Goal: Task Accomplishment & Management: Manage account settings

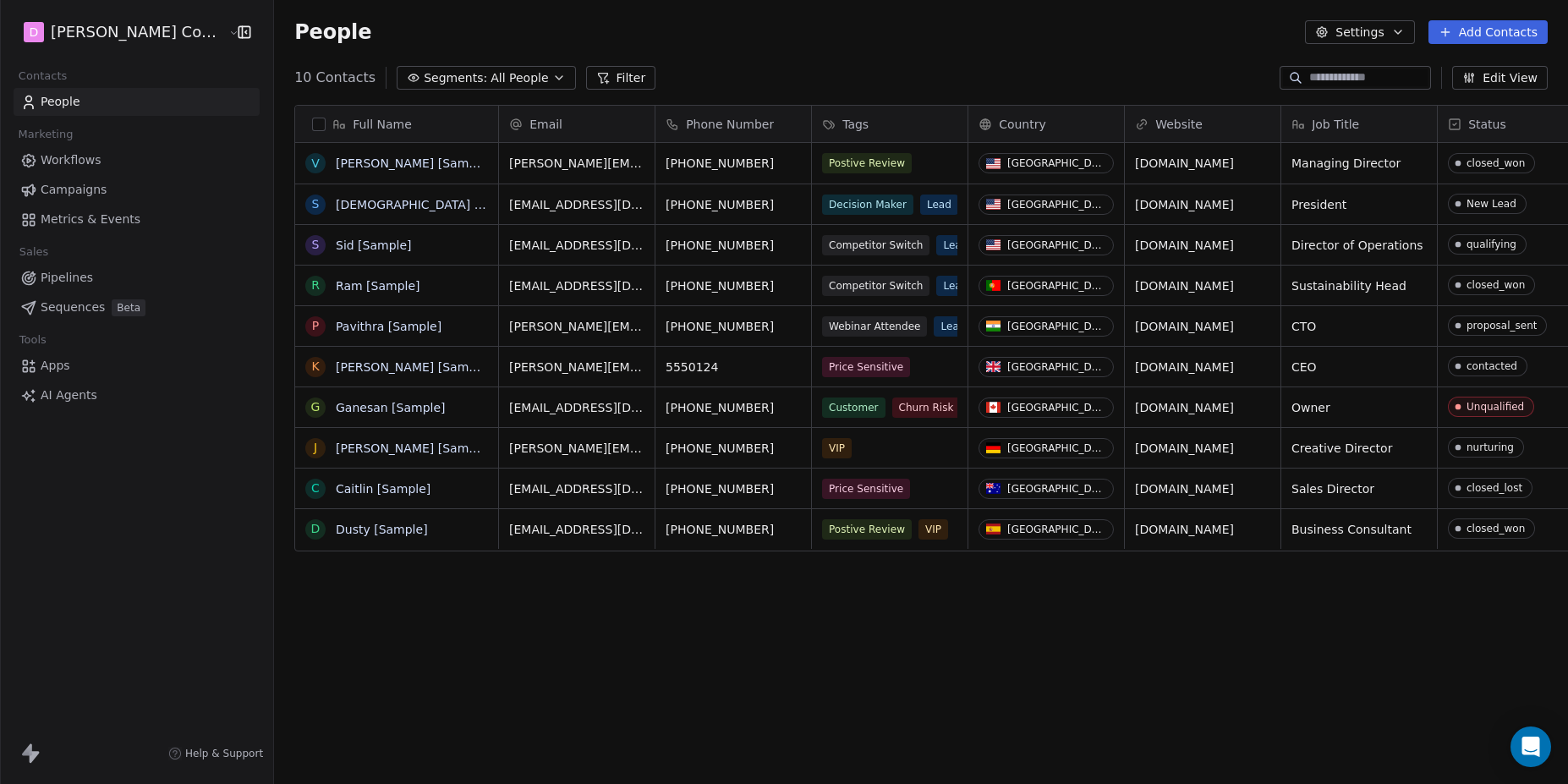
scroll to position [690, 1340]
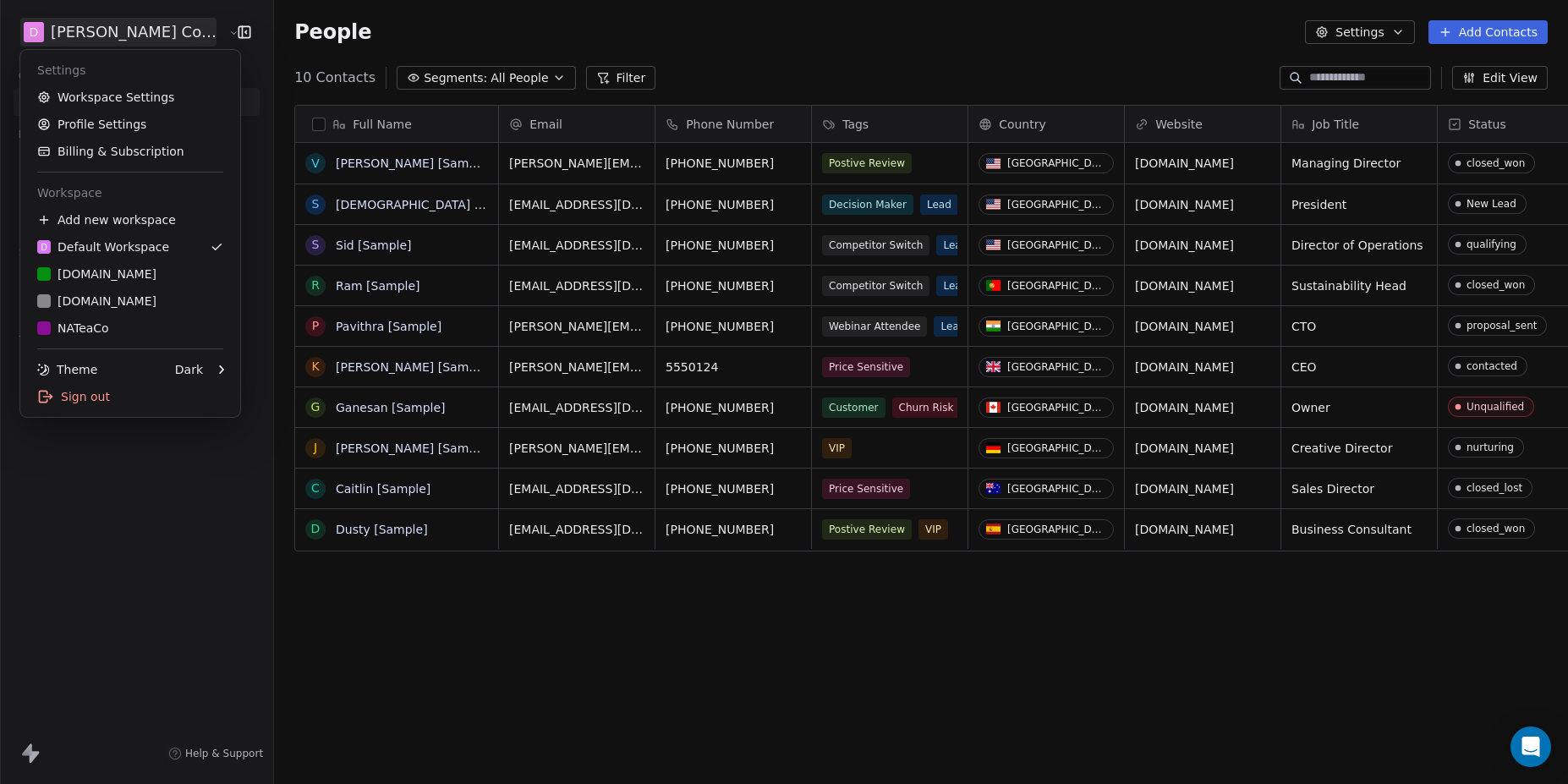
click at [131, 43] on html "[PERSON_NAME] Companies Contacts People Marketing Workflows Campaigns Metrics &…" at bounding box center [784, 392] width 1568 height 784
click at [123, 278] on div "[DOMAIN_NAME]" at bounding box center [130, 274] width 186 height 17
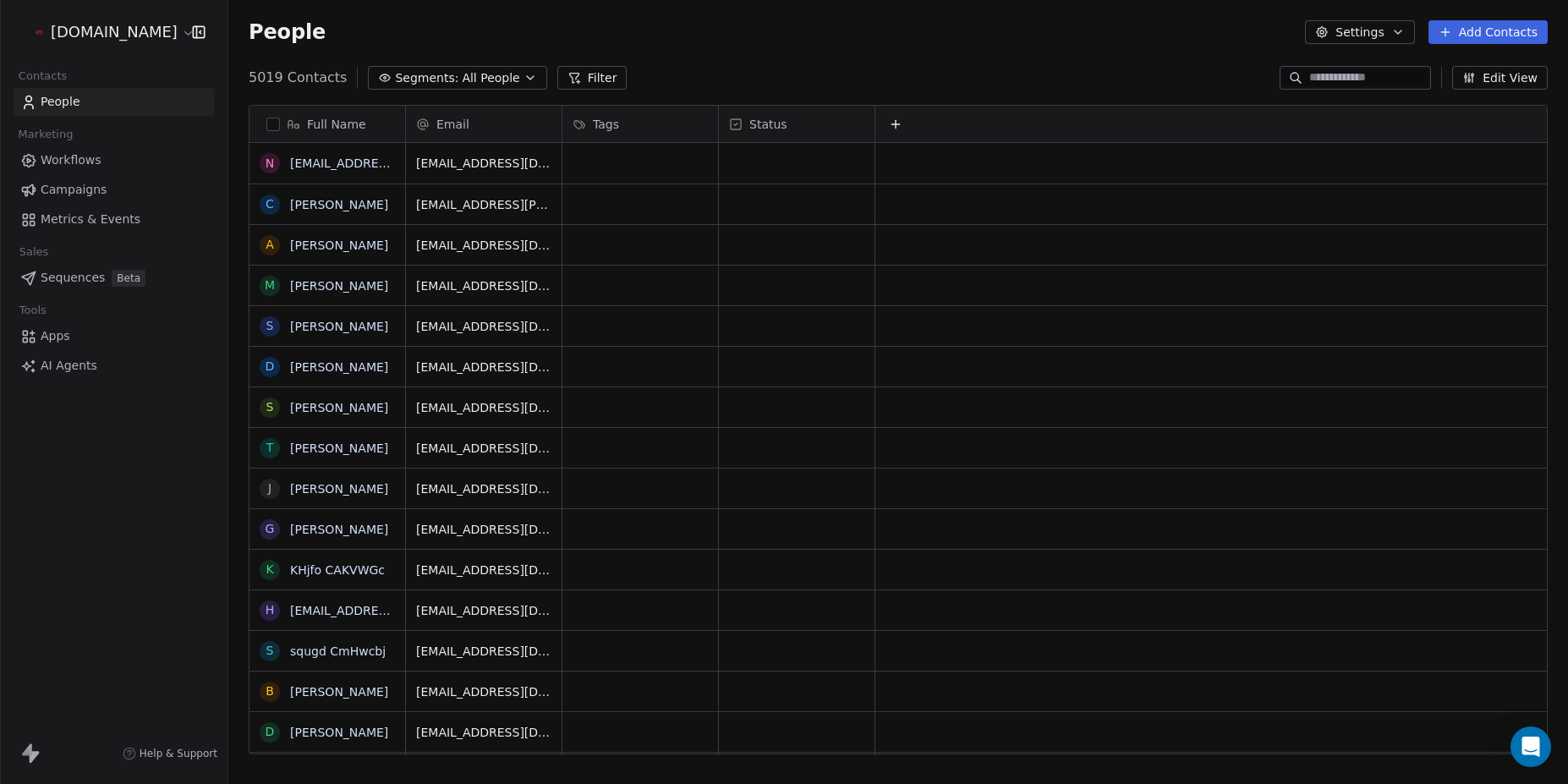
scroll to position [690, 1340]
drag, startPoint x: 469, startPoint y: 125, endPoint x: 528, endPoint y: 134, distance: 59.7
click at [528, 134] on div "Full Name n [EMAIL_ADDRESS][DOMAIN_NAME] C [PERSON_NAME] A [PERSON_NAME] m [PER…" at bounding box center [898, 430] width 1297 height 650
click at [486, 129] on div "Email" at bounding box center [482, 124] width 132 height 17
click at [794, 79] on html "[DOMAIN_NAME] Contacts People Marketing Workflows Campaigns Metrics & Events Sa…" at bounding box center [784, 392] width 1568 height 784
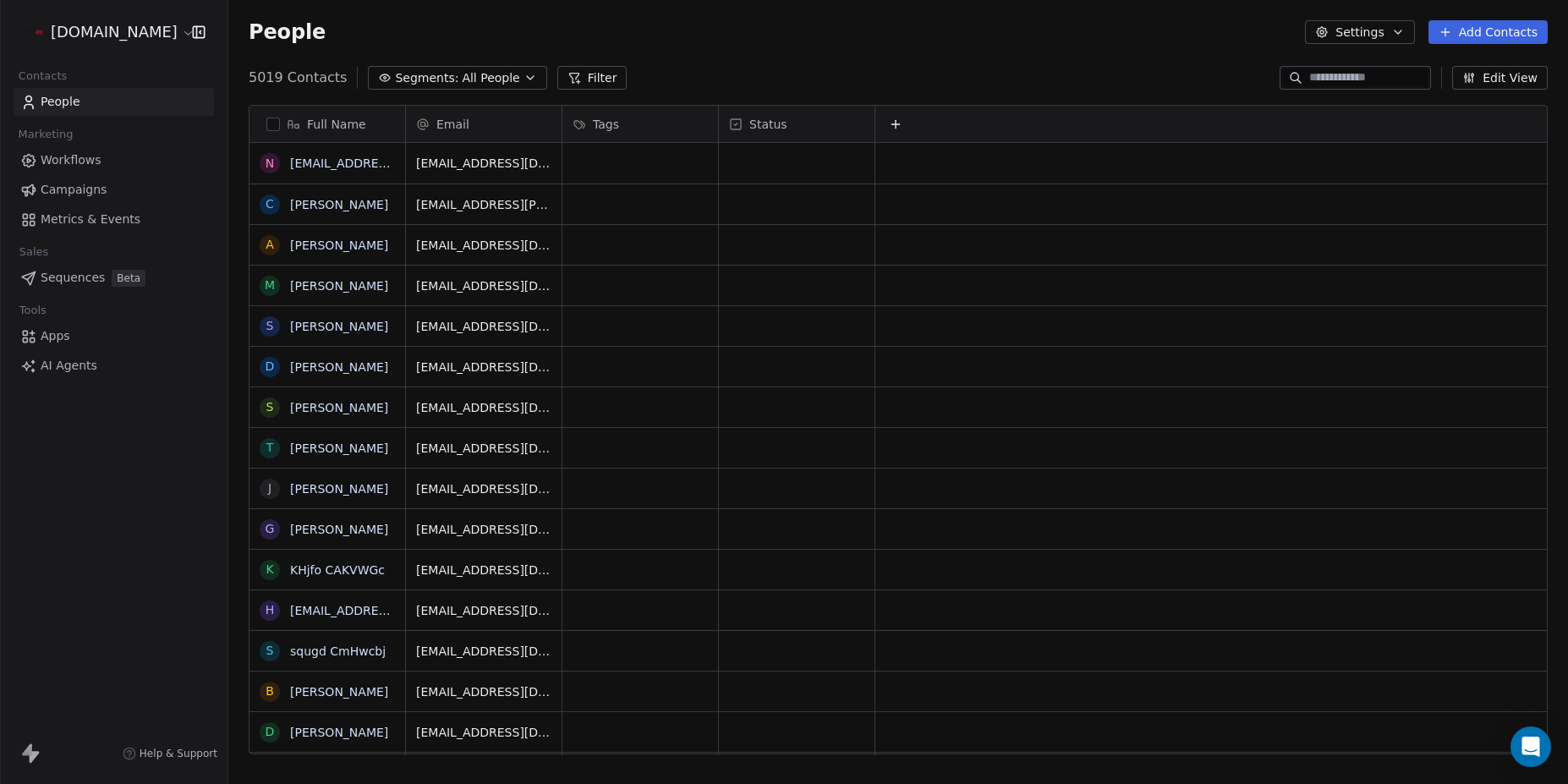
click at [1331, 83] on input at bounding box center [1368, 78] width 119 height 17
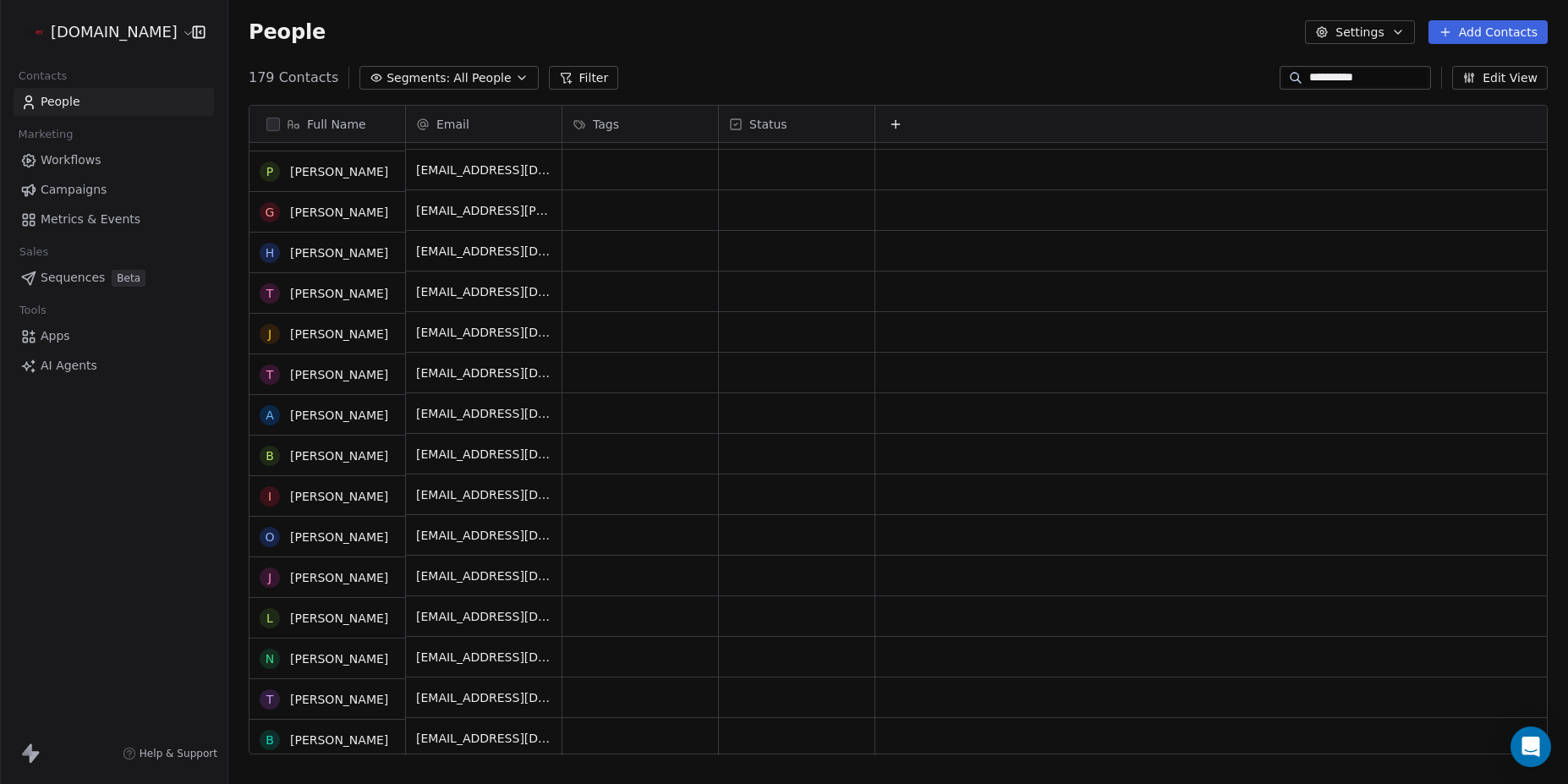
scroll to position [0, 0]
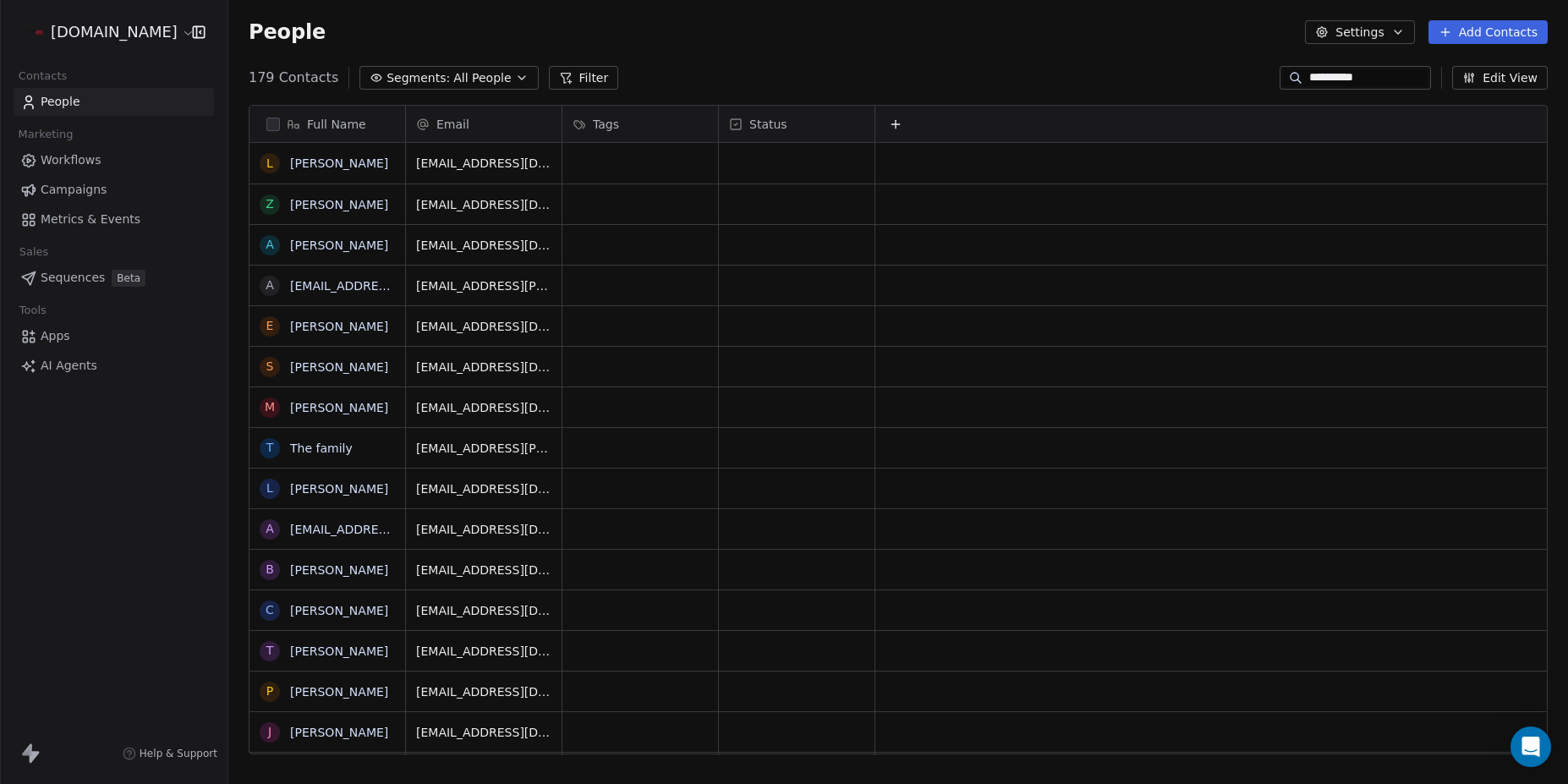
type input "**********"
click at [583, 73] on button "Filter" at bounding box center [584, 77] width 70 height 24
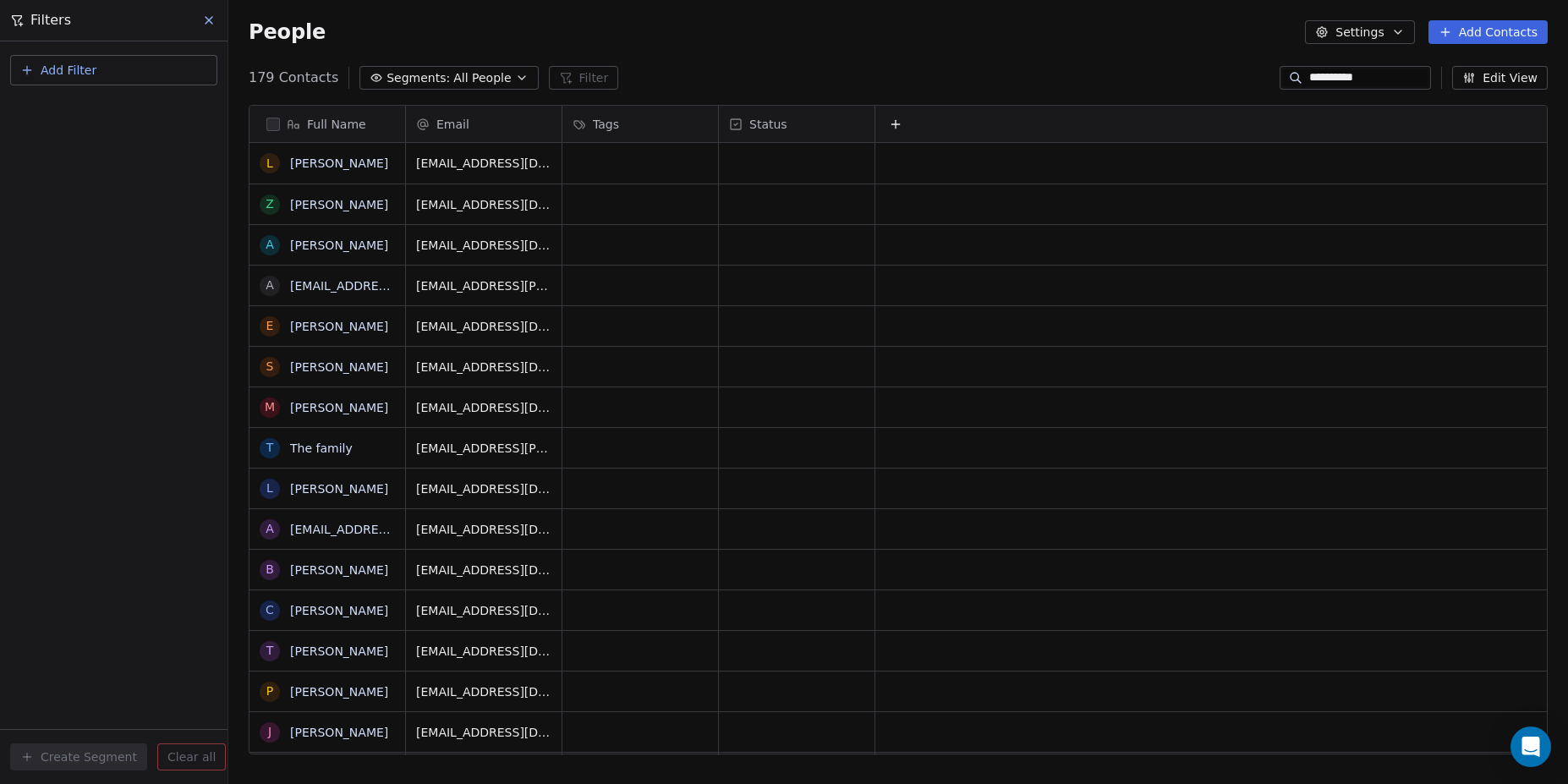
click at [113, 77] on button "Add Filter" at bounding box center [114, 70] width 207 height 30
click at [212, 25] on html "**********" at bounding box center [784, 392] width 1568 height 784
click at [269, 163] on button "grid" at bounding box center [270, 163] width 13 height 13
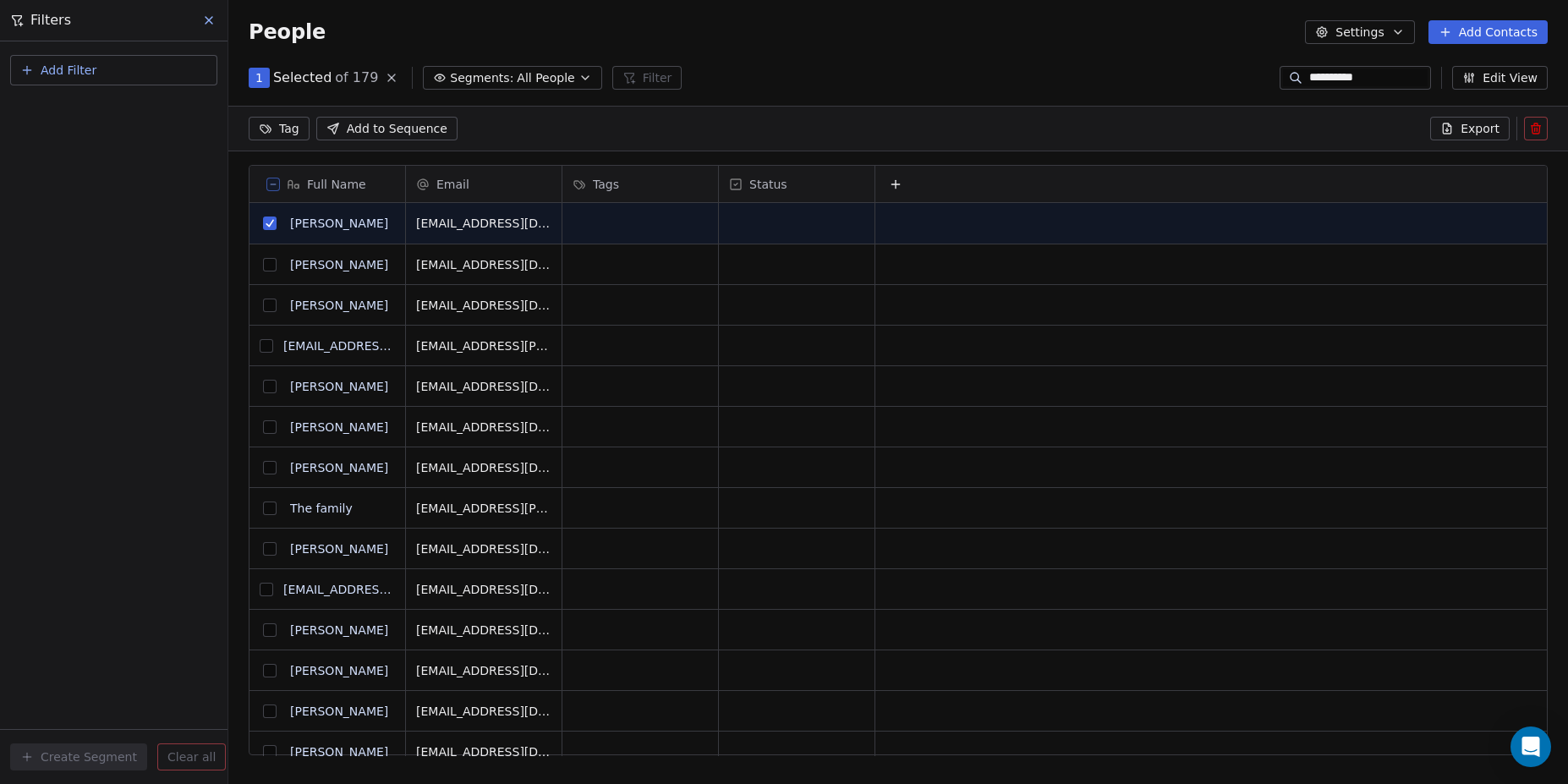
click at [274, 188] on button at bounding box center [273, 184] width 13 height 13
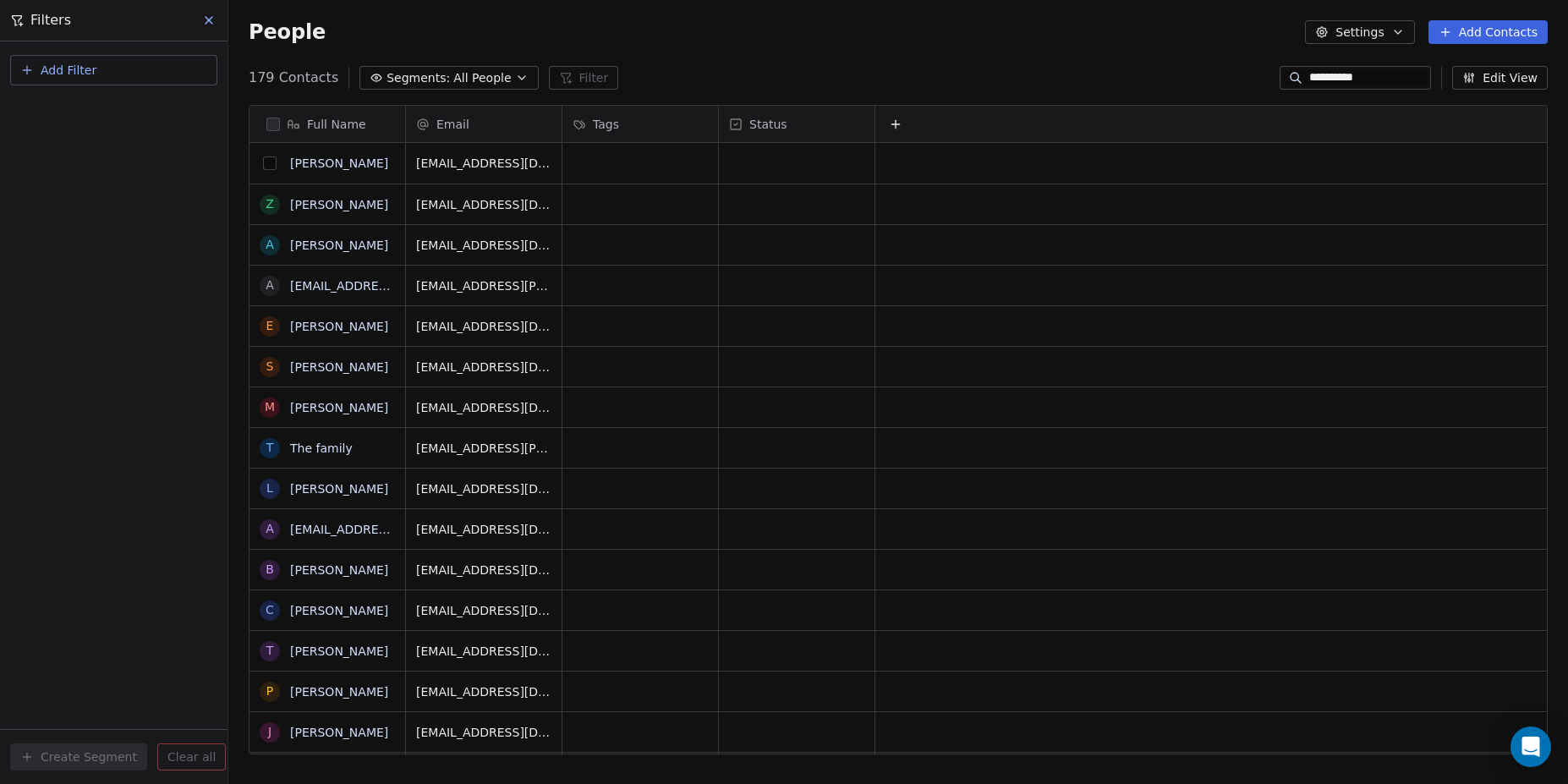
click at [270, 167] on button "grid" at bounding box center [270, 163] width 13 height 13
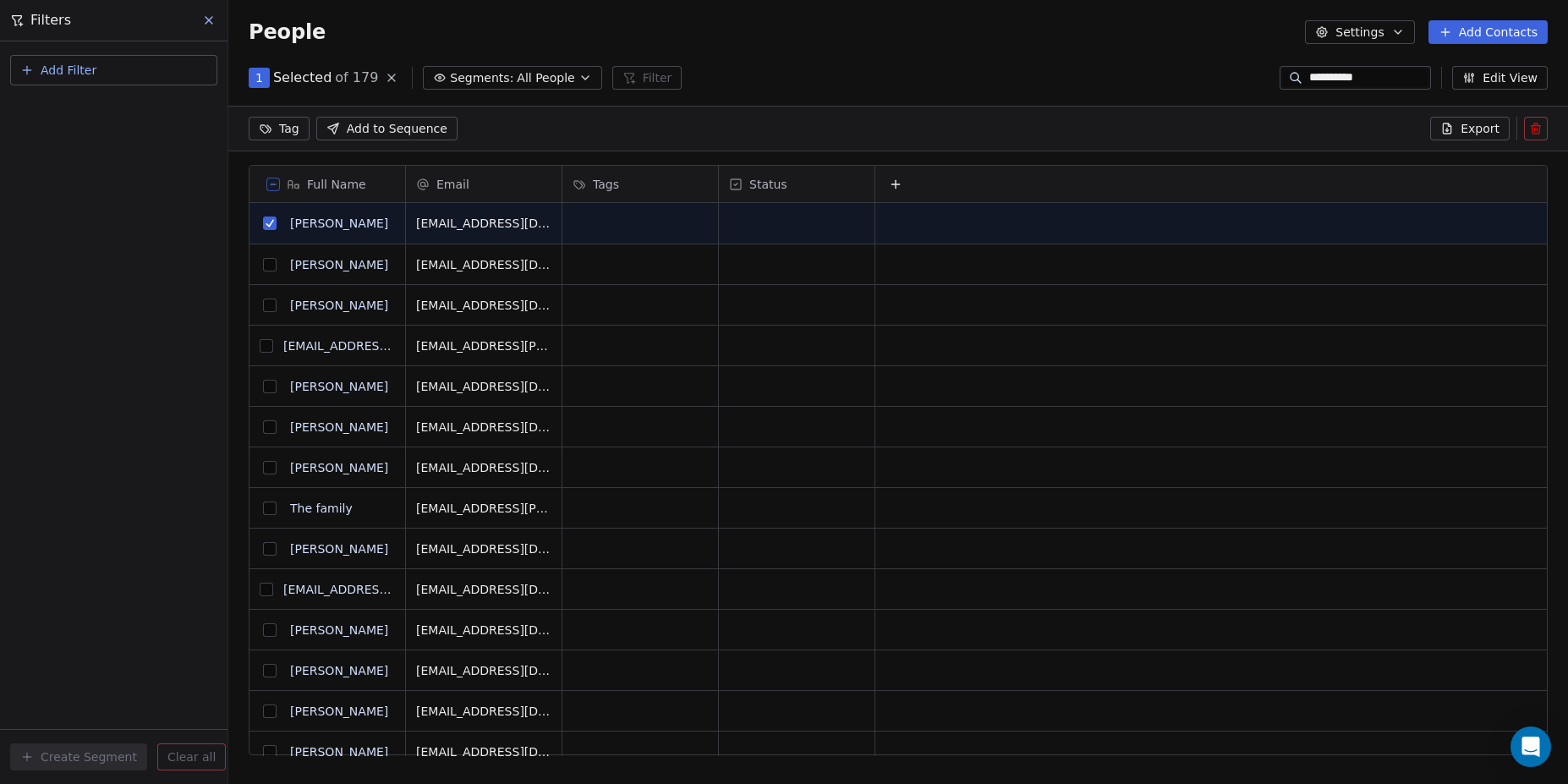
click at [270, 269] on button "grid" at bounding box center [270, 264] width 13 height 13
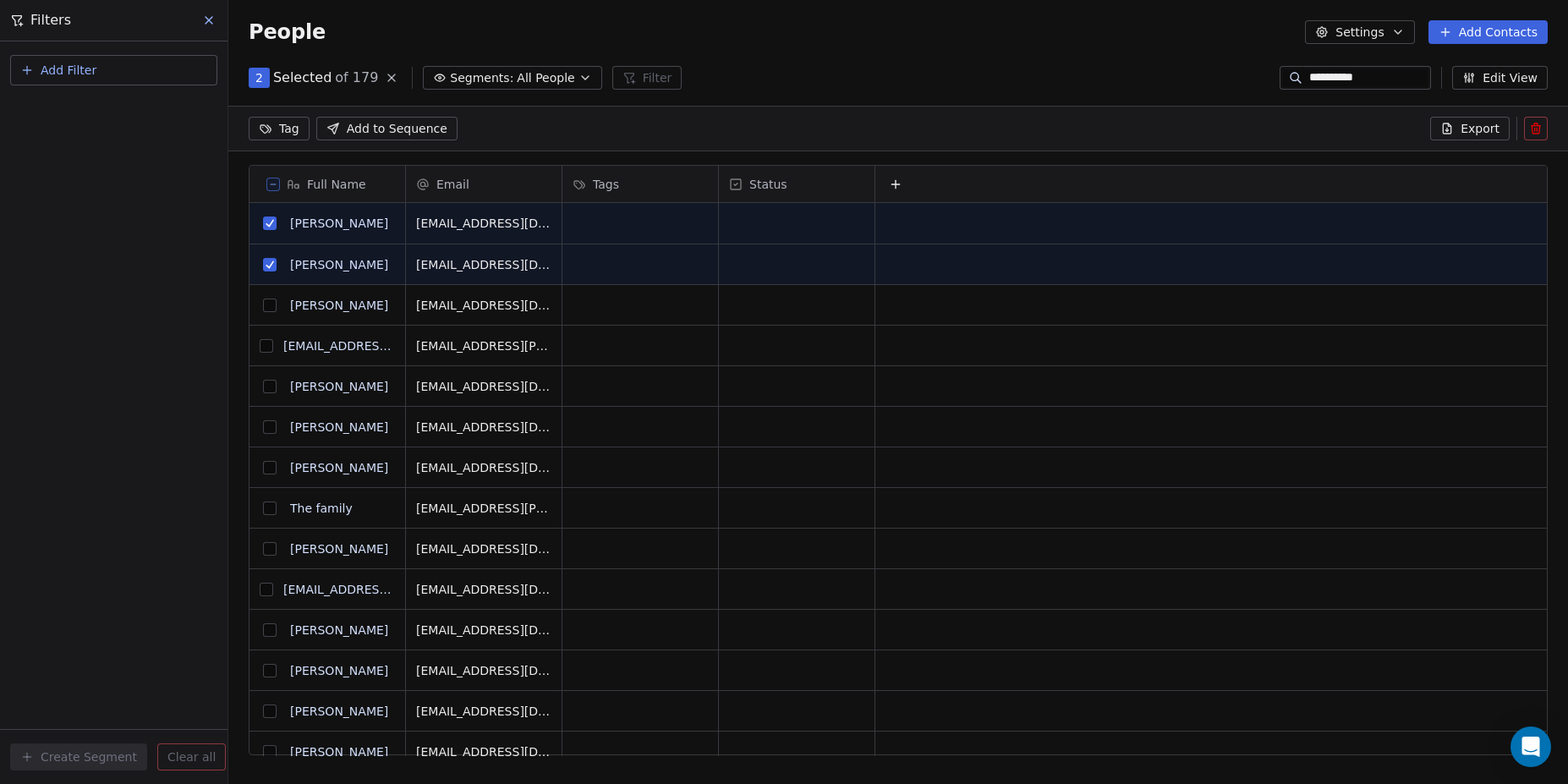
click at [271, 302] on button "grid" at bounding box center [270, 305] width 13 height 13
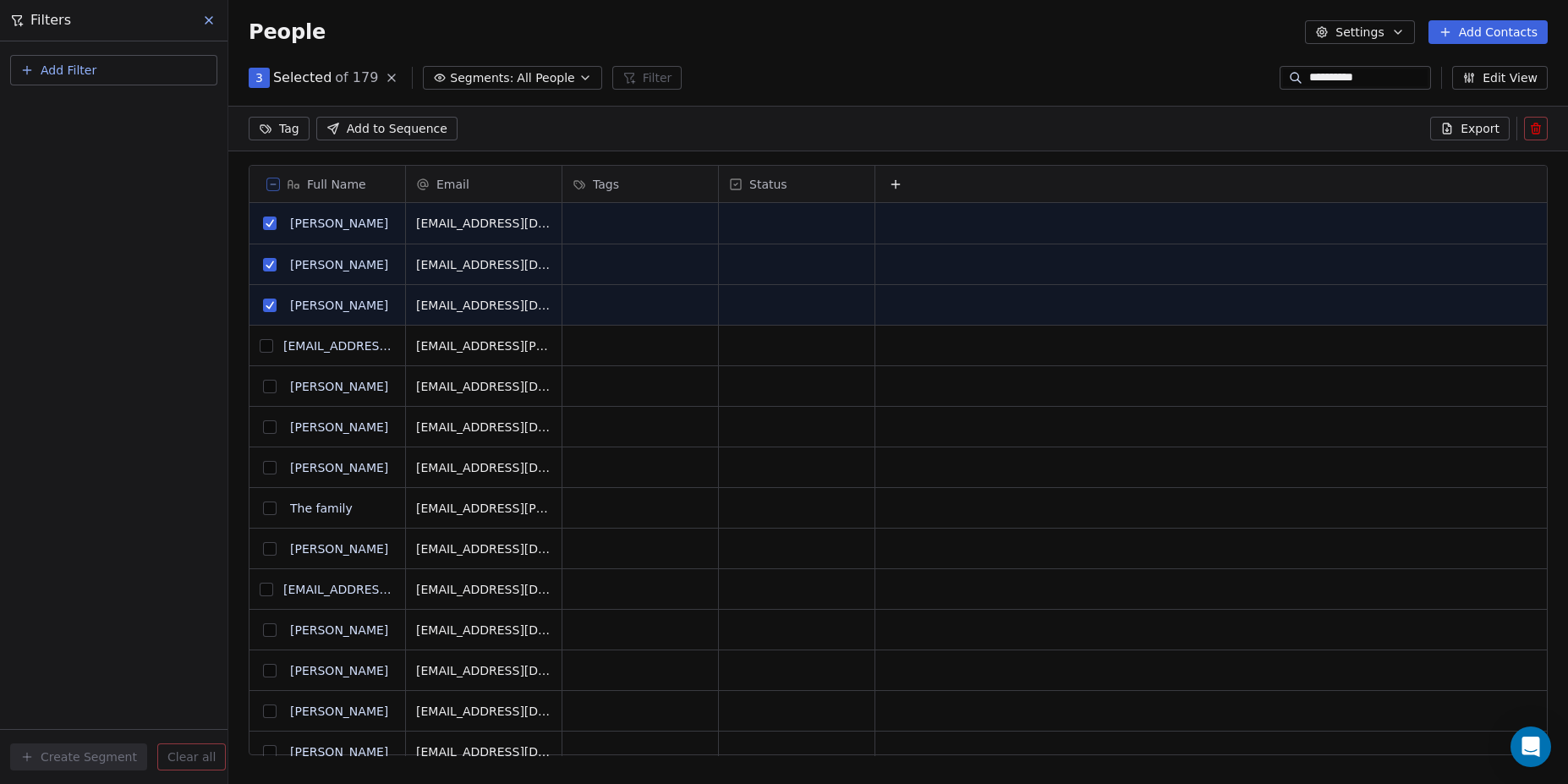
click at [275, 182] on icon at bounding box center [273, 184] width 9 height 9
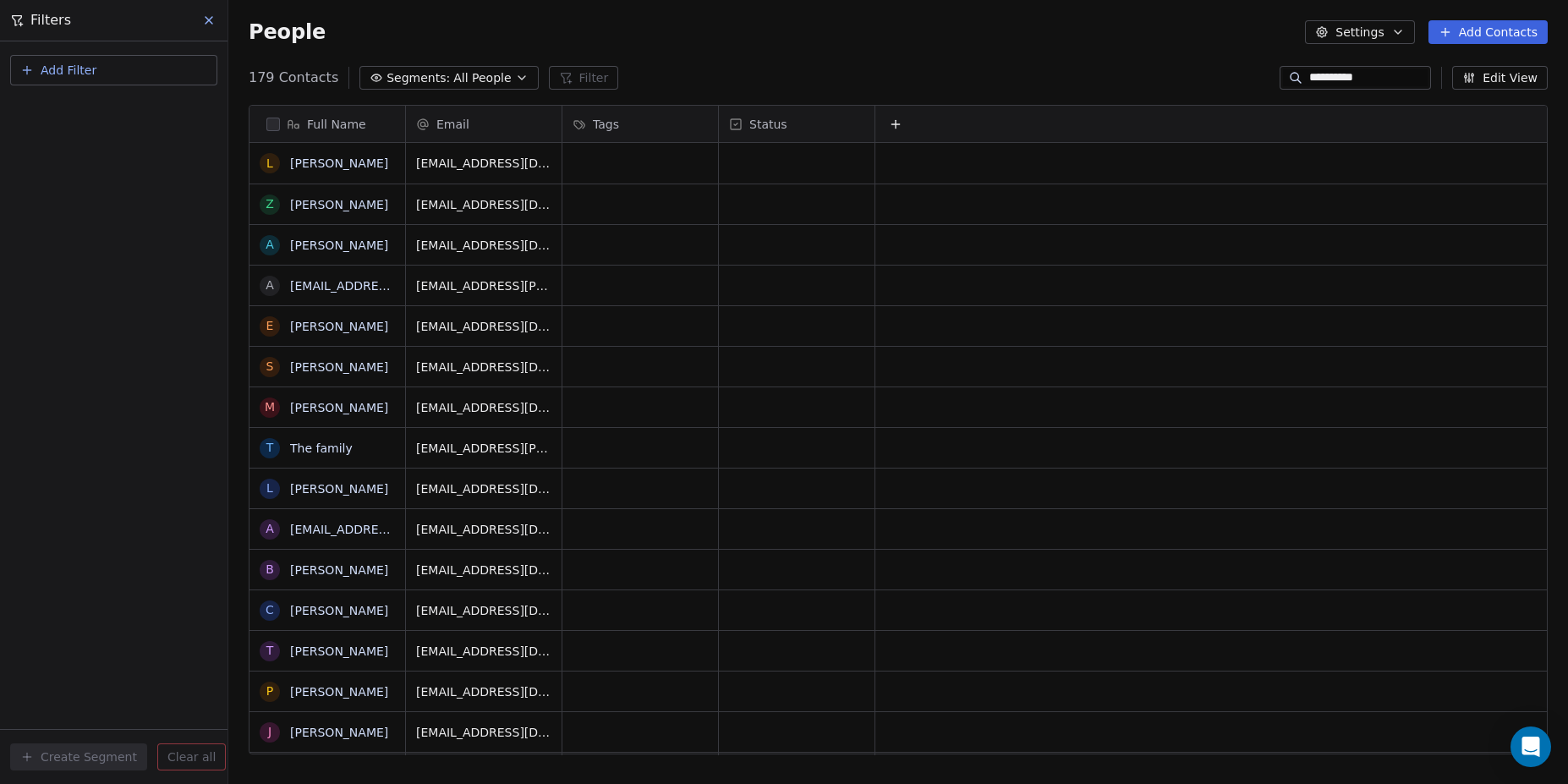
click at [296, 119] on icon at bounding box center [294, 124] width 13 height 13
click at [279, 123] on html "**********" at bounding box center [784, 392] width 1568 height 784
click at [428, 75] on span "Segments:" at bounding box center [418, 78] width 64 height 18
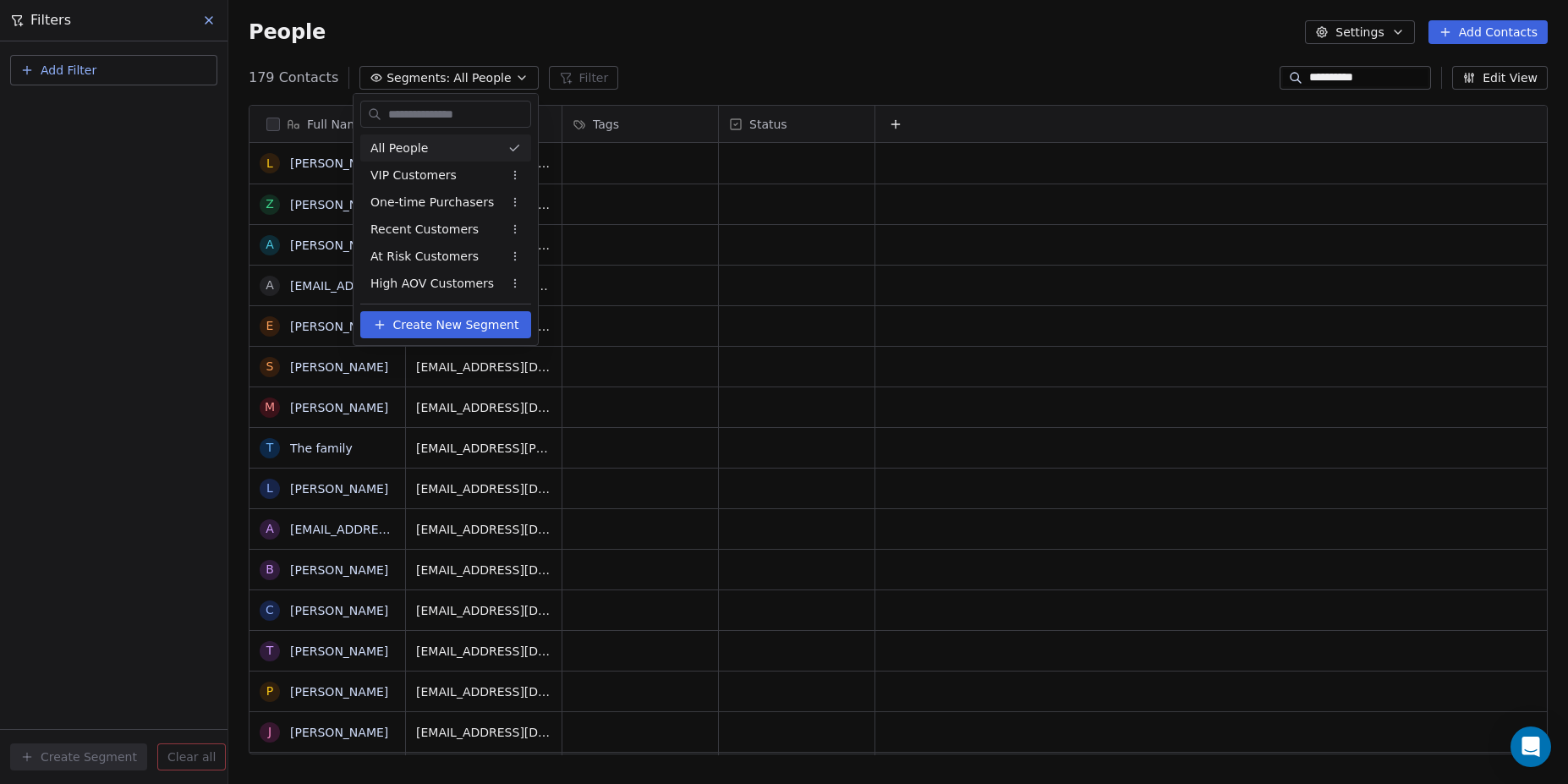
click at [655, 72] on html "**********" at bounding box center [784, 392] width 1568 height 784
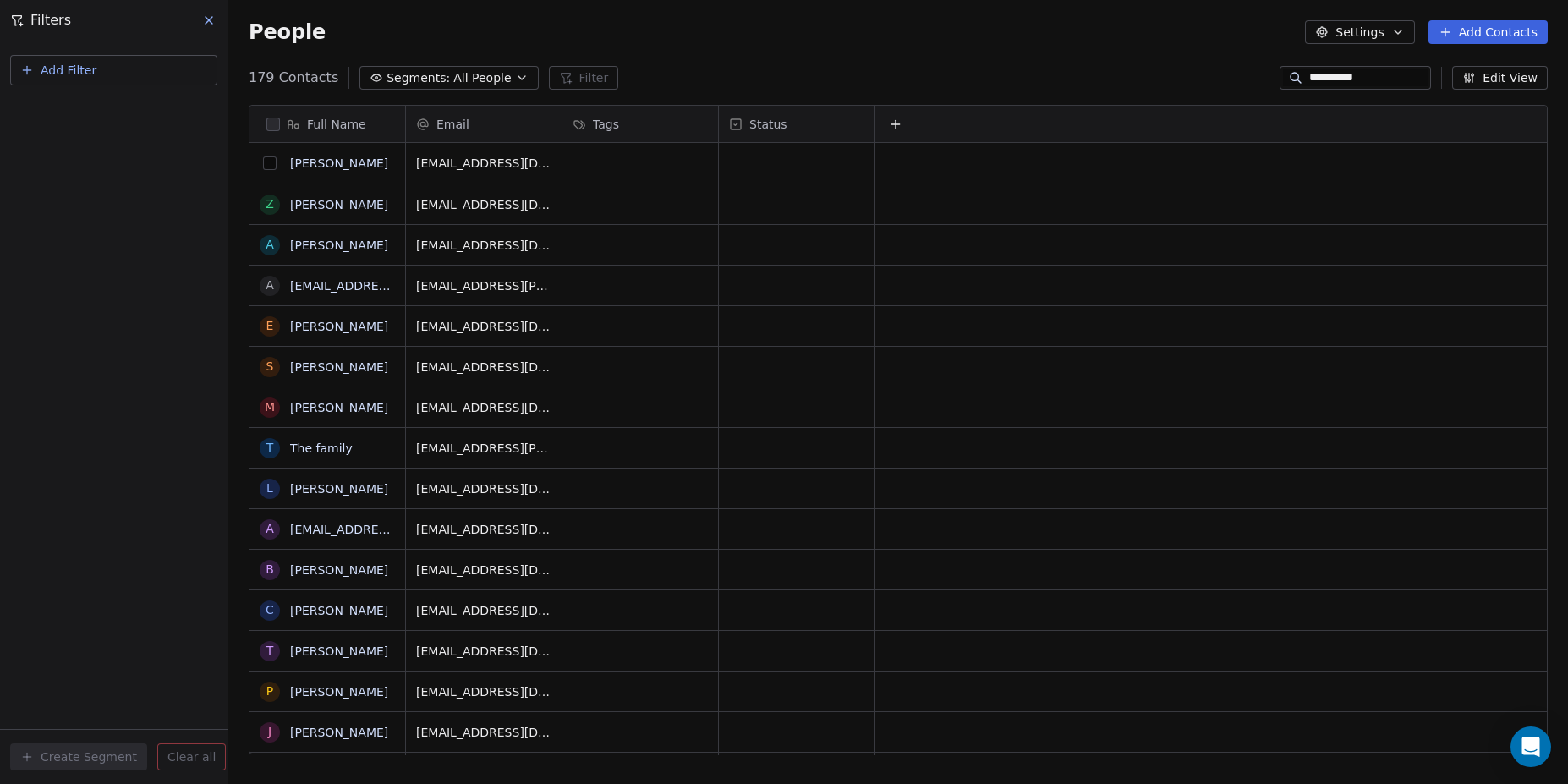
click at [266, 162] on button "grid" at bounding box center [270, 163] width 13 height 13
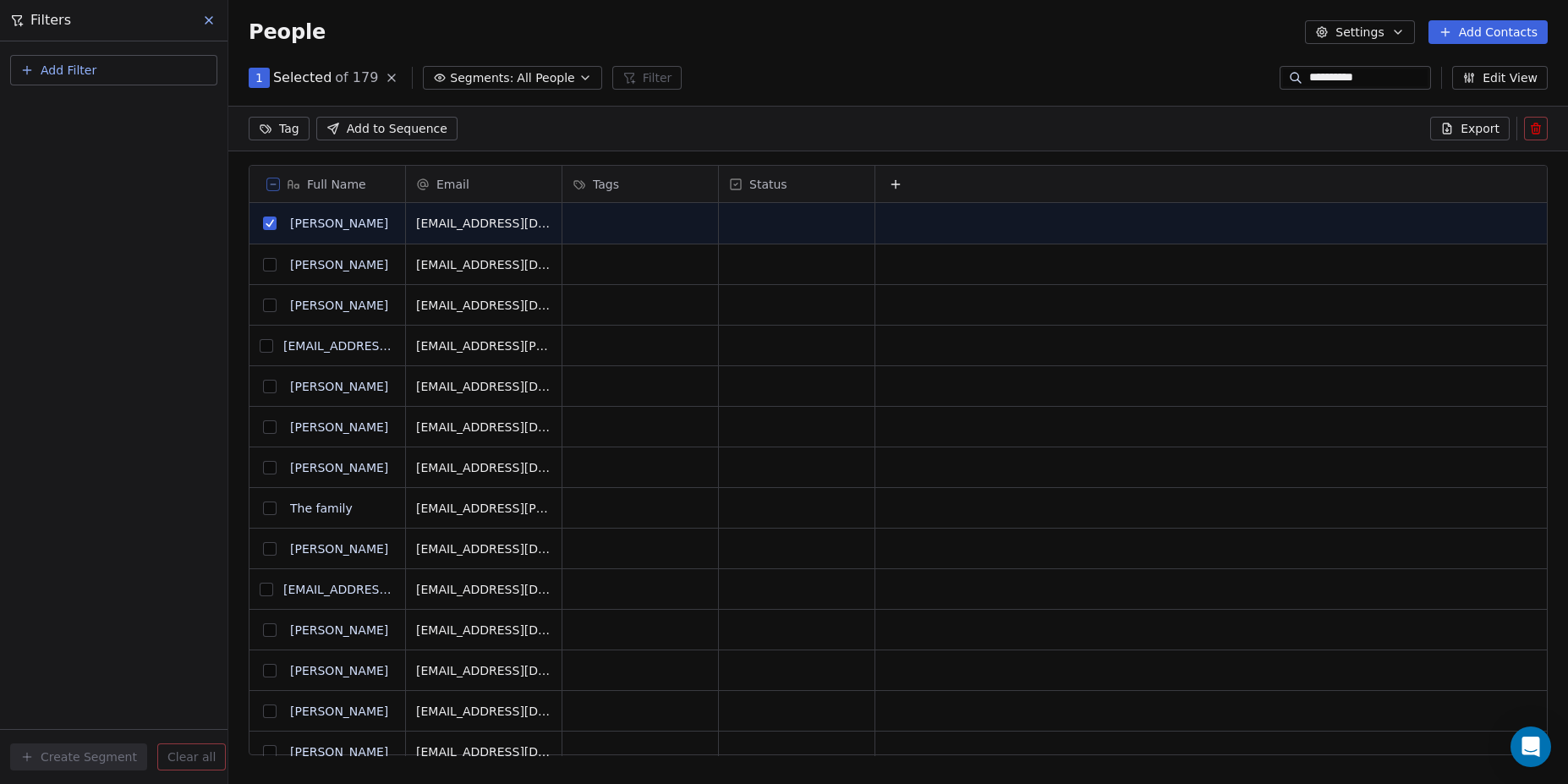
click at [266, 261] on button "grid" at bounding box center [270, 264] width 13 height 13
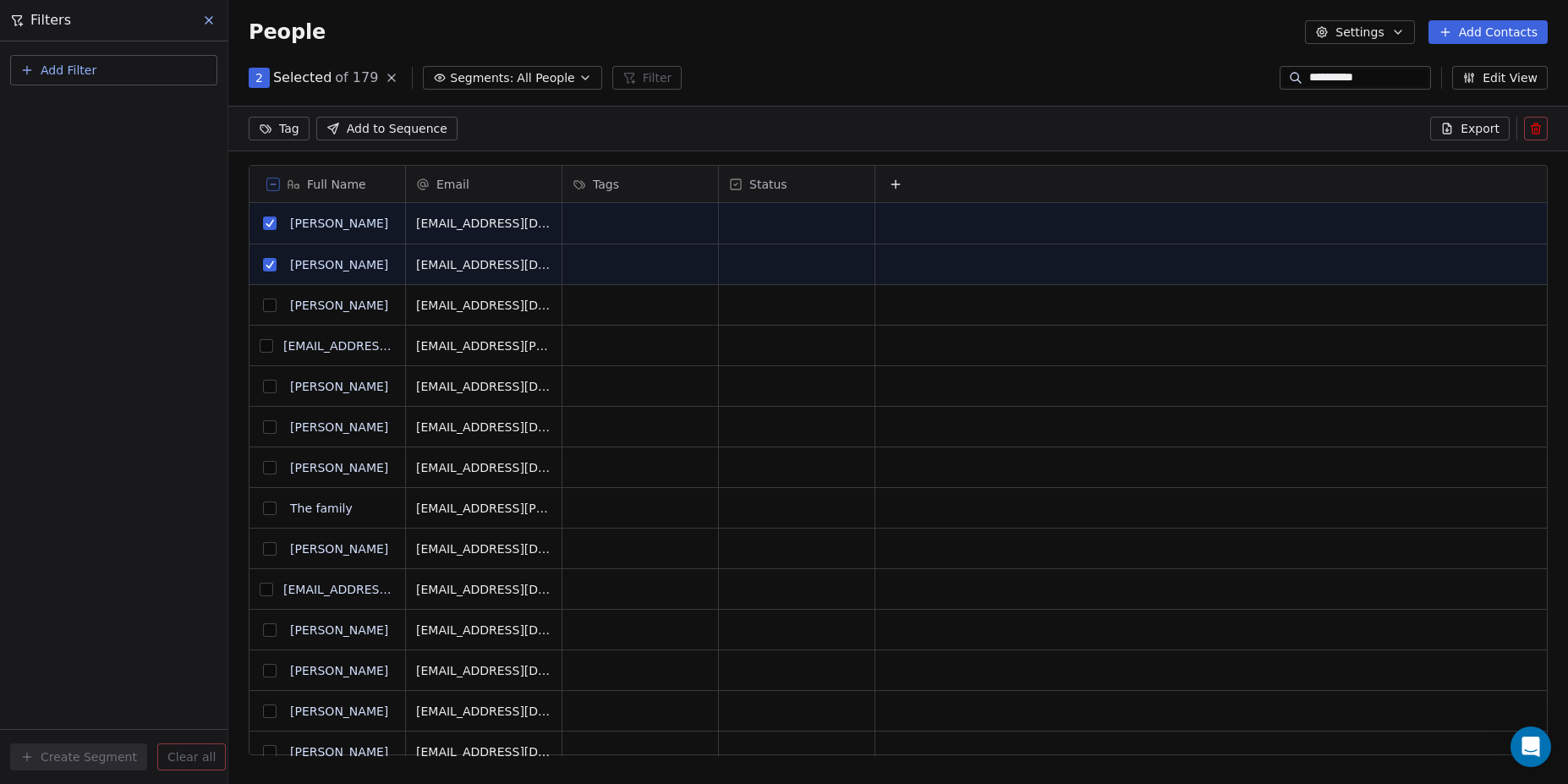
click at [272, 308] on button "grid" at bounding box center [270, 305] width 13 height 13
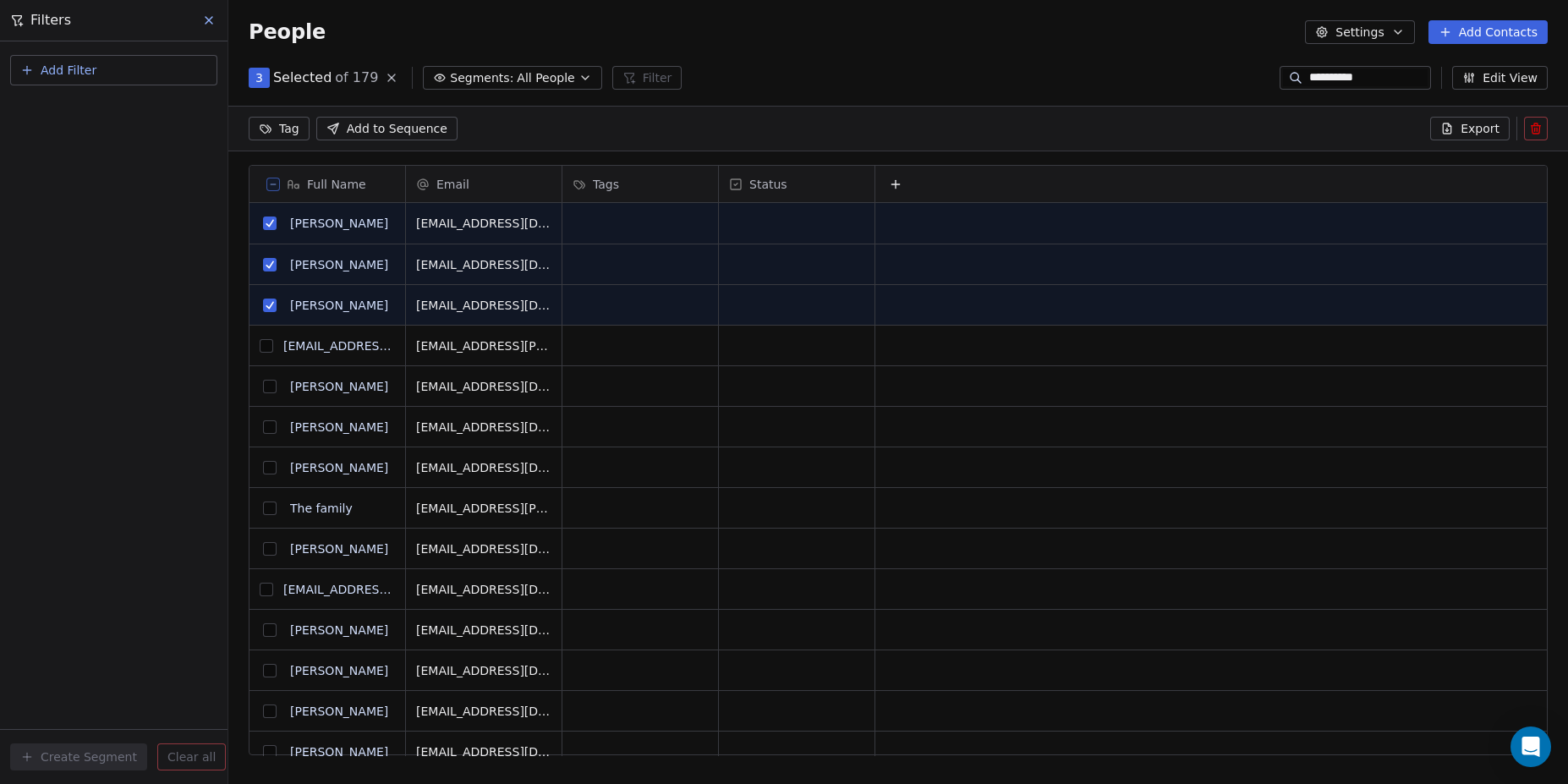
click at [272, 347] on button "grid" at bounding box center [266, 346] width 13 height 13
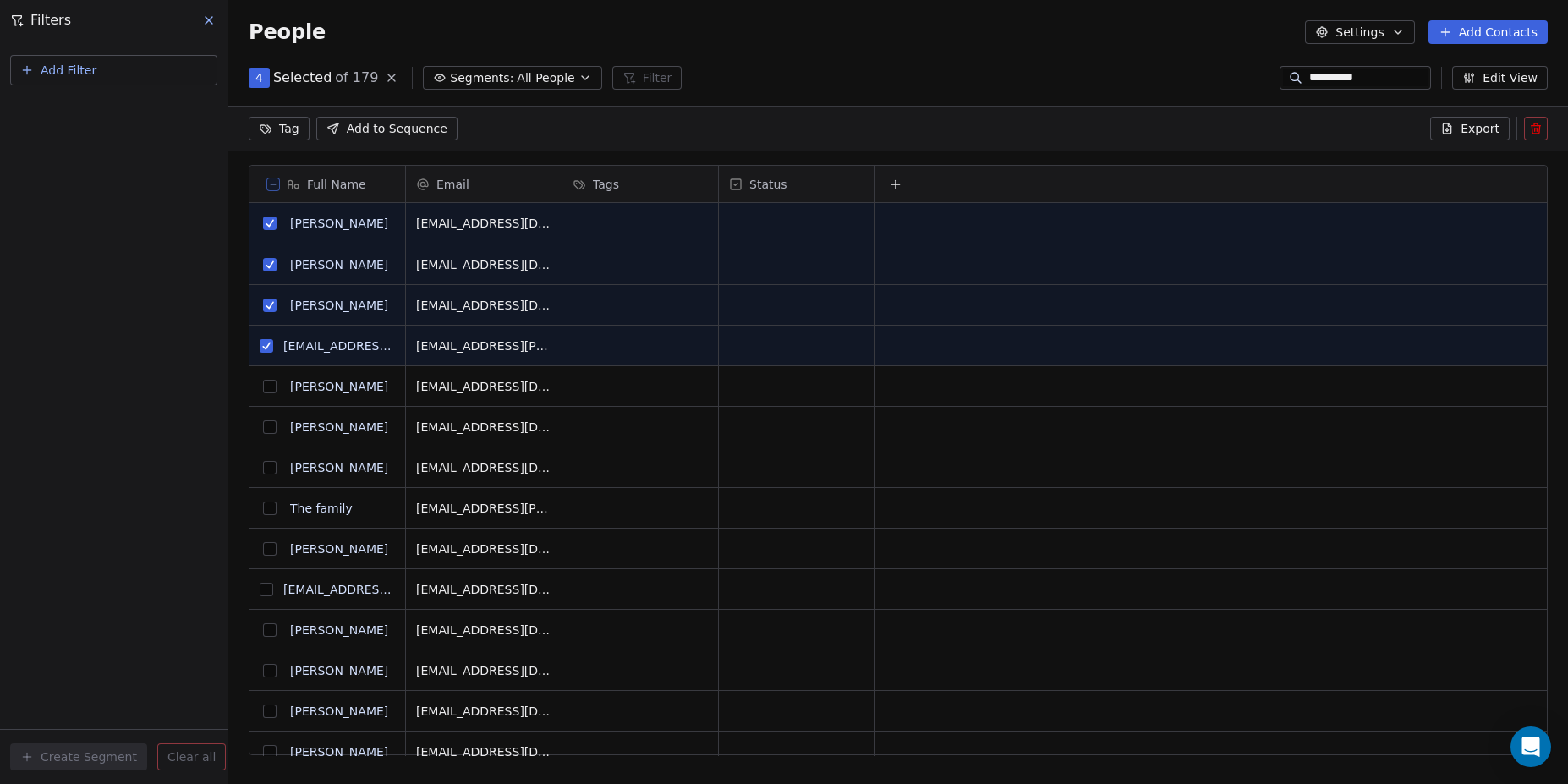
click at [272, 386] on button "grid" at bounding box center [270, 387] width 13 height 13
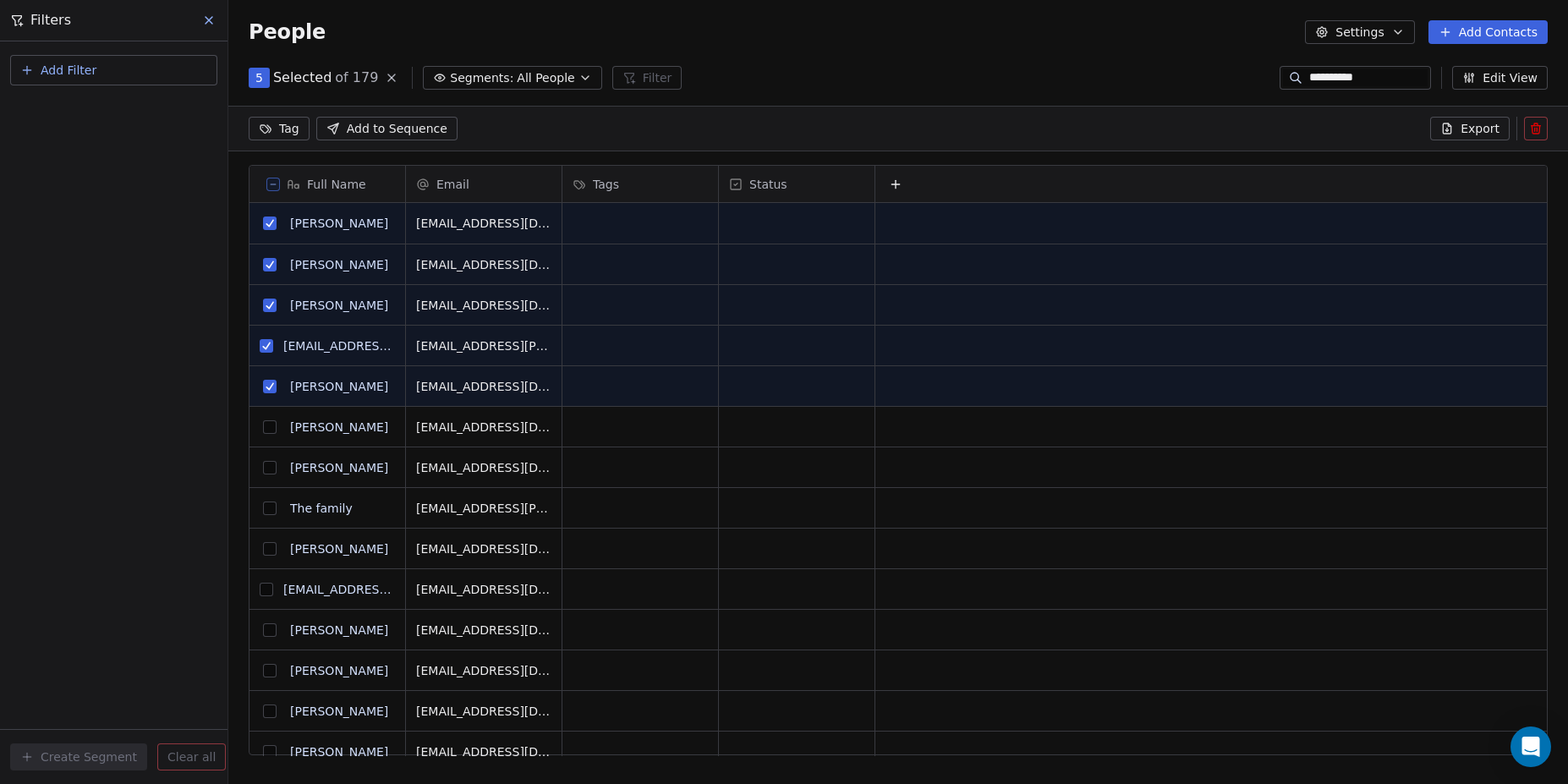
click at [272, 427] on button "grid" at bounding box center [270, 427] width 13 height 13
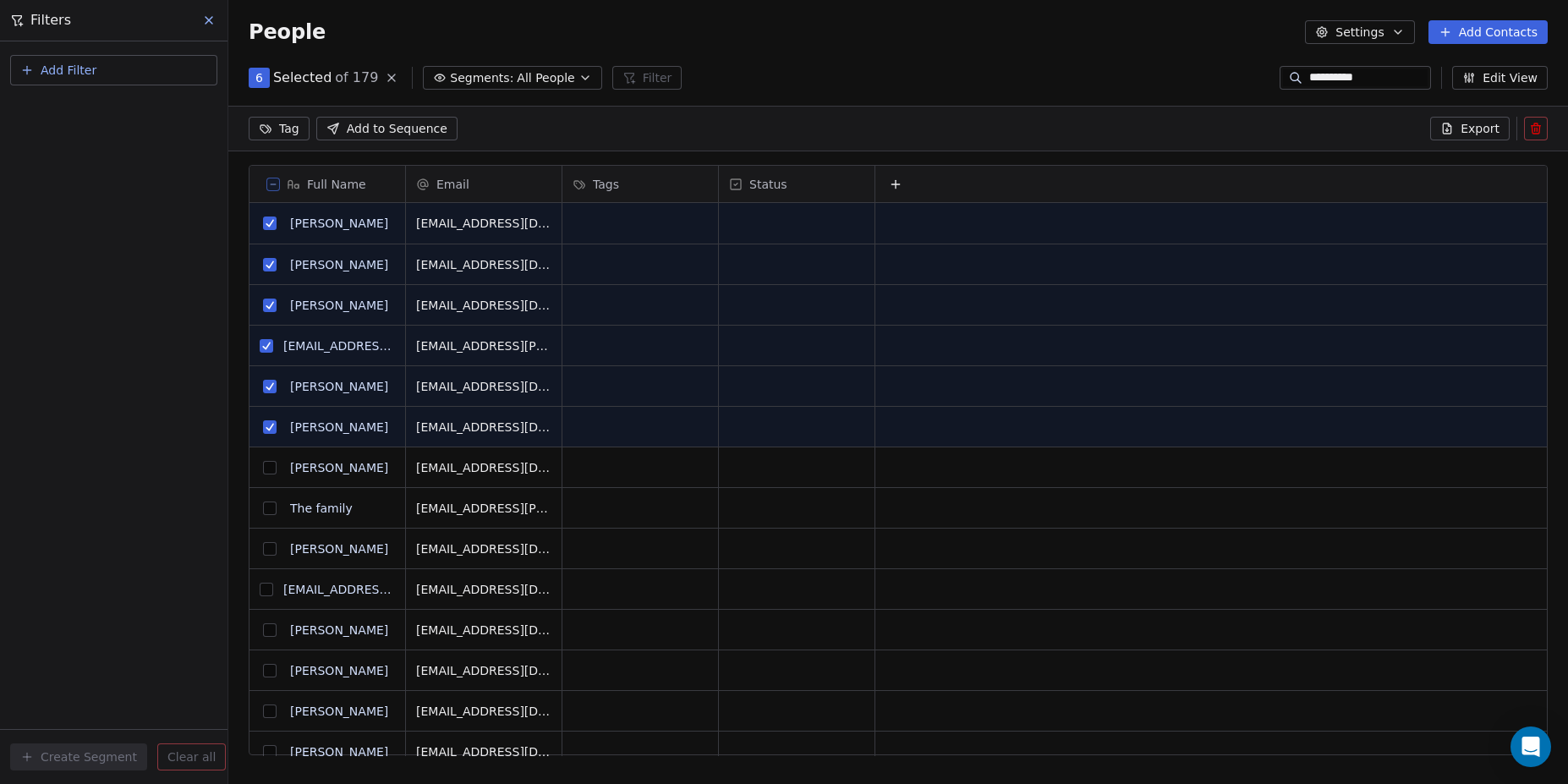
click at [272, 466] on button "grid" at bounding box center [270, 468] width 13 height 13
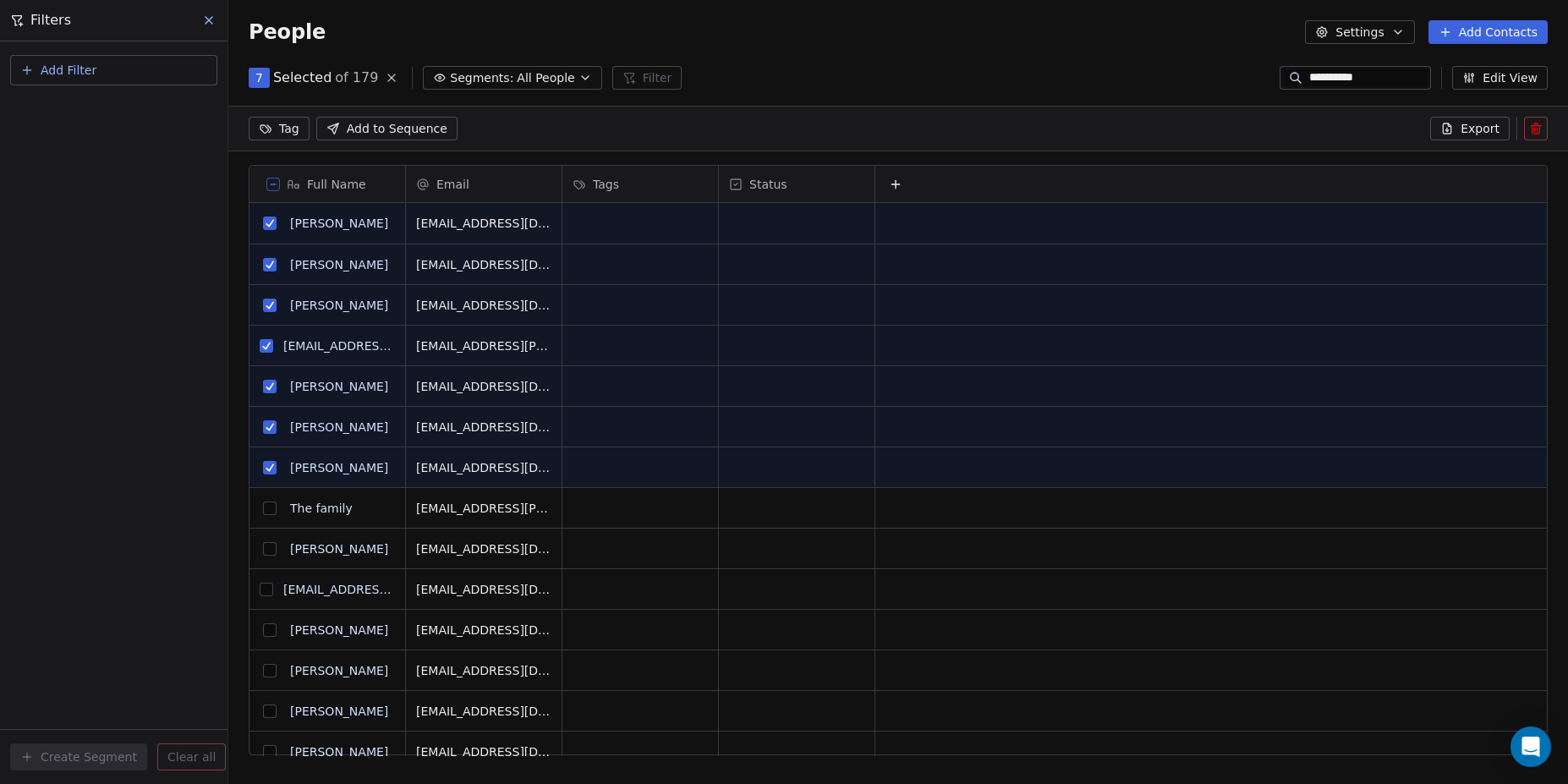
click at [269, 509] on button "grid" at bounding box center [270, 508] width 13 height 13
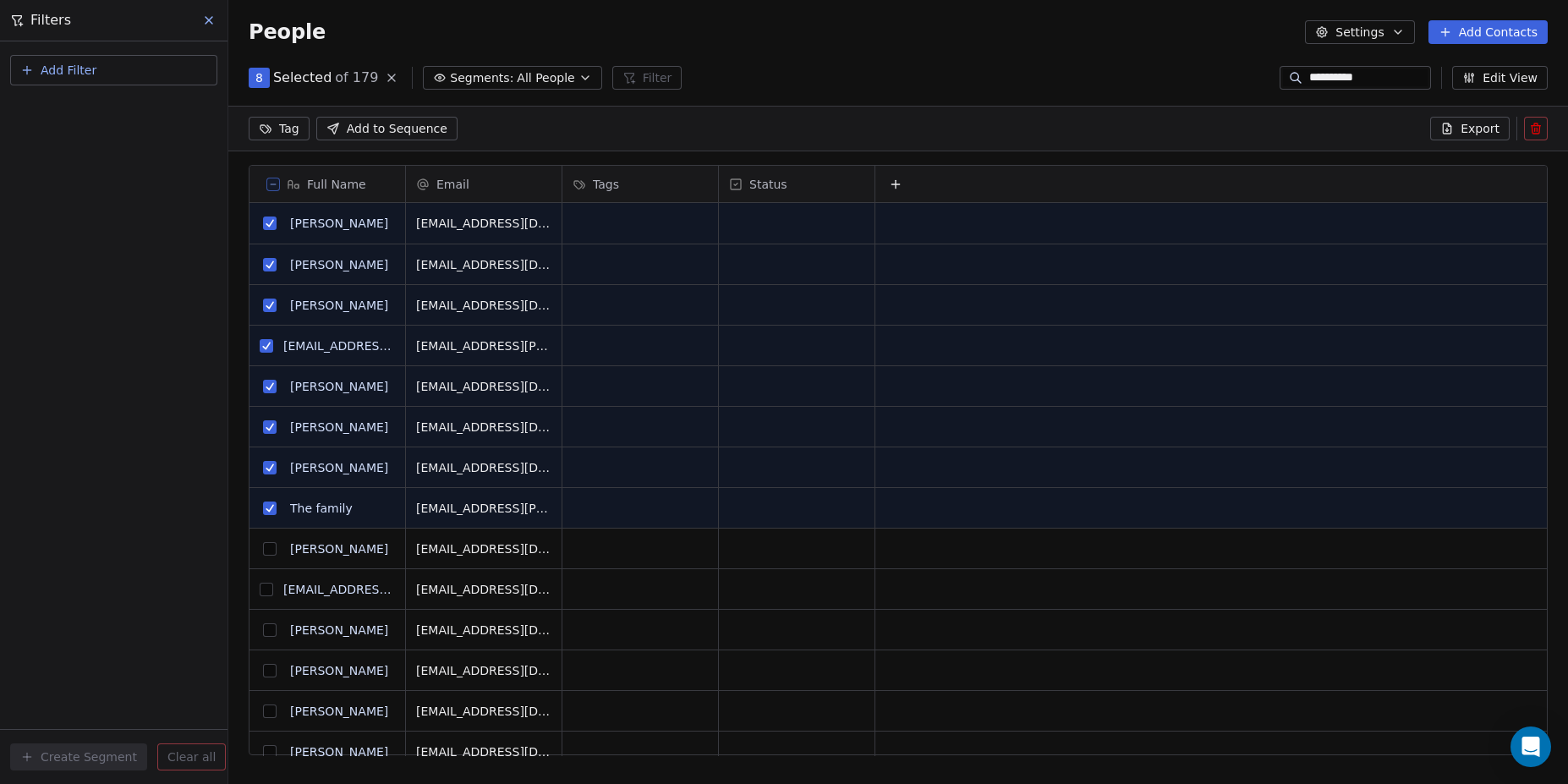
scroll to position [42, 0]
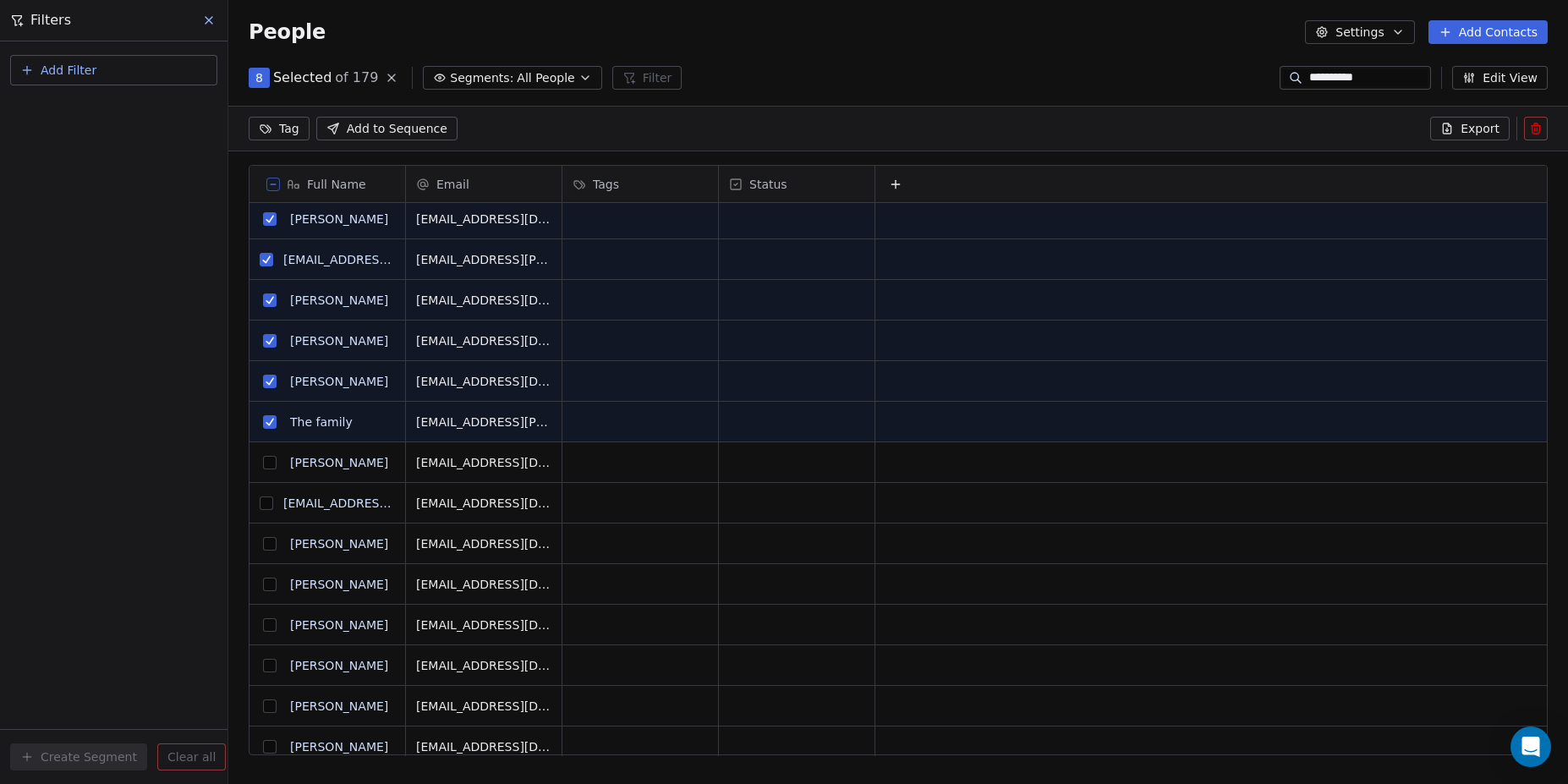
click at [269, 461] on button "grid" at bounding box center [270, 463] width 13 height 13
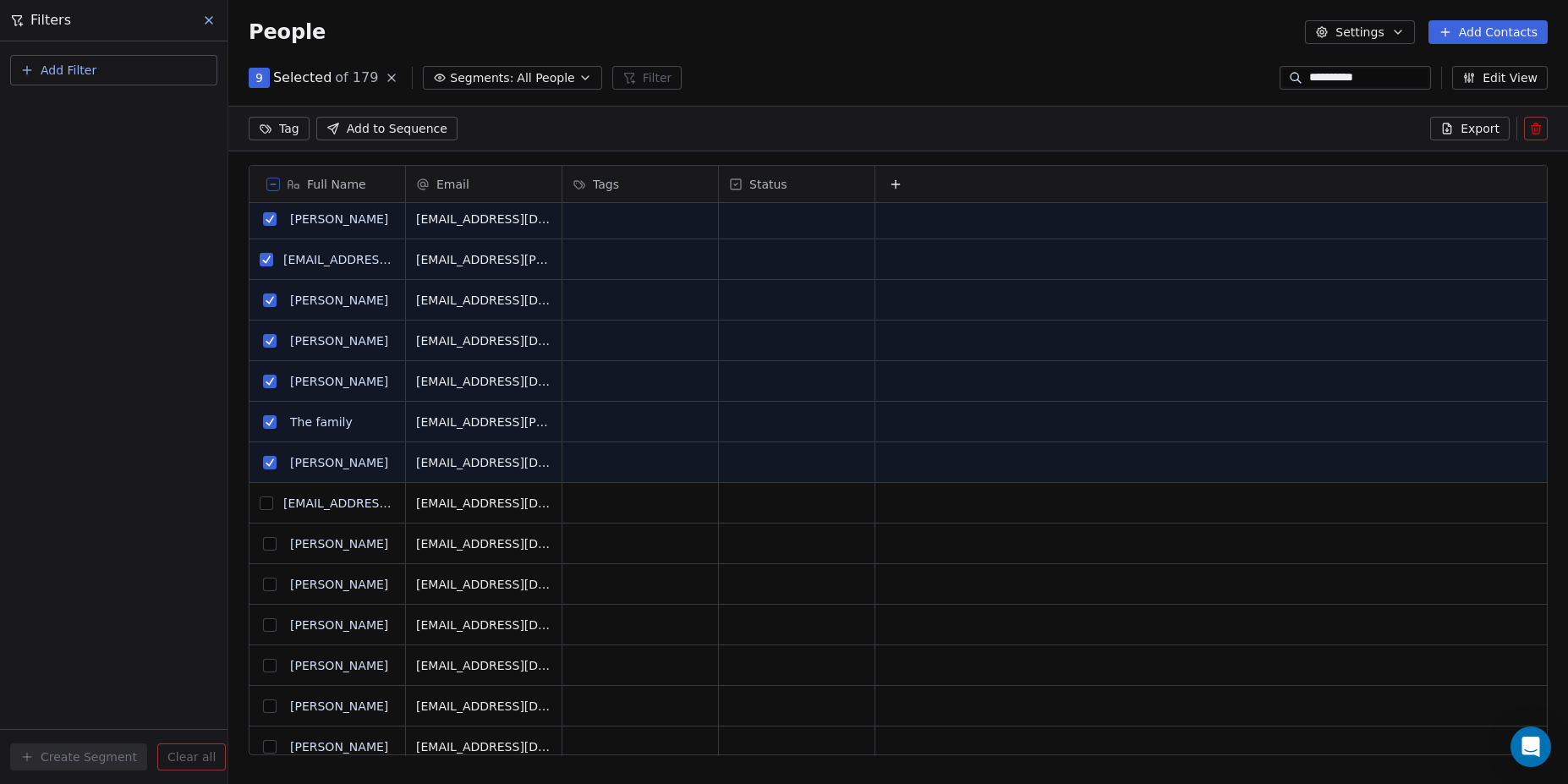
click at [260, 74] on span "9" at bounding box center [259, 78] width 8 height 17
click at [266, 506] on button "grid" at bounding box center [266, 503] width 13 height 13
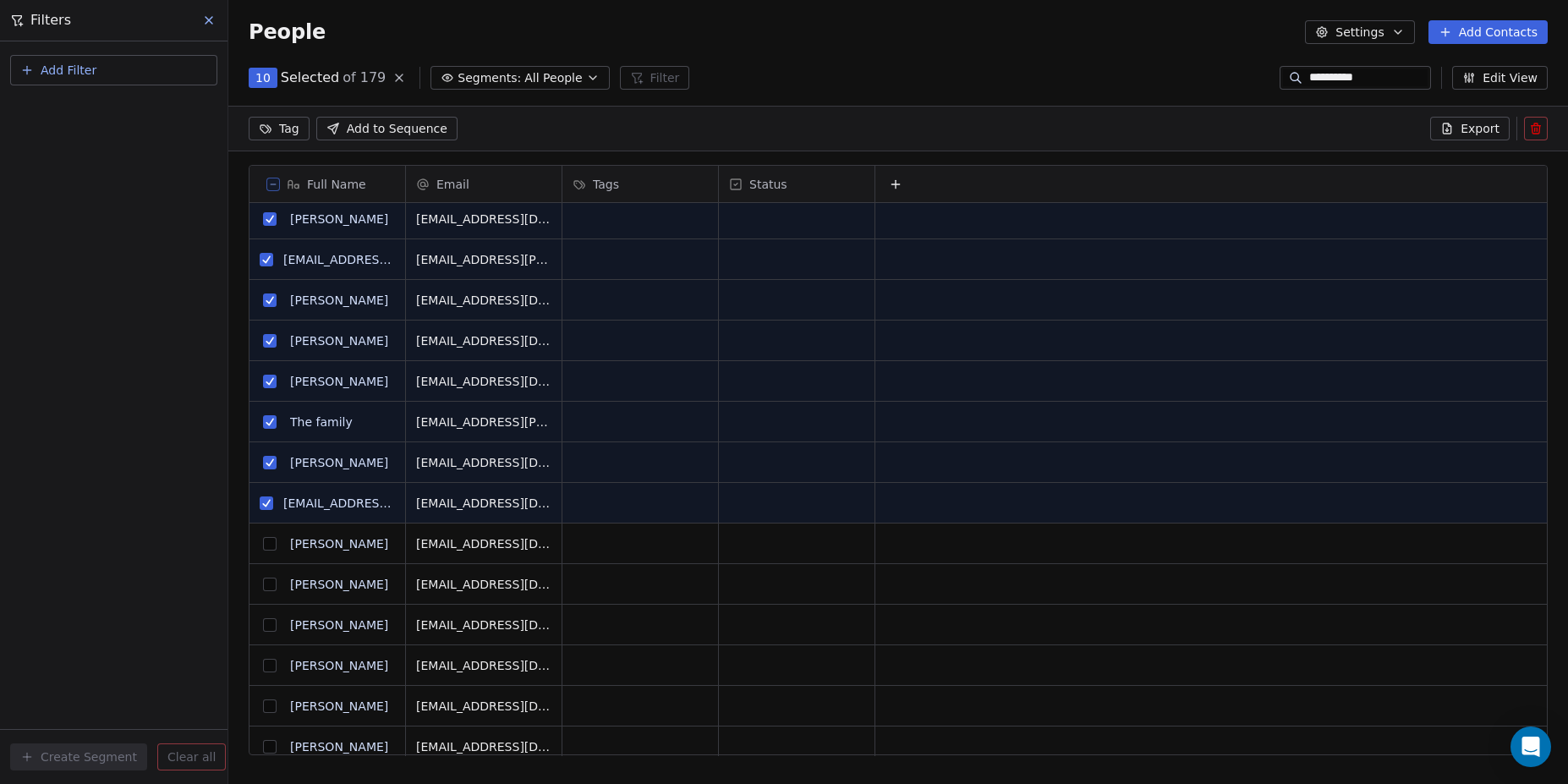
click at [270, 544] on button "grid" at bounding box center [270, 544] width 13 height 13
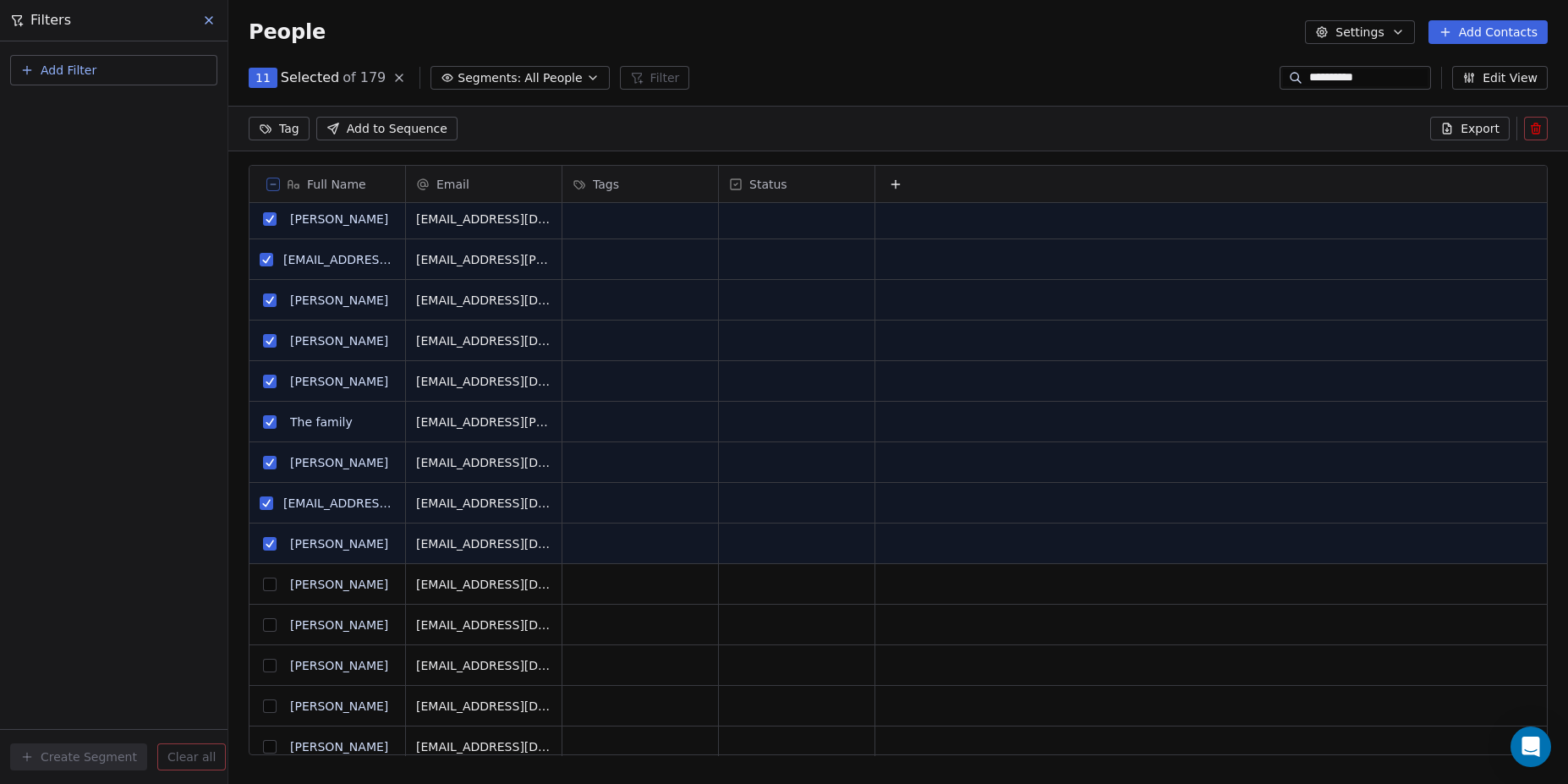
click at [270, 587] on button "grid" at bounding box center [270, 584] width 13 height 13
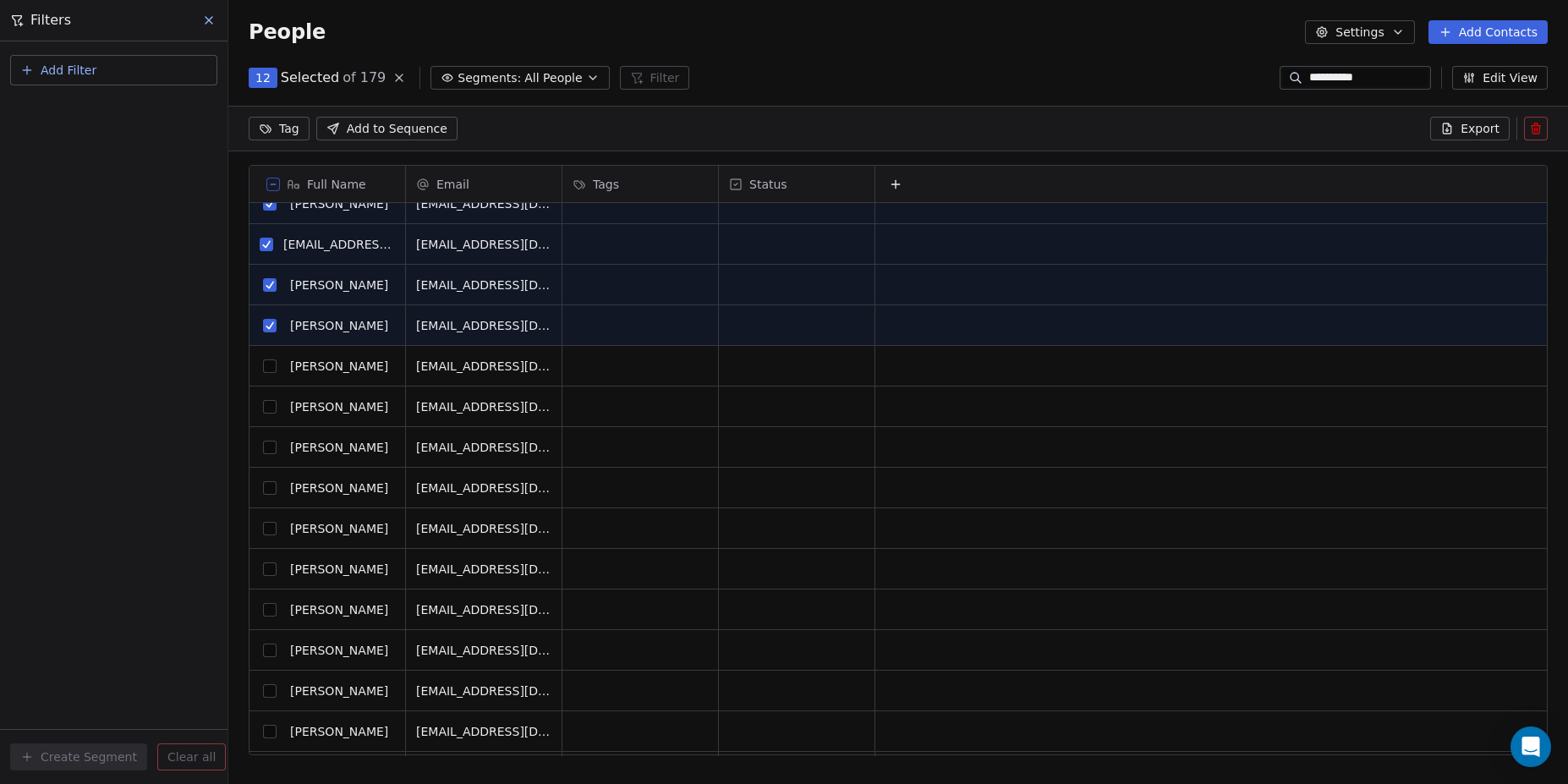
scroll to position [350, 0]
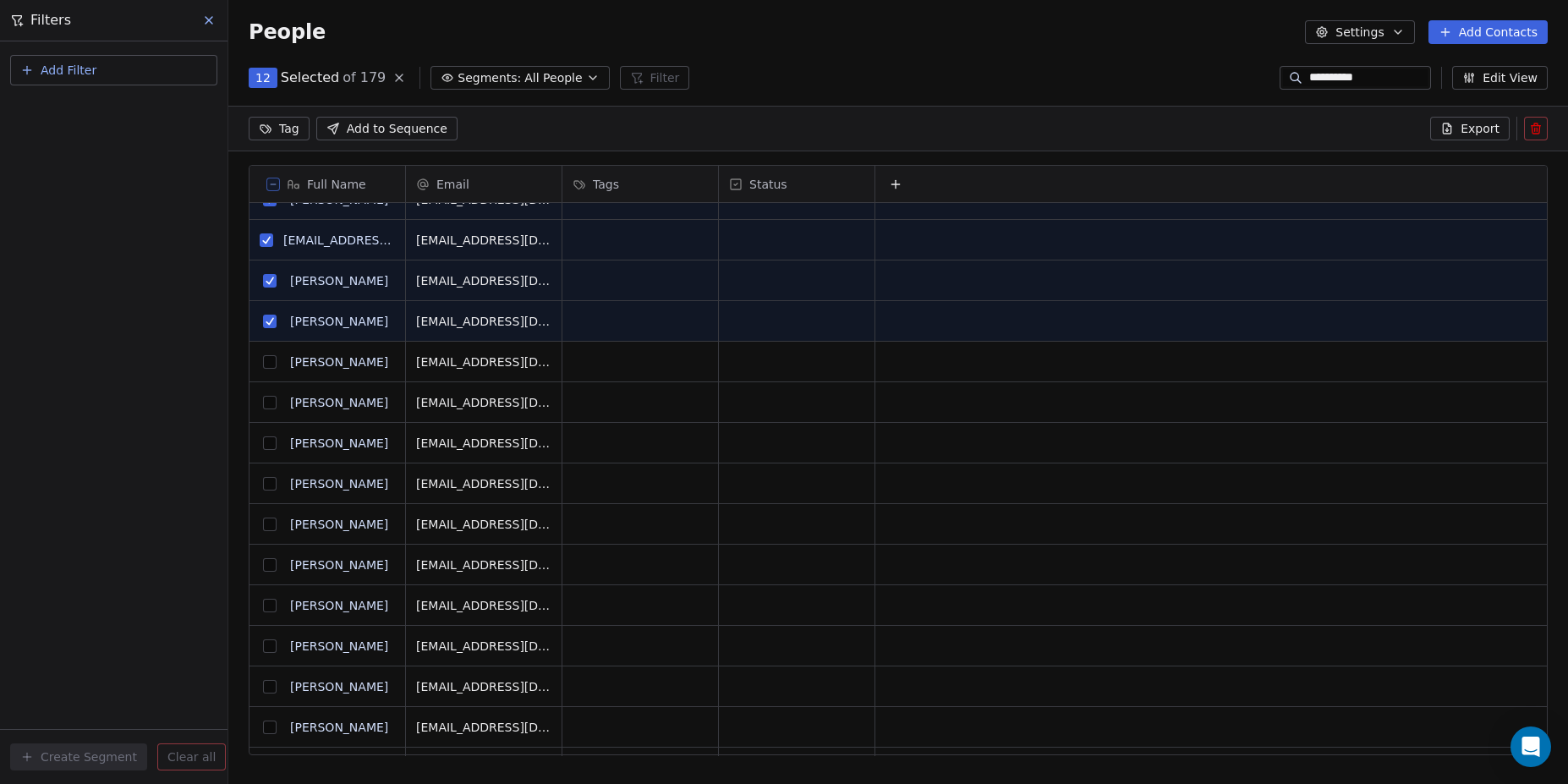
click at [265, 363] on button "grid" at bounding box center [270, 362] width 13 height 13
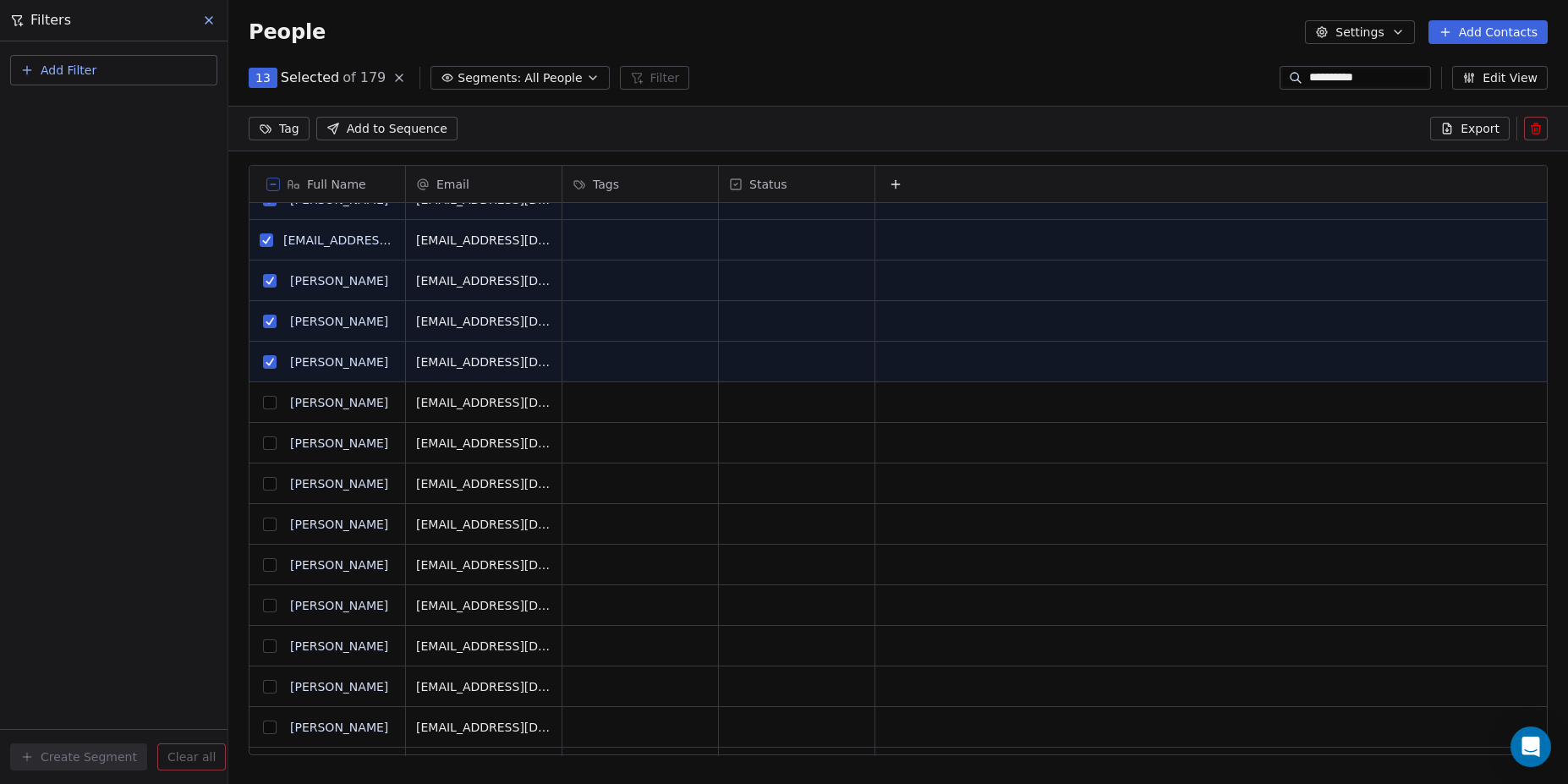
click at [267, 399] on button "grid" at bounding box center [270, 403] width 13 height 13
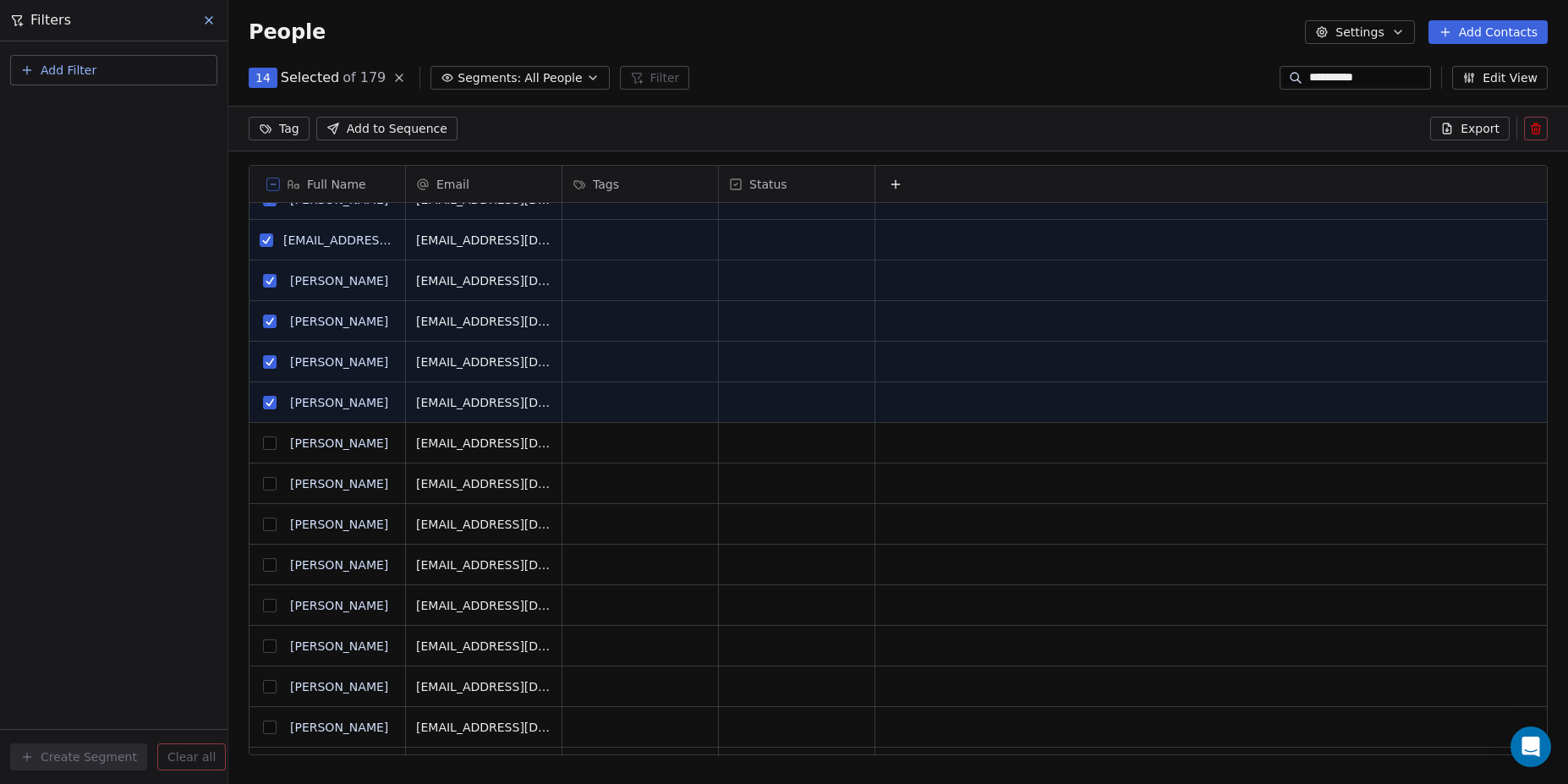
click at [269, 444] on button "grid" at bounding box center [270, 443] width 13 height 13
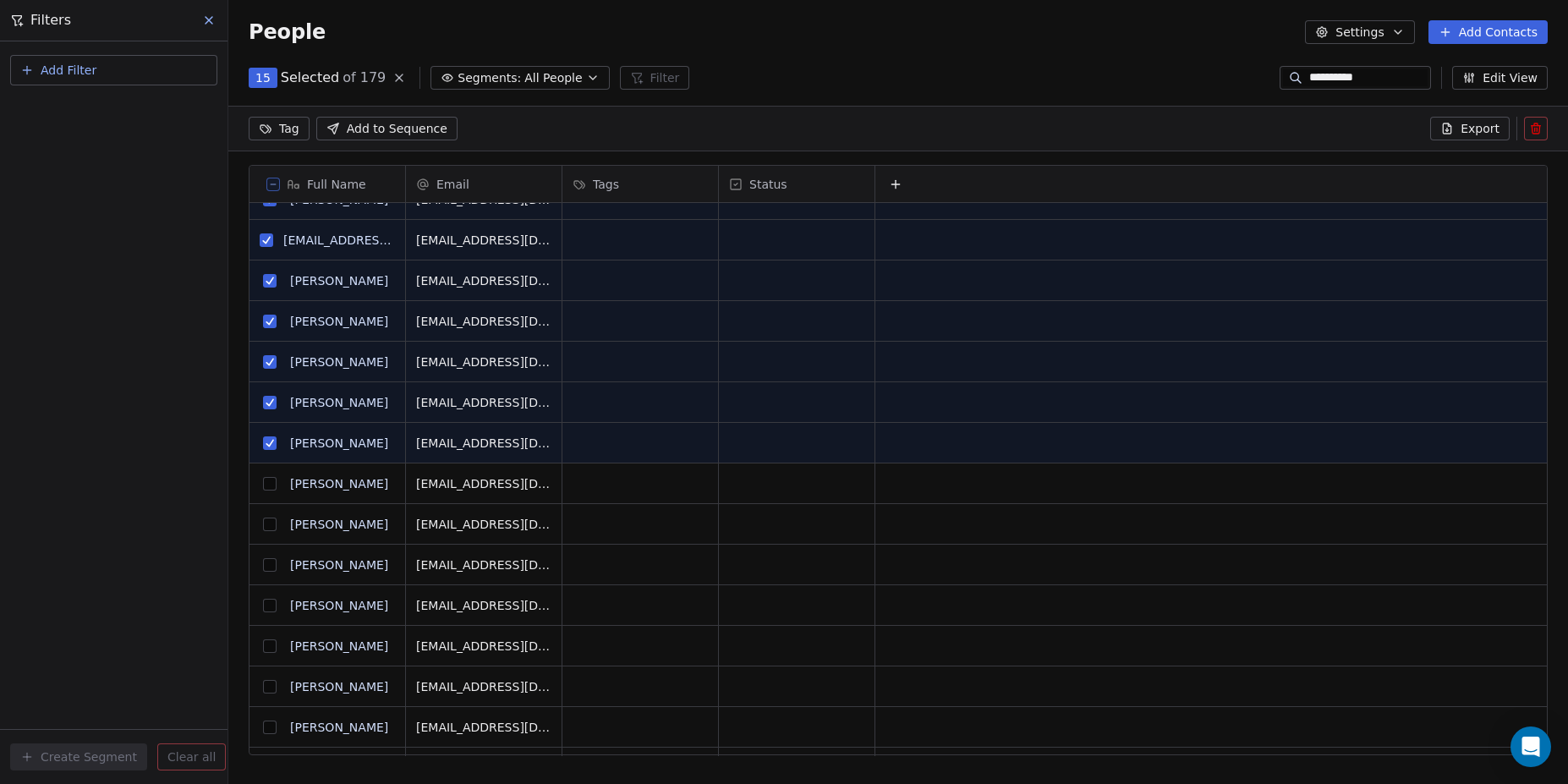
click at [265, 480] on button "grid" at bounding box center [270, 484] width 13 height 13
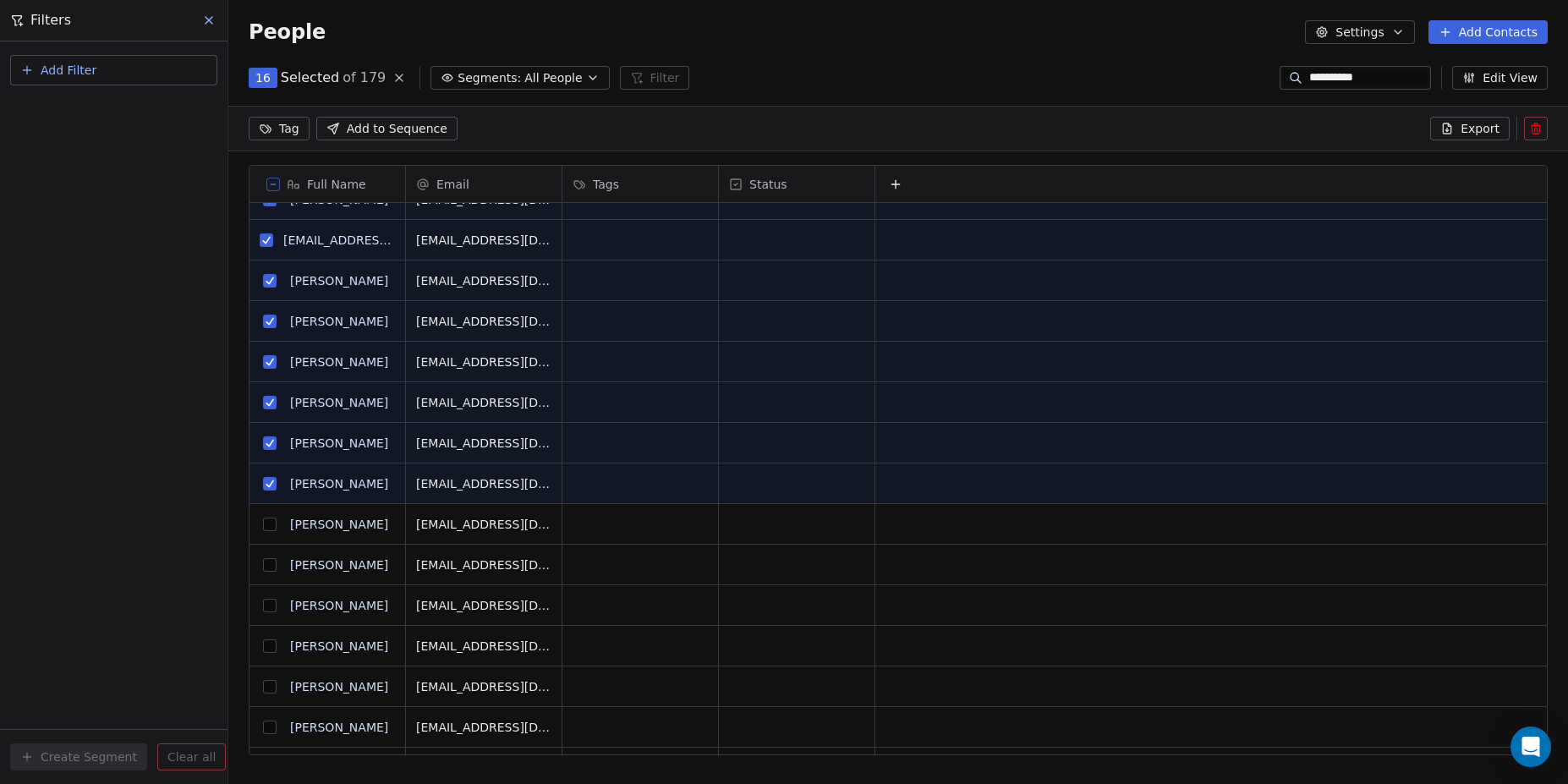
click at [268, 525] on button "grid" at bounding box center [270, 525] width 13 height 13
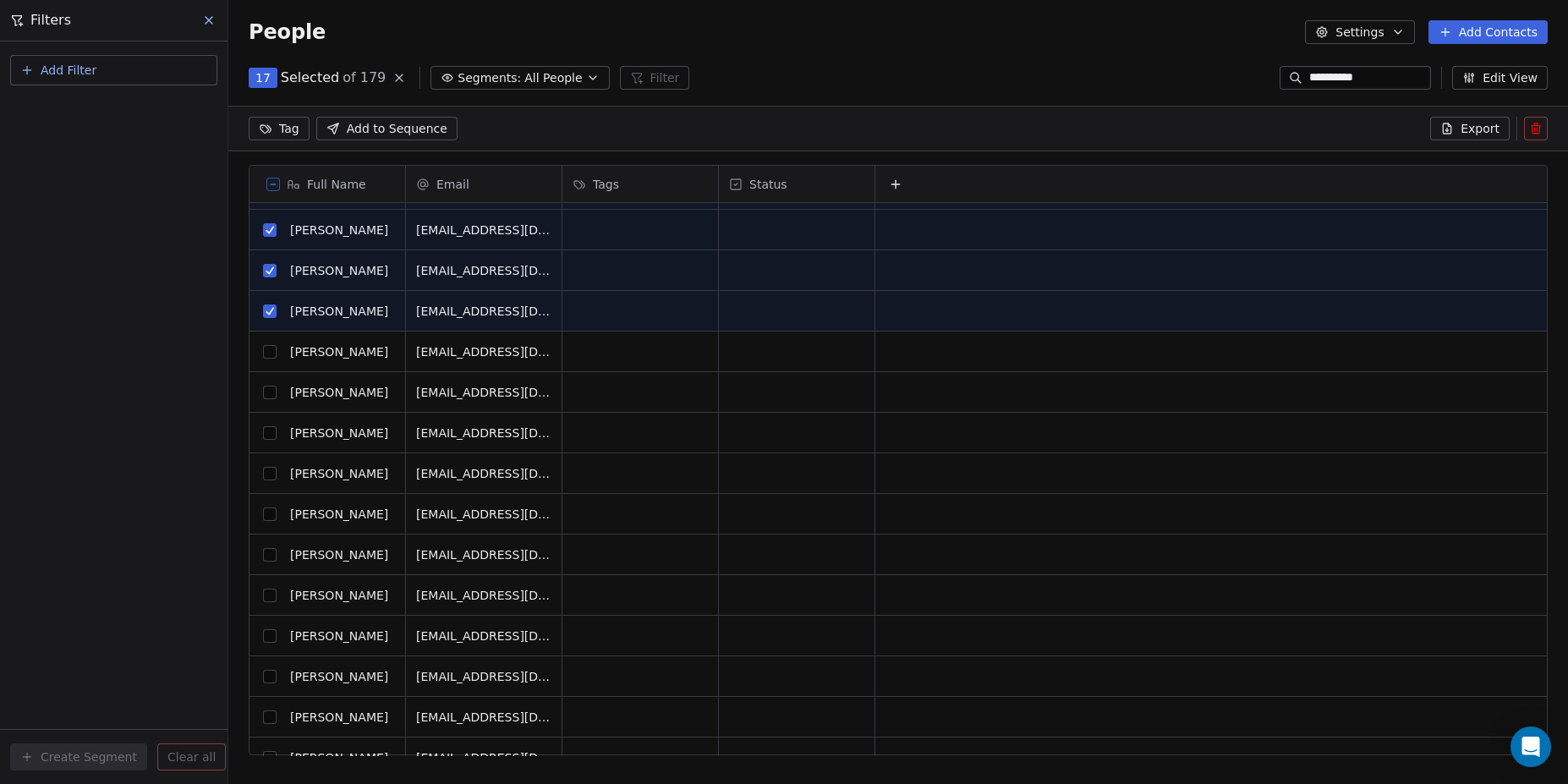
scroll to position [577, 0]
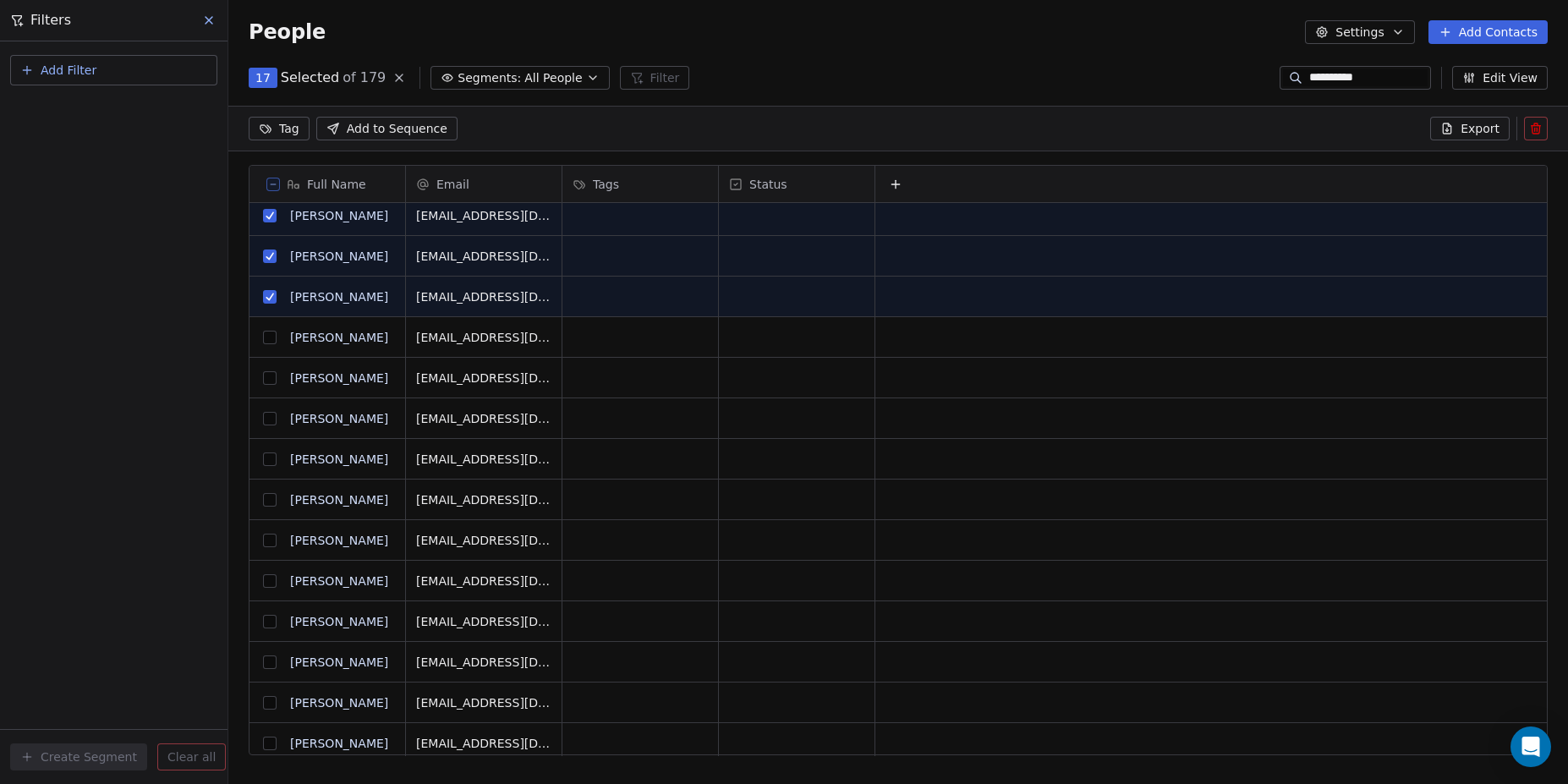
click at [271, 335] on button "grid" at bounding box center [270, 337] width 13 height 13
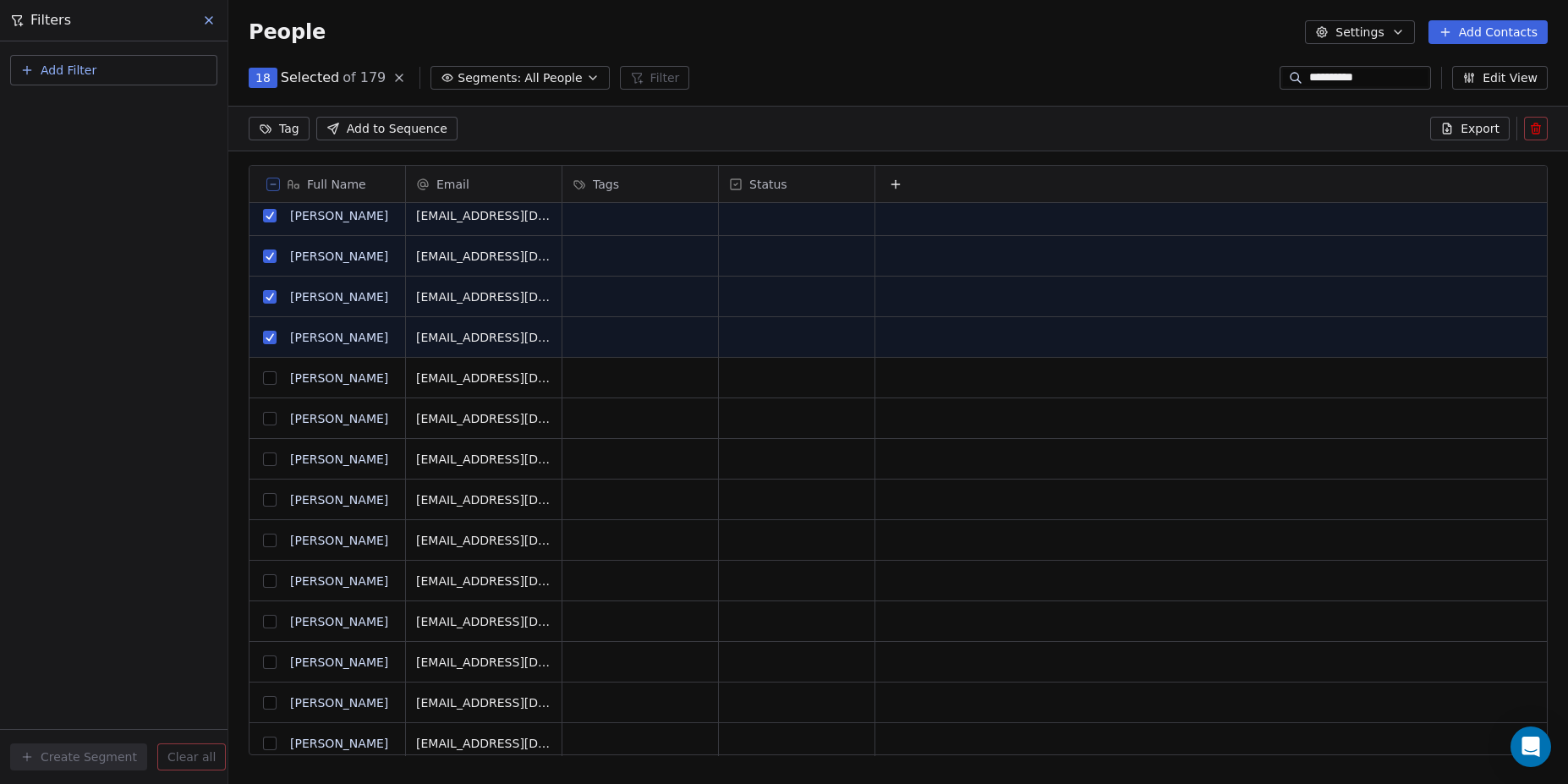
click at [270, 373] on button "grid" at bounding box center [270, 378] width 13 height 13
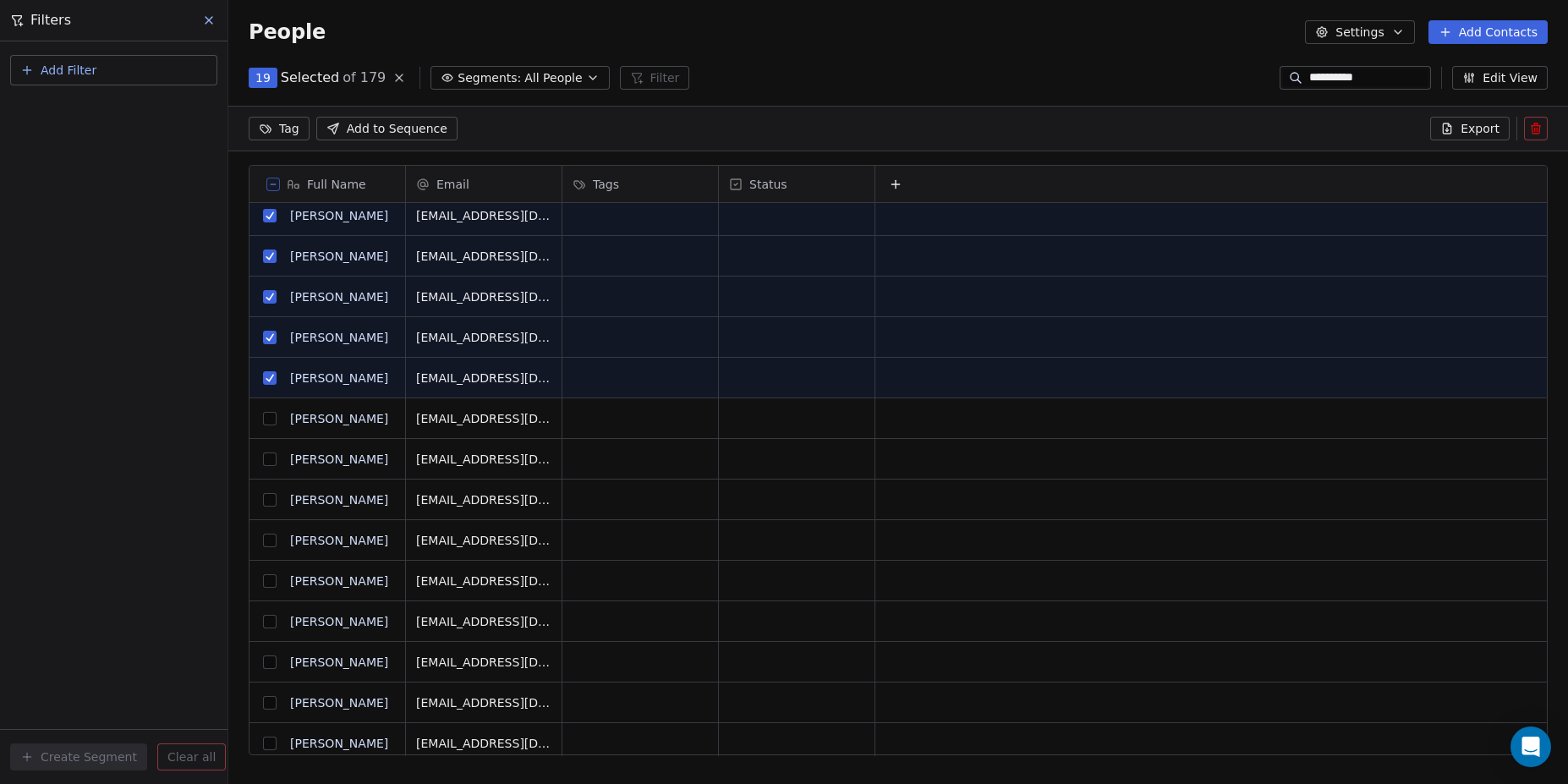
click at [267, 415] on button "grid" at bounding box center [270, 418] width 13 height 13
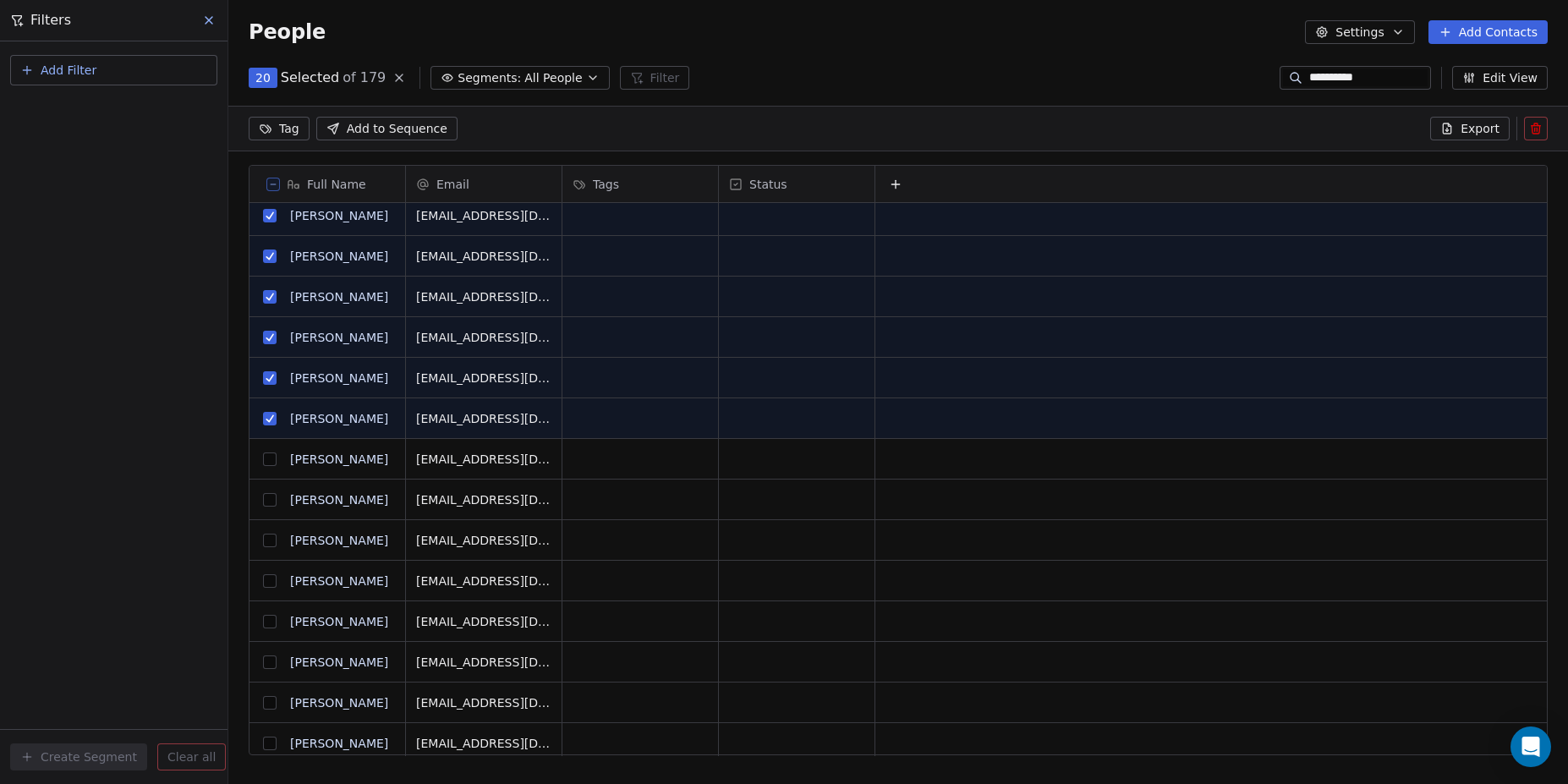
click at [267, 459] on button "grid" at bounding box center [270, 459] width 13 height 13
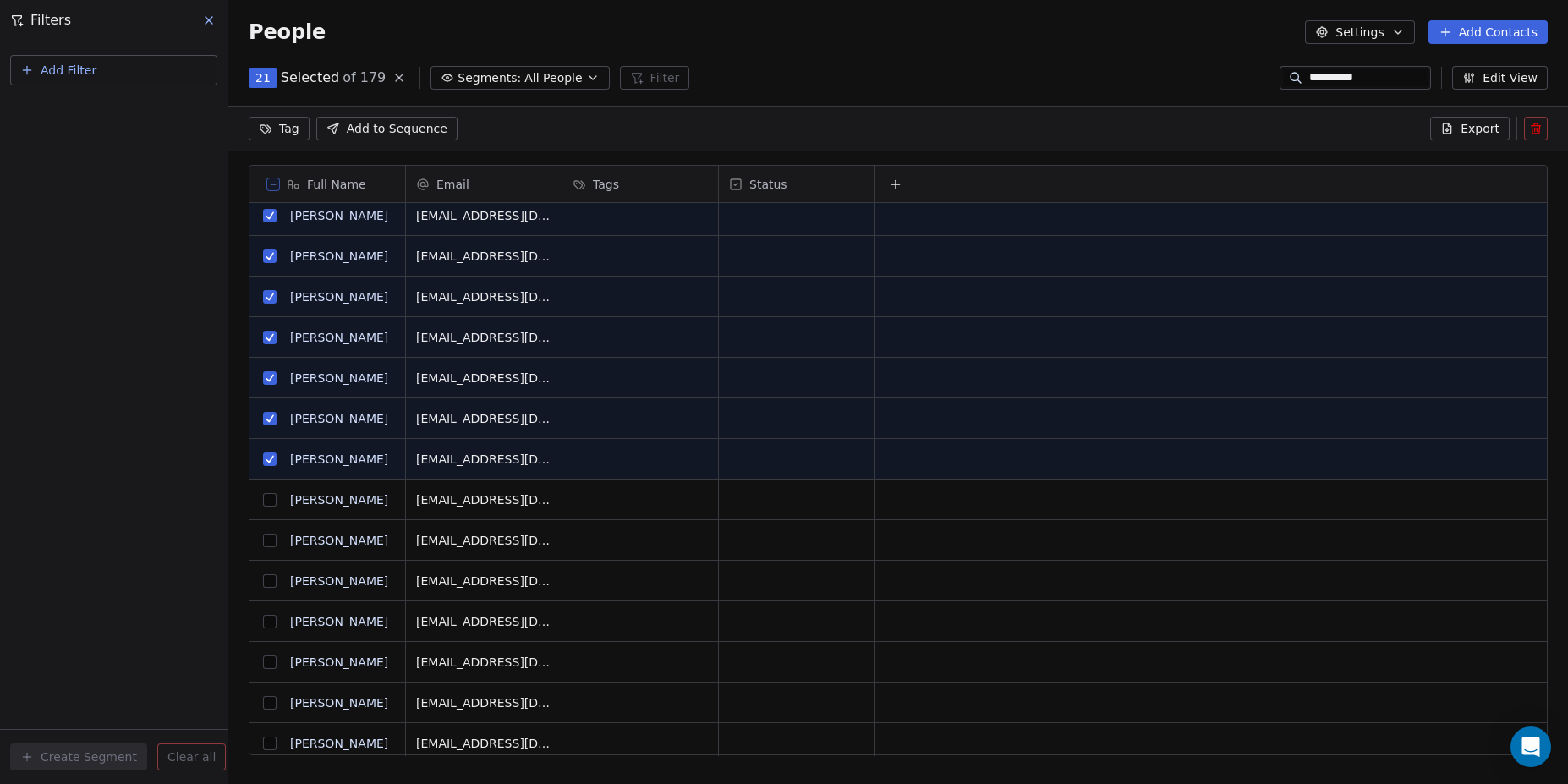
click at [274, 502] on button "grid" at bounding box center [270, 500] width 13 height 13
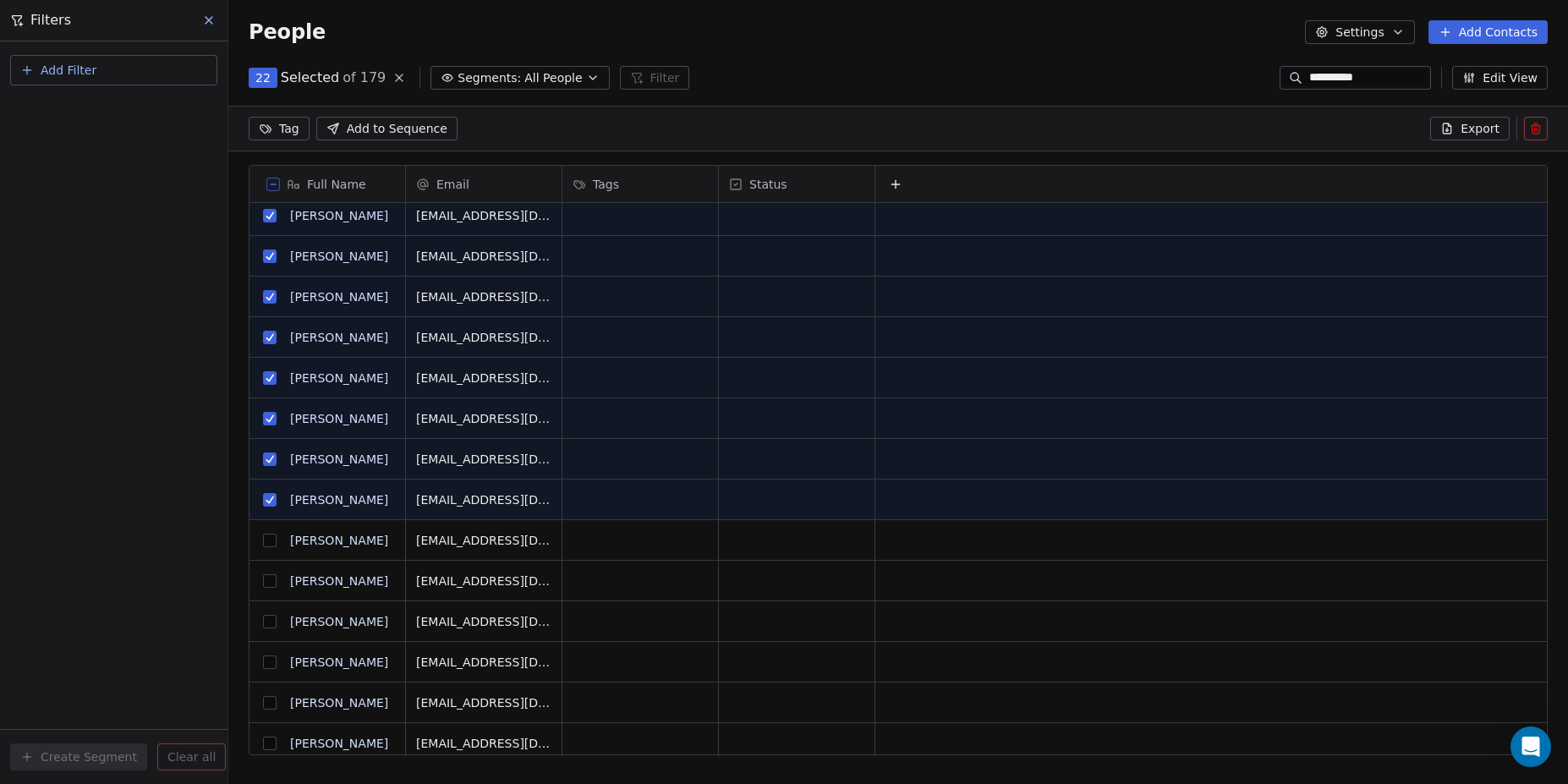
click at [263, 542] on button "grid" at bounding box center [270, 541] width 13 height 13
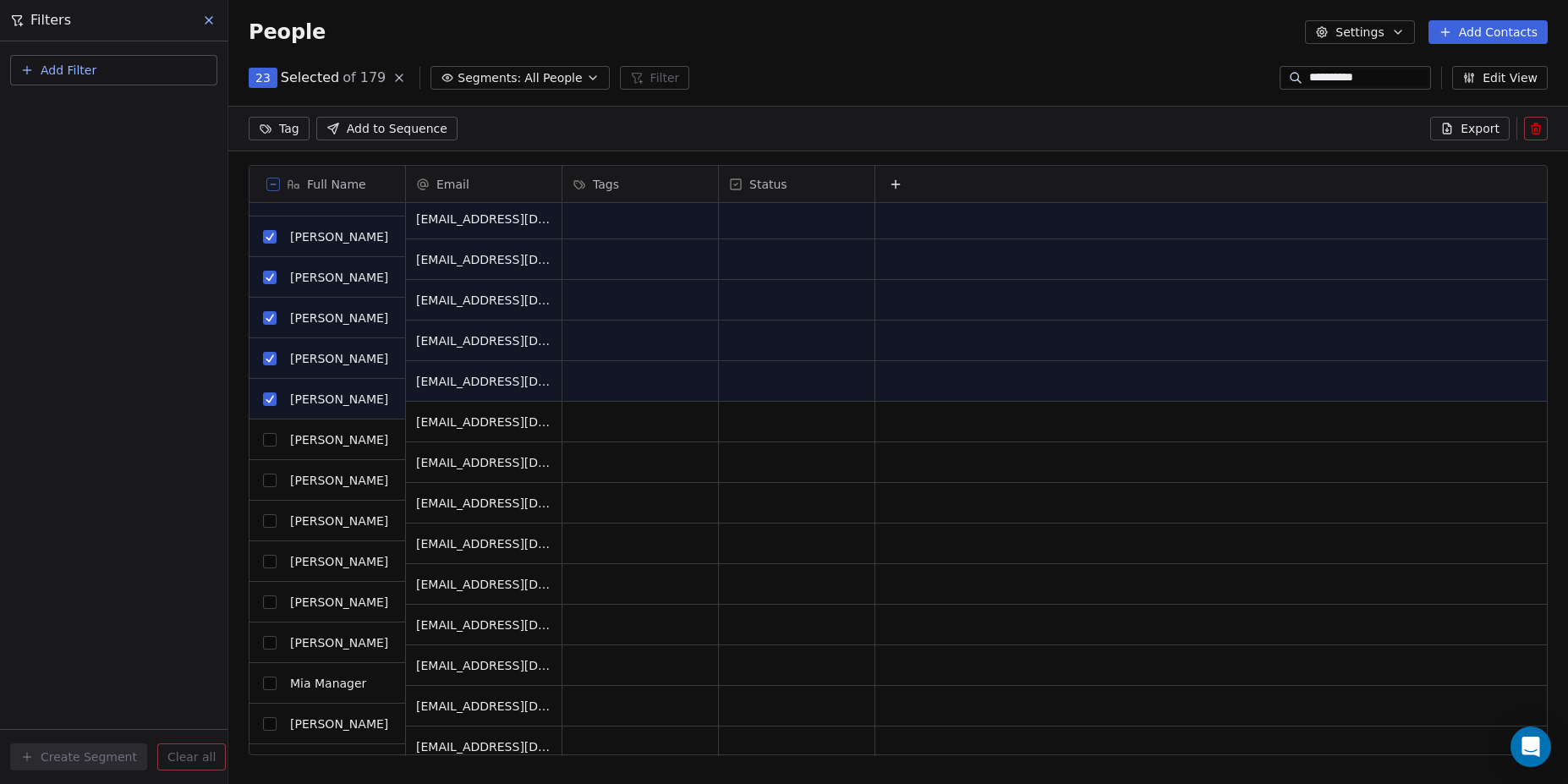
scroll to position [742, 0]
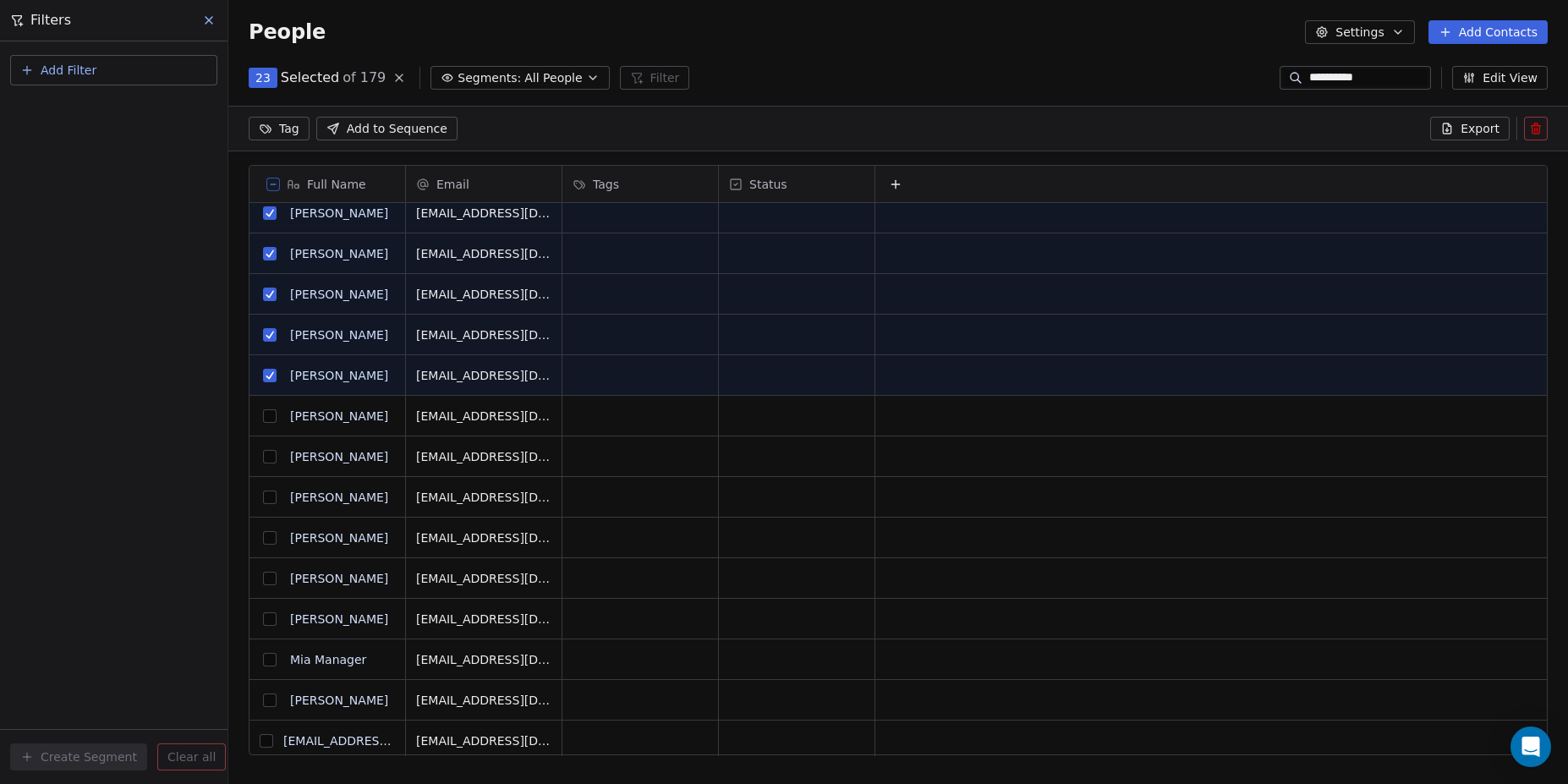
click at [265, 415] on button "grid" at bounding box center [270, 416] width 13 height 13
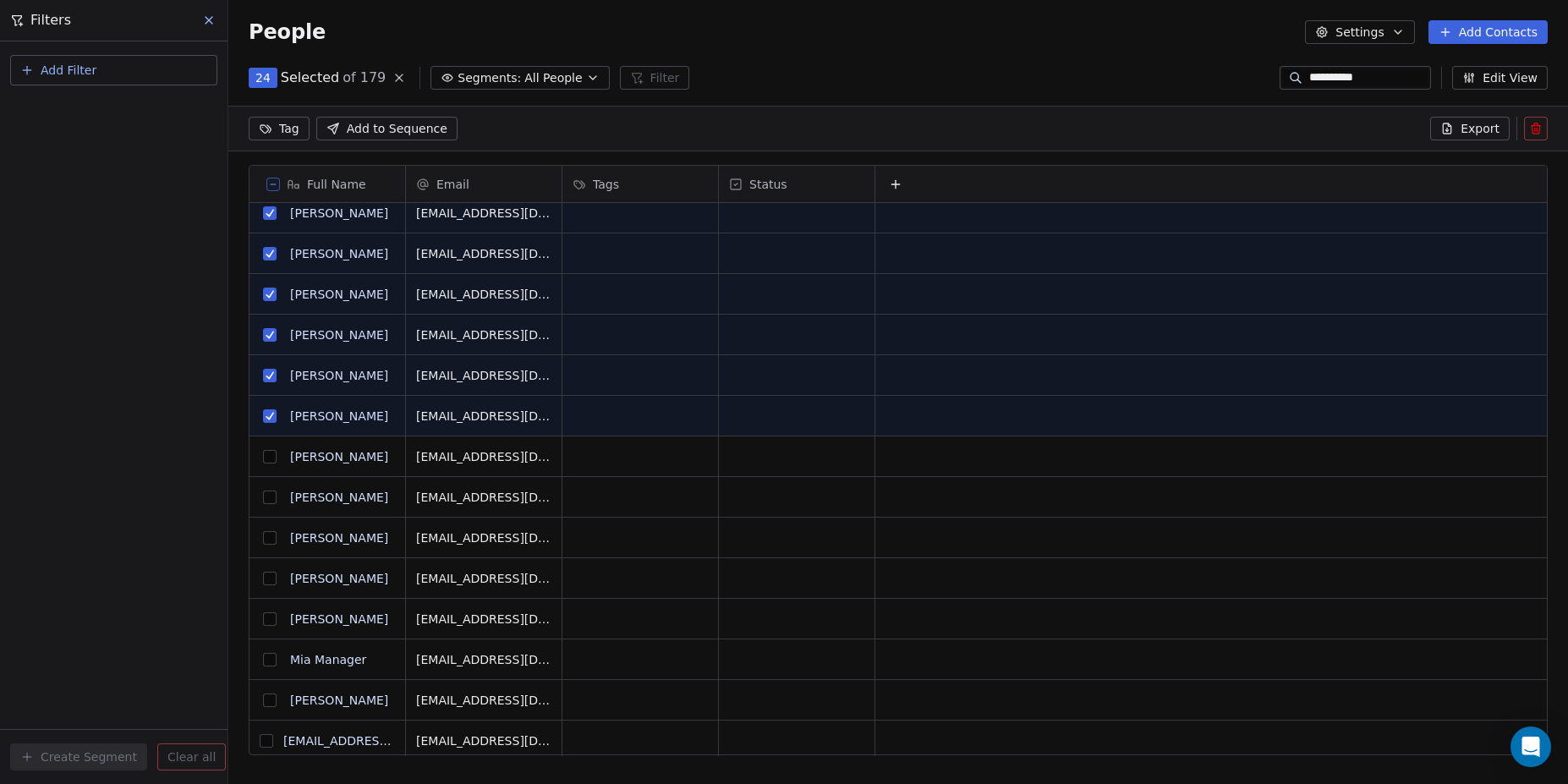
click at [267, 450] on button "grid" at bounding box center [270, 456] width 13 height 13
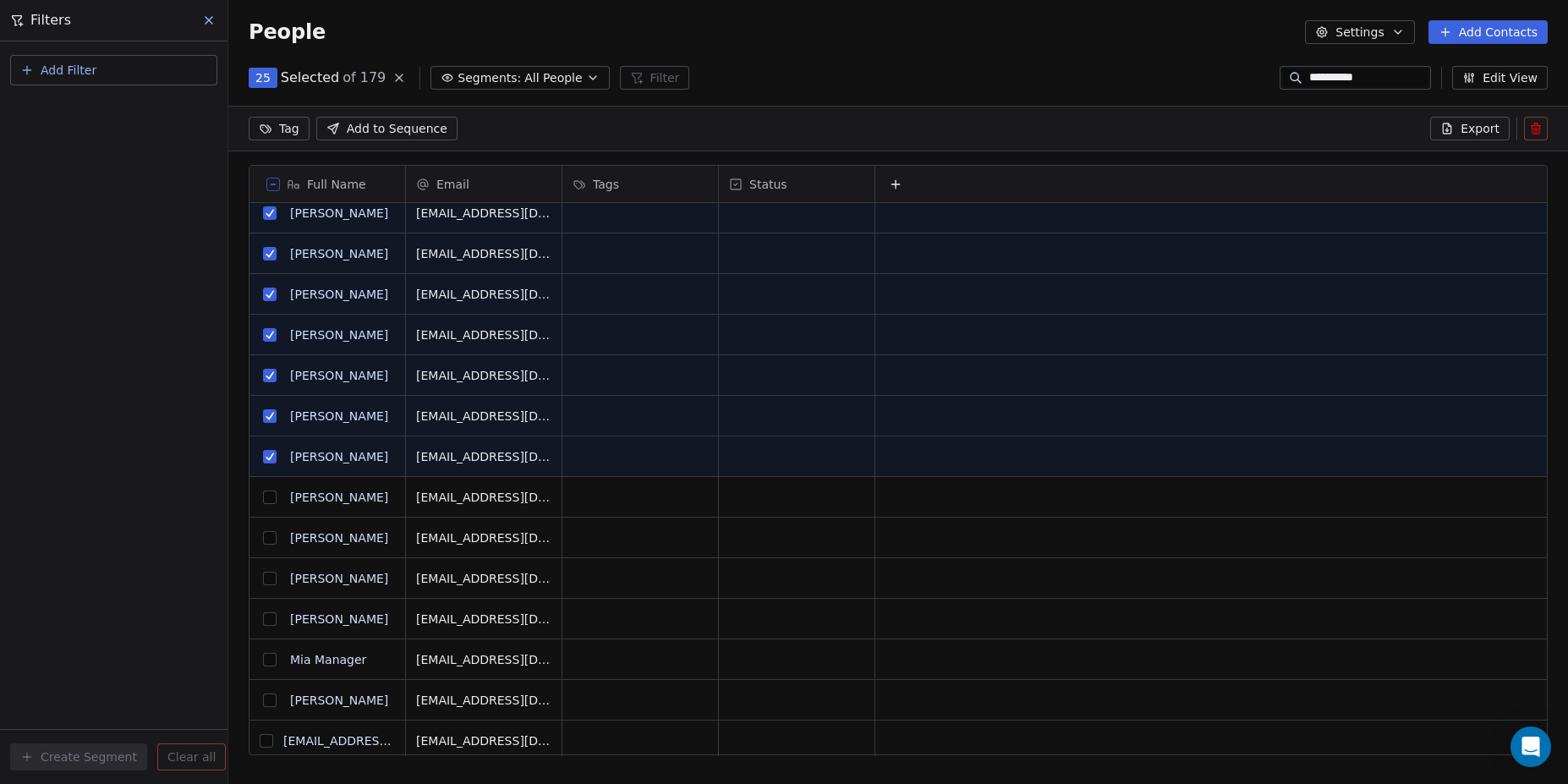
click at [265, 496] on button "grid" at bounding box center [270, 497] width 13 height 13
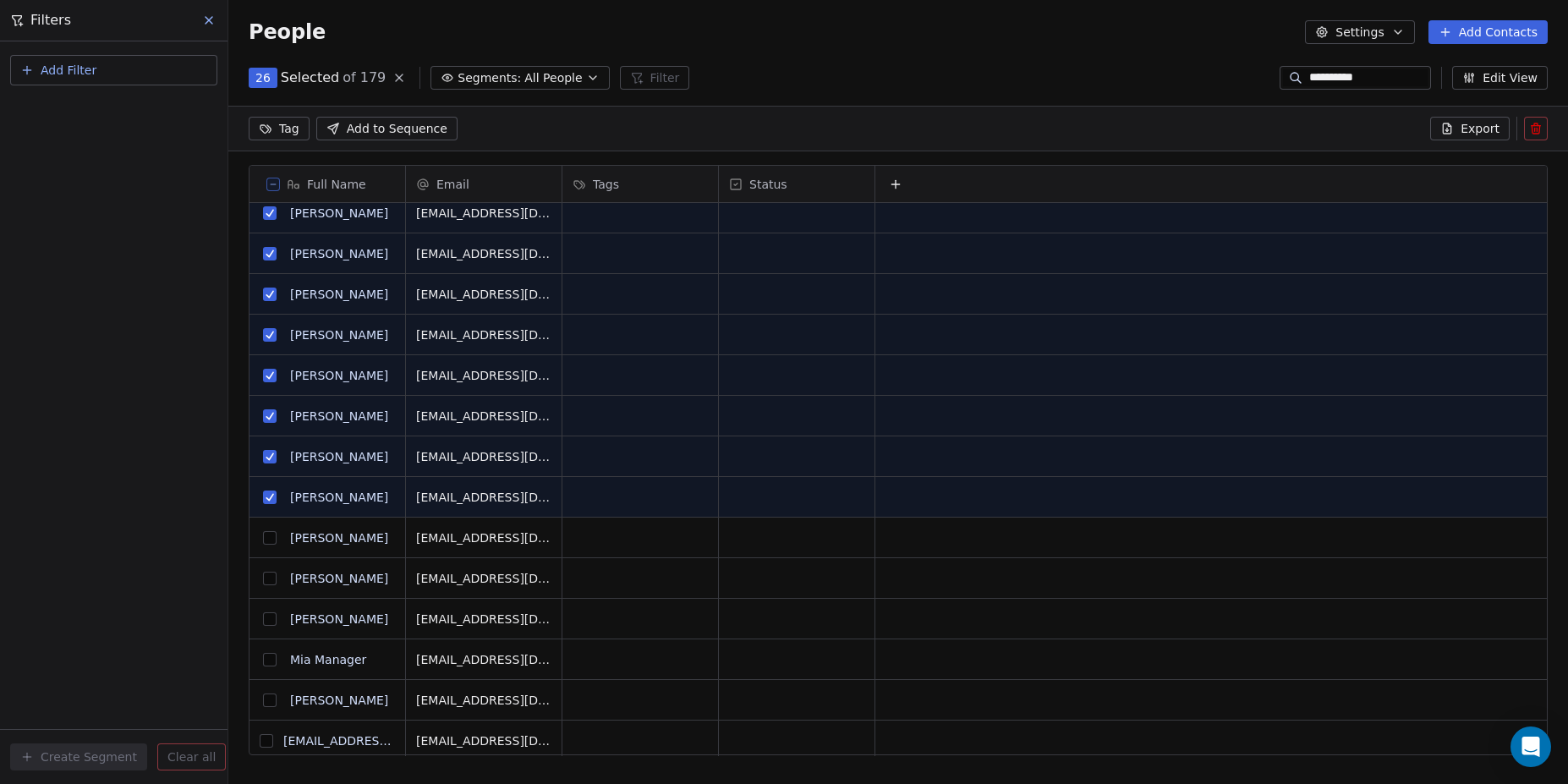
click at [269, 532] on button "grid" at bounding box center [270, 538] width 13 height 13
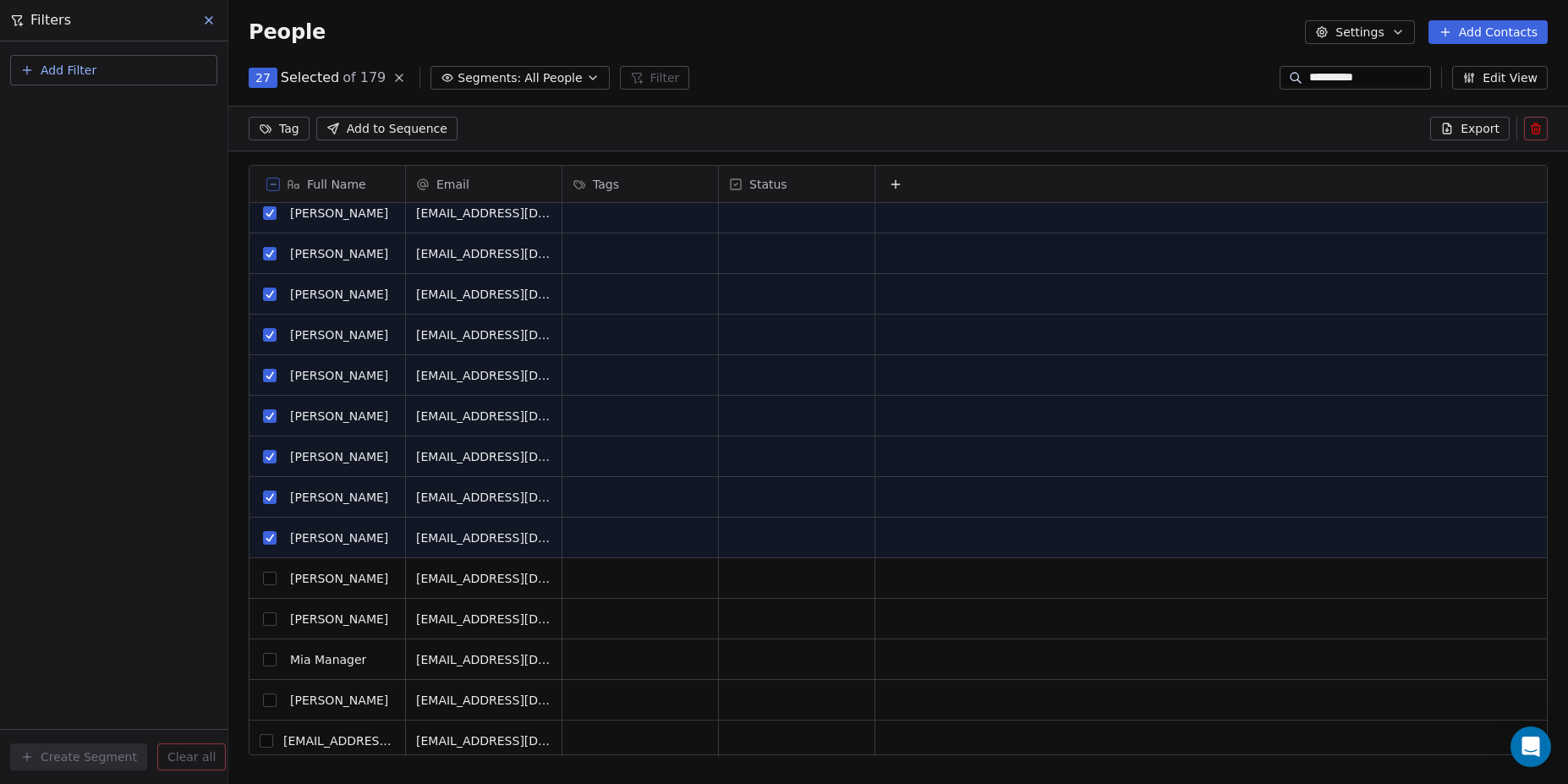
scroll to position [836, 0]
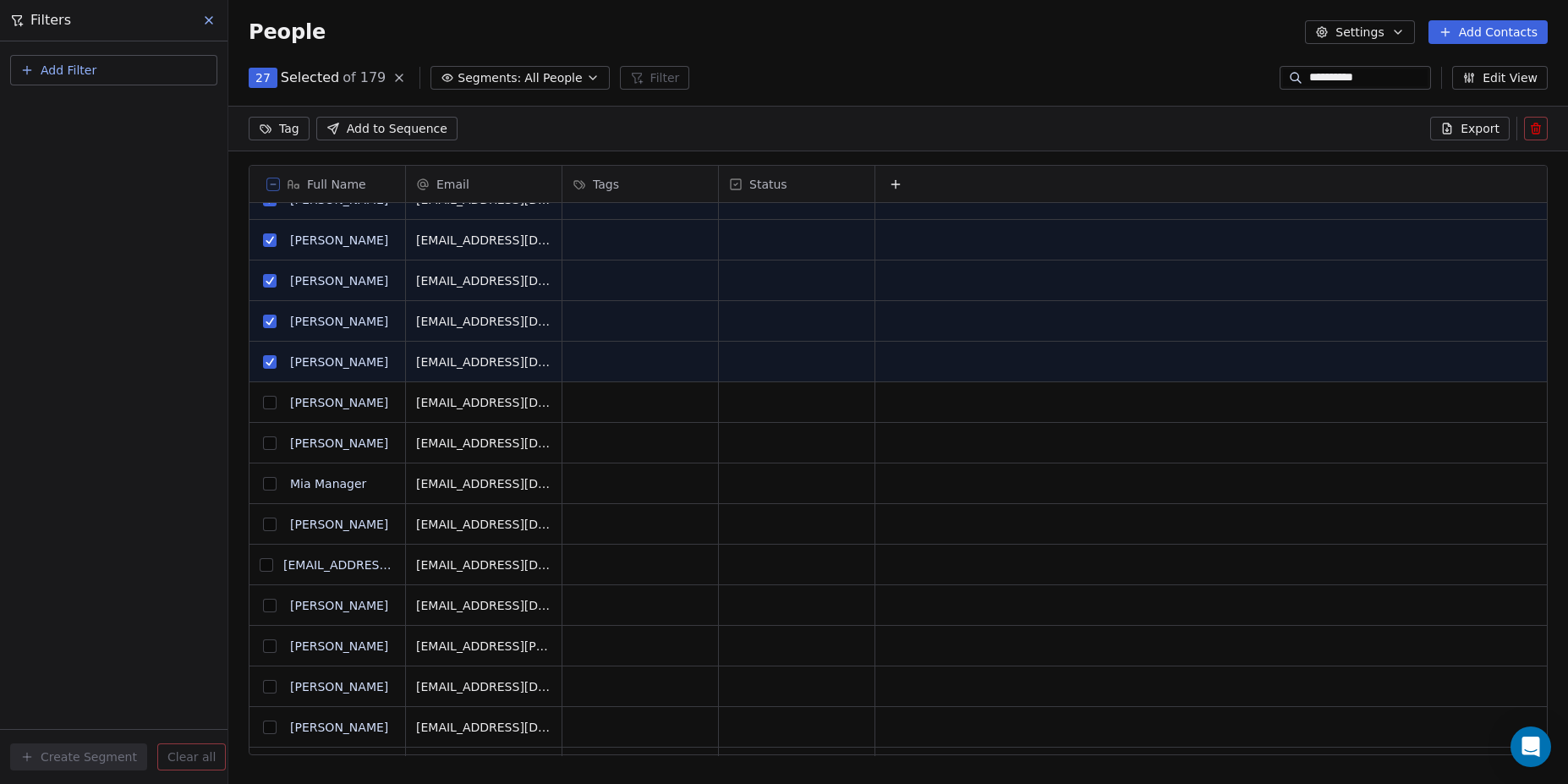
click at [272, 400] on button "grid" at bounding box center [270, 403] width 13 height 13
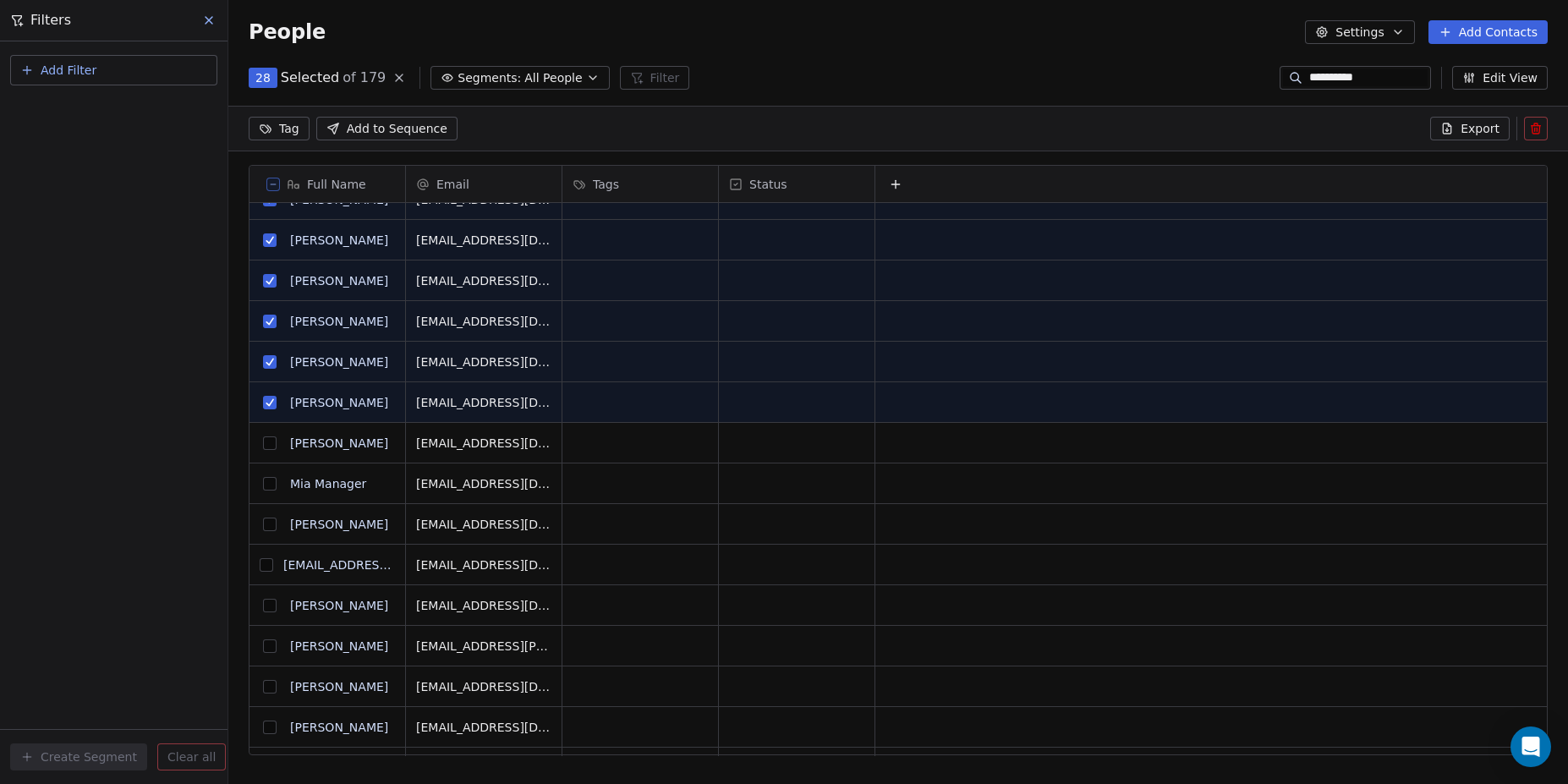
click at [268, 436] on button "grid" at bounding box center [270, 443] width 13 height 13
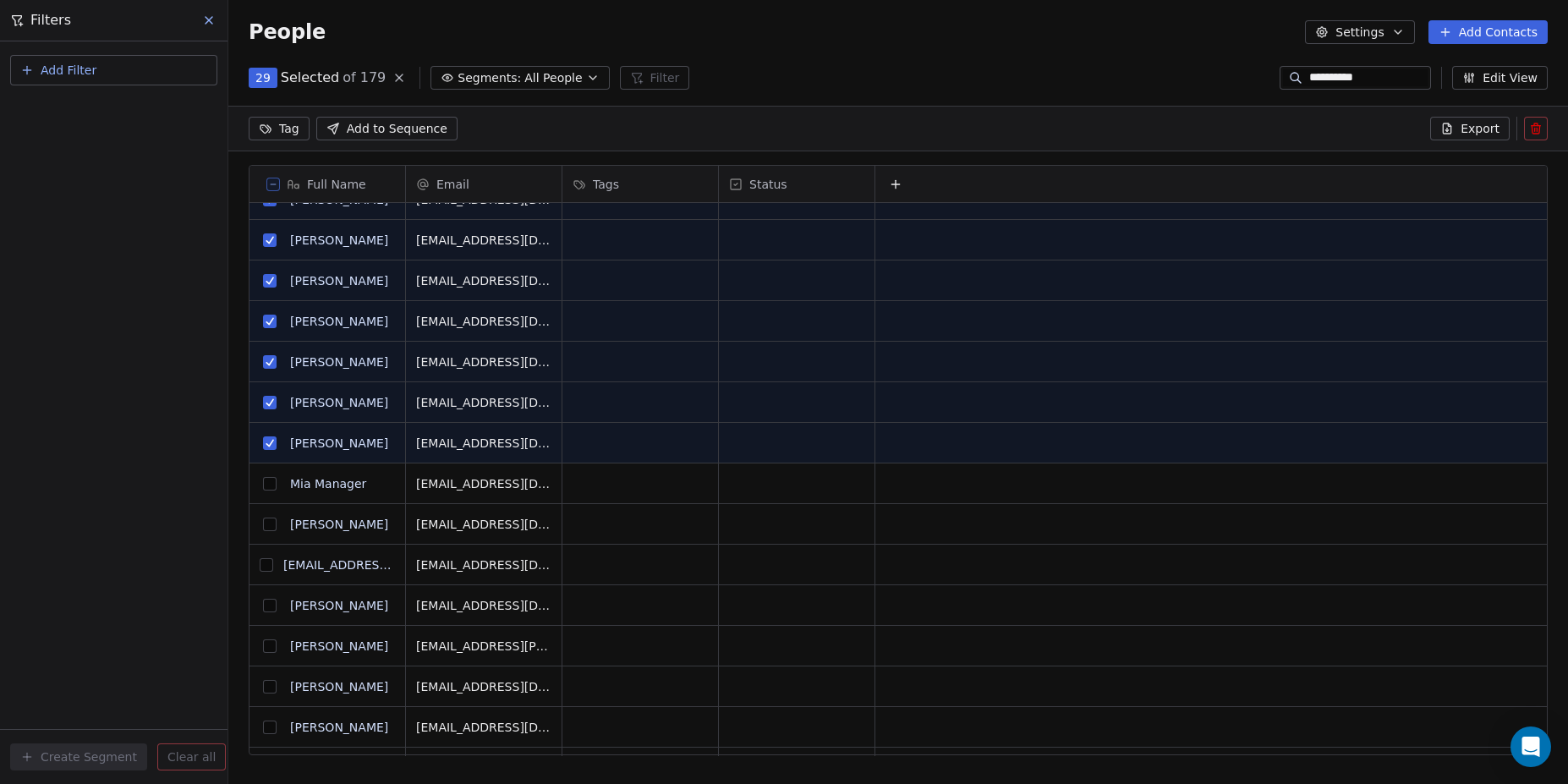
click at [263, 488] on button "grid" at bounding box center [270, 484] width 13 height 13
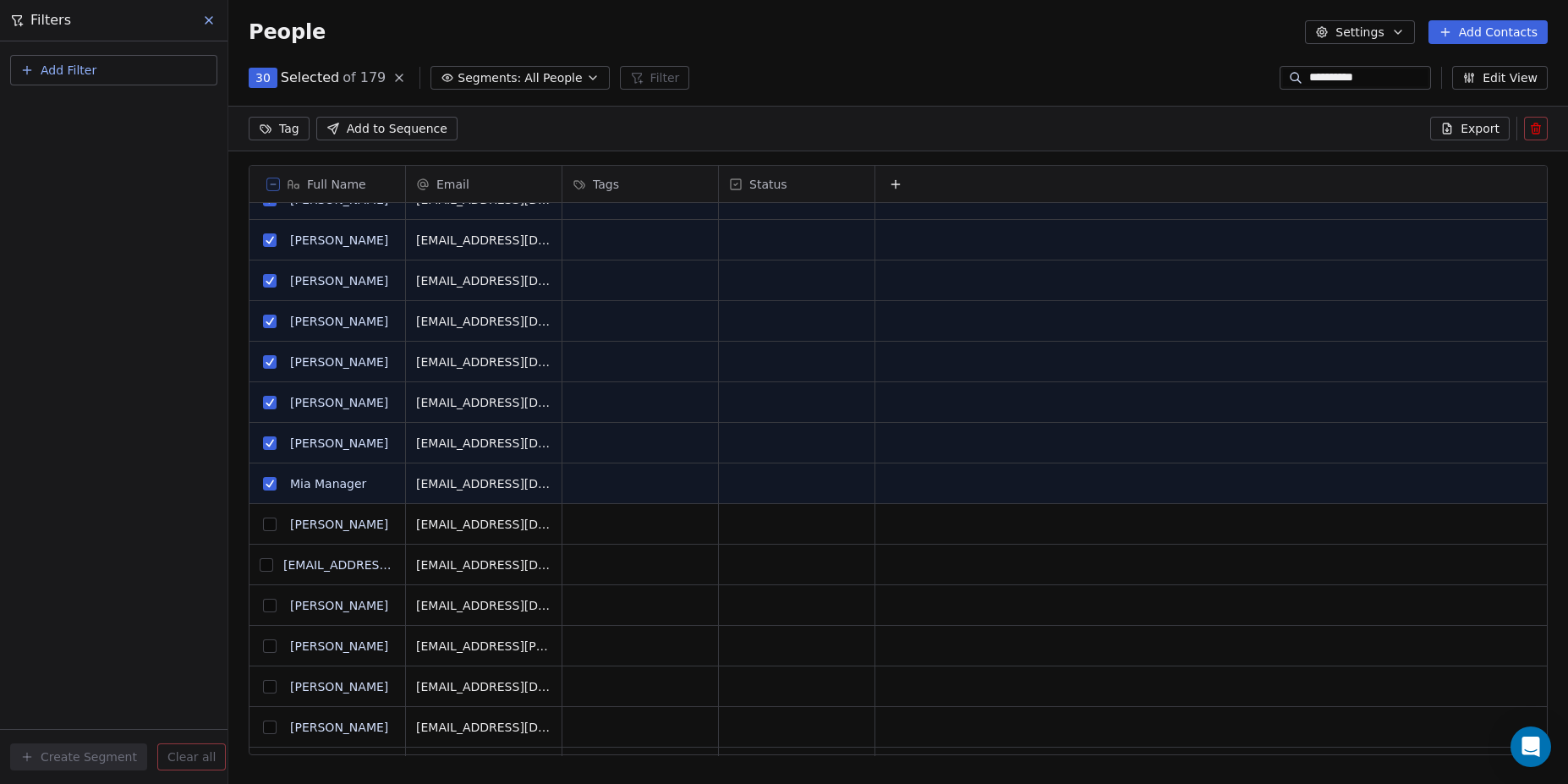
click at [271, 529] on button "grid" at bounding box center [270, 525] width 13 height 13
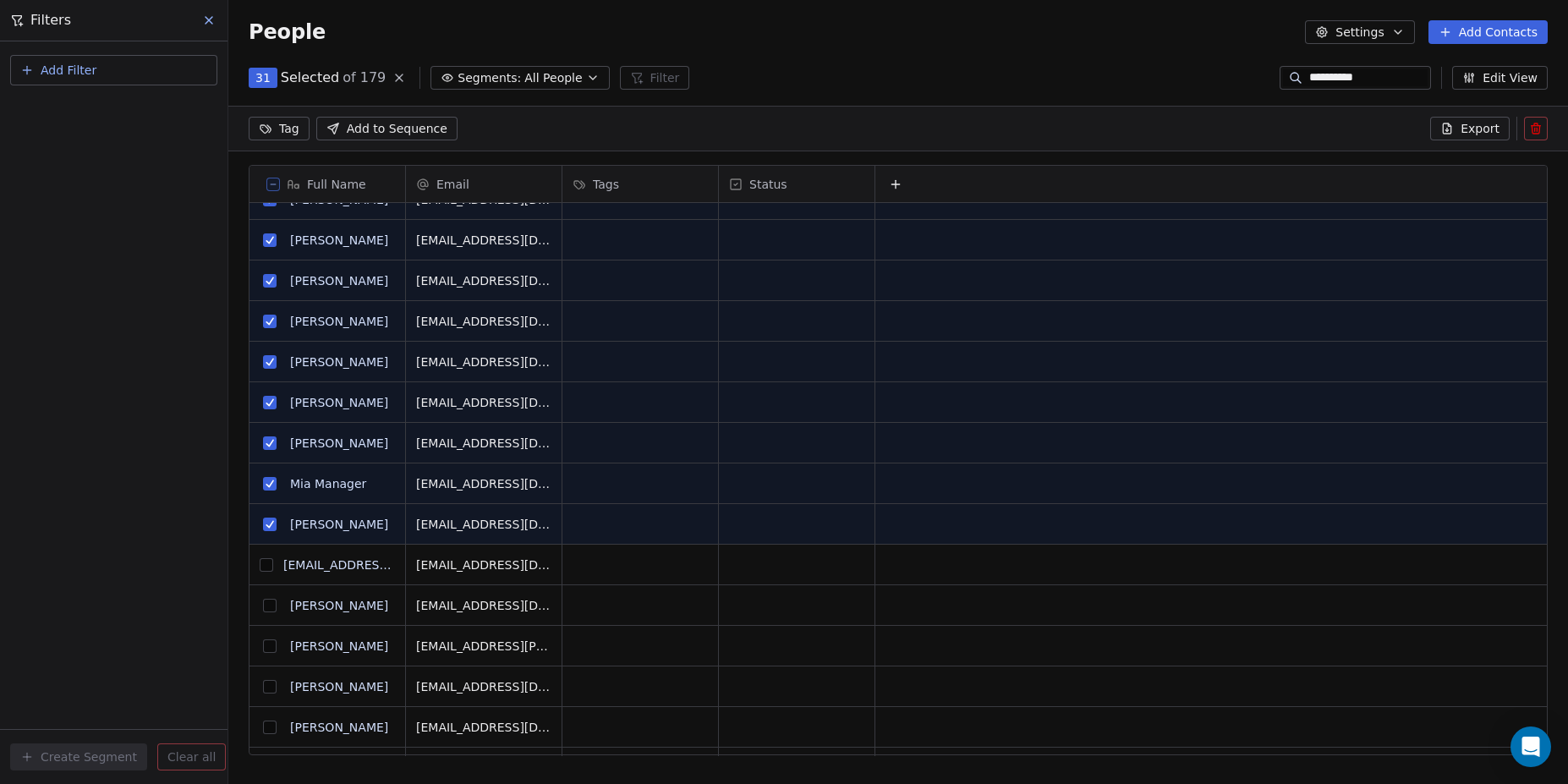
click at [269, 570] on button "grid" at bounding box center [266, 564] width 13 height 13
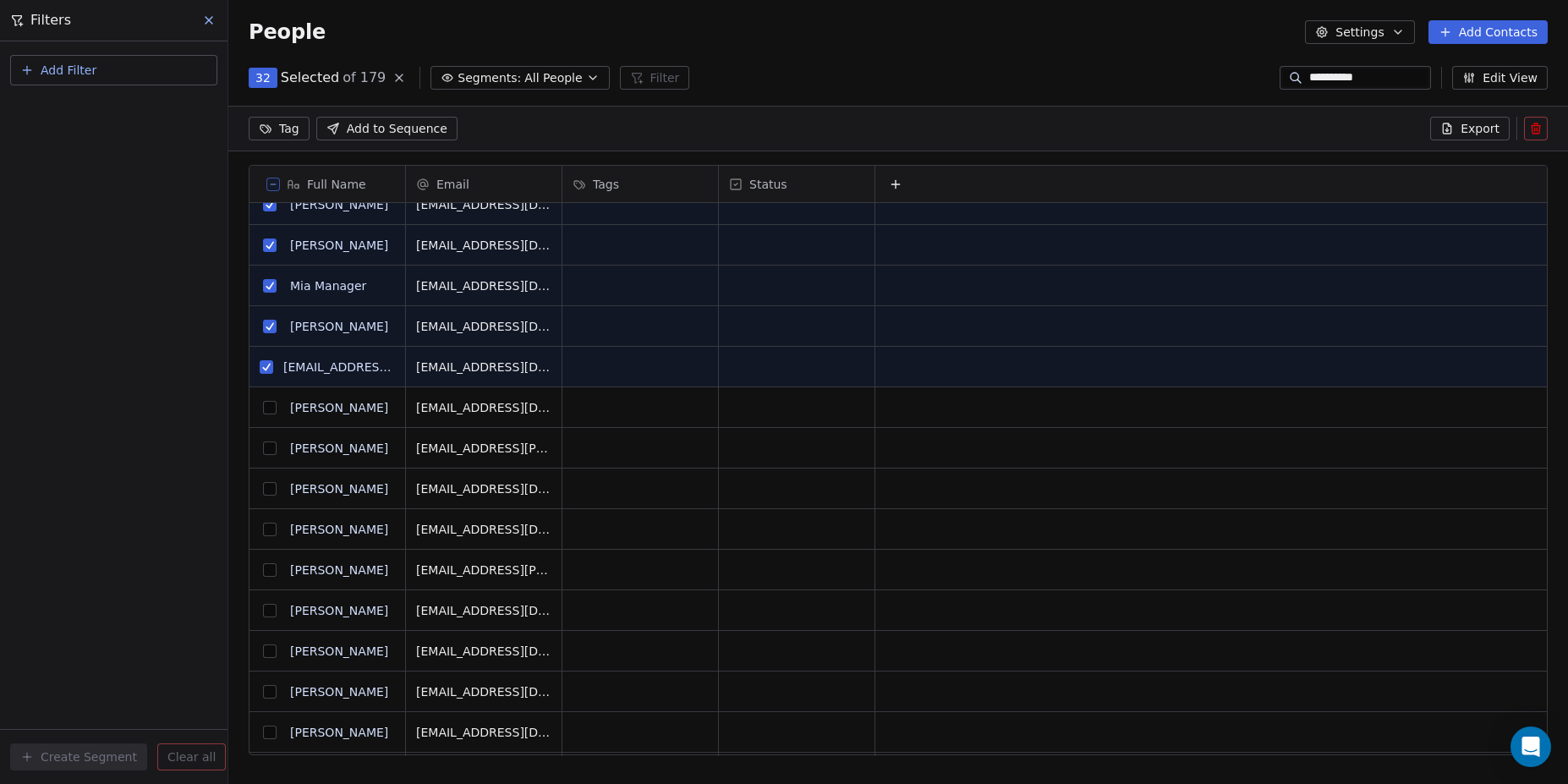
click at [272, 408] on button "grid" at bounding box center [270, 408] width 13 height 13
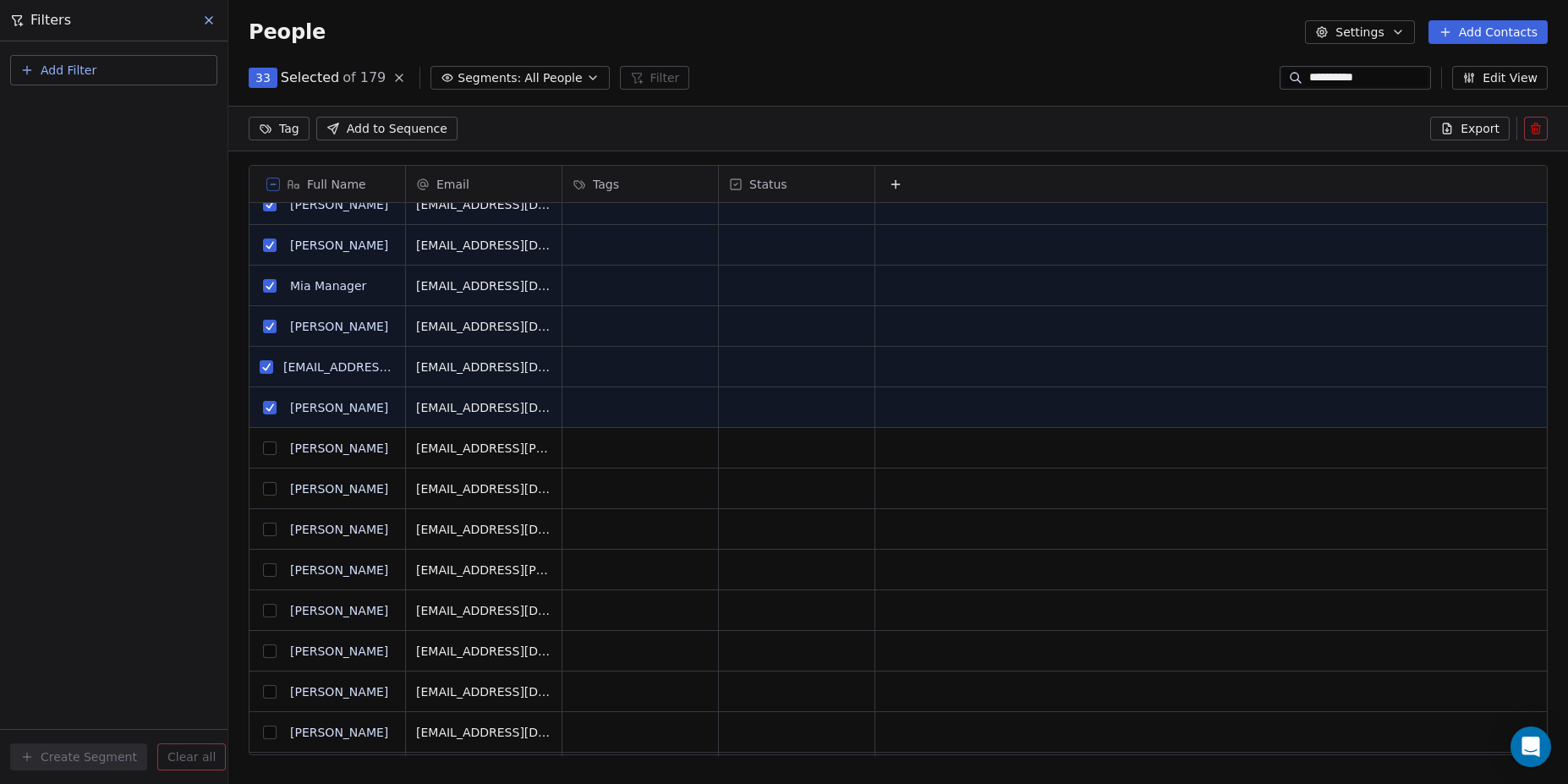
click at [269, 442] on button "grid" at bounding box center [270, 449] width 13 height 13
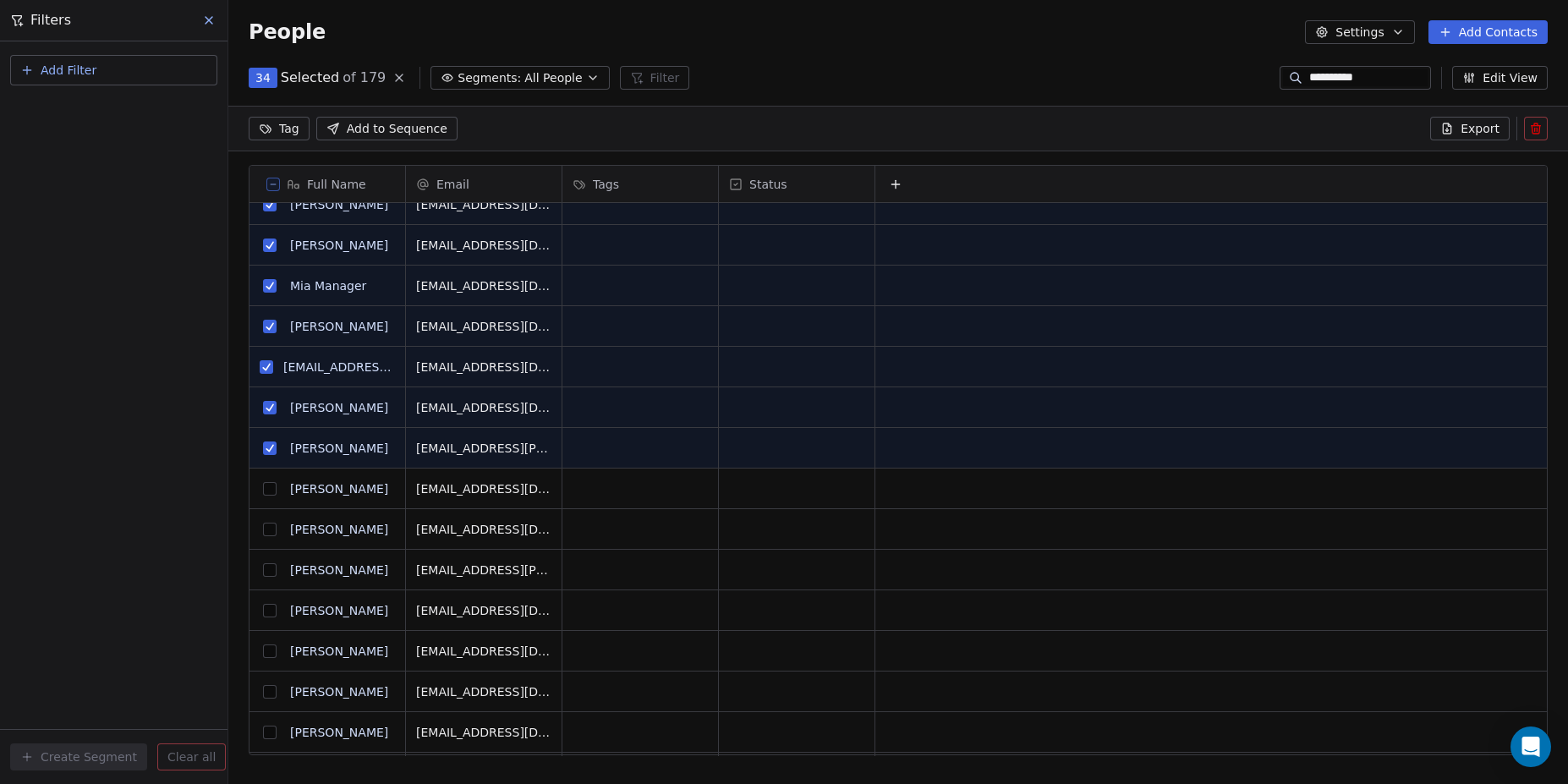
click at [270, 482] on button "grid" at bounding box center [270, 488] width 13 height 13
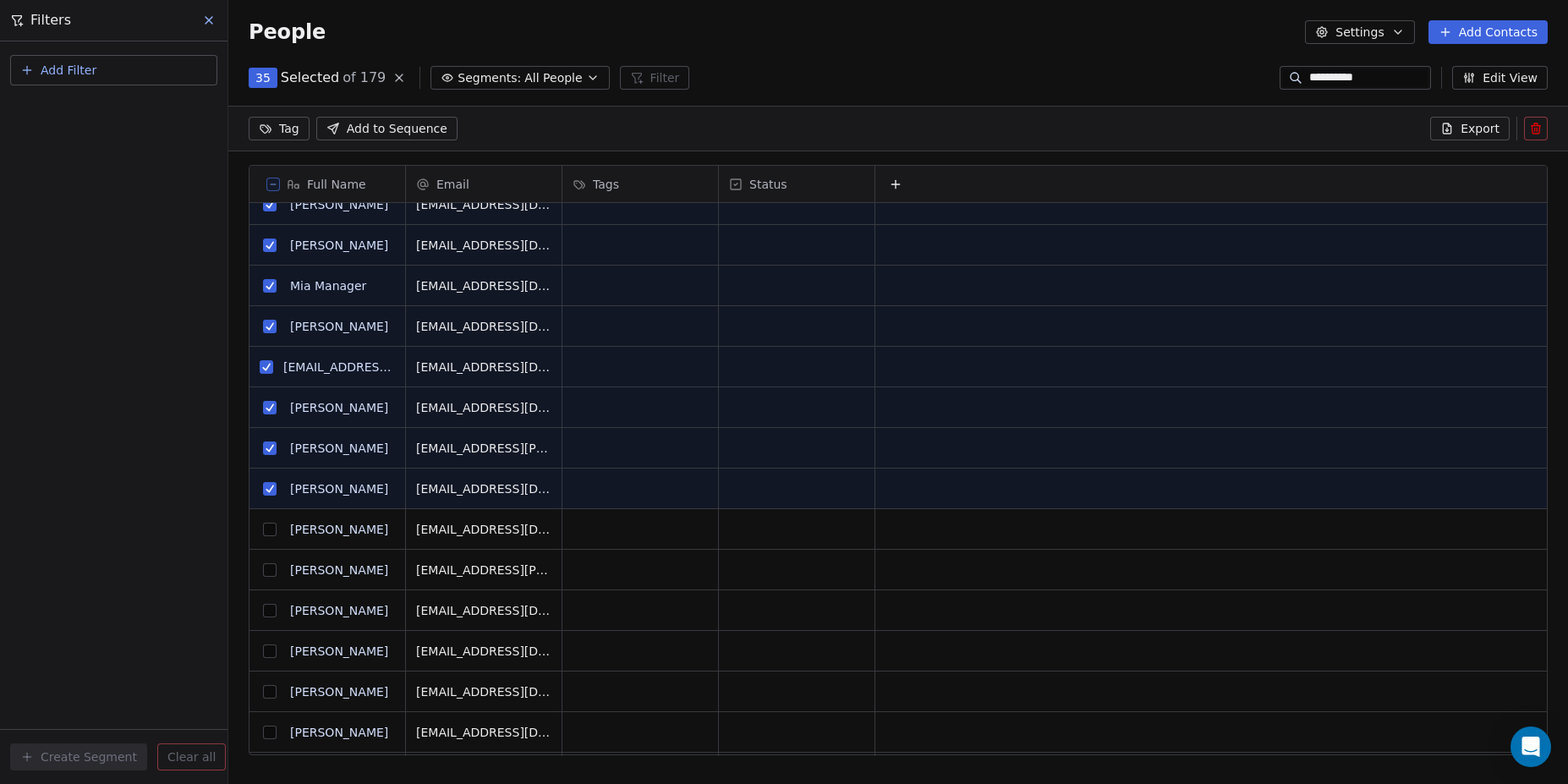
click at [267, 526] on button "grid" at bounding box center [270, 529] width 13 height 13
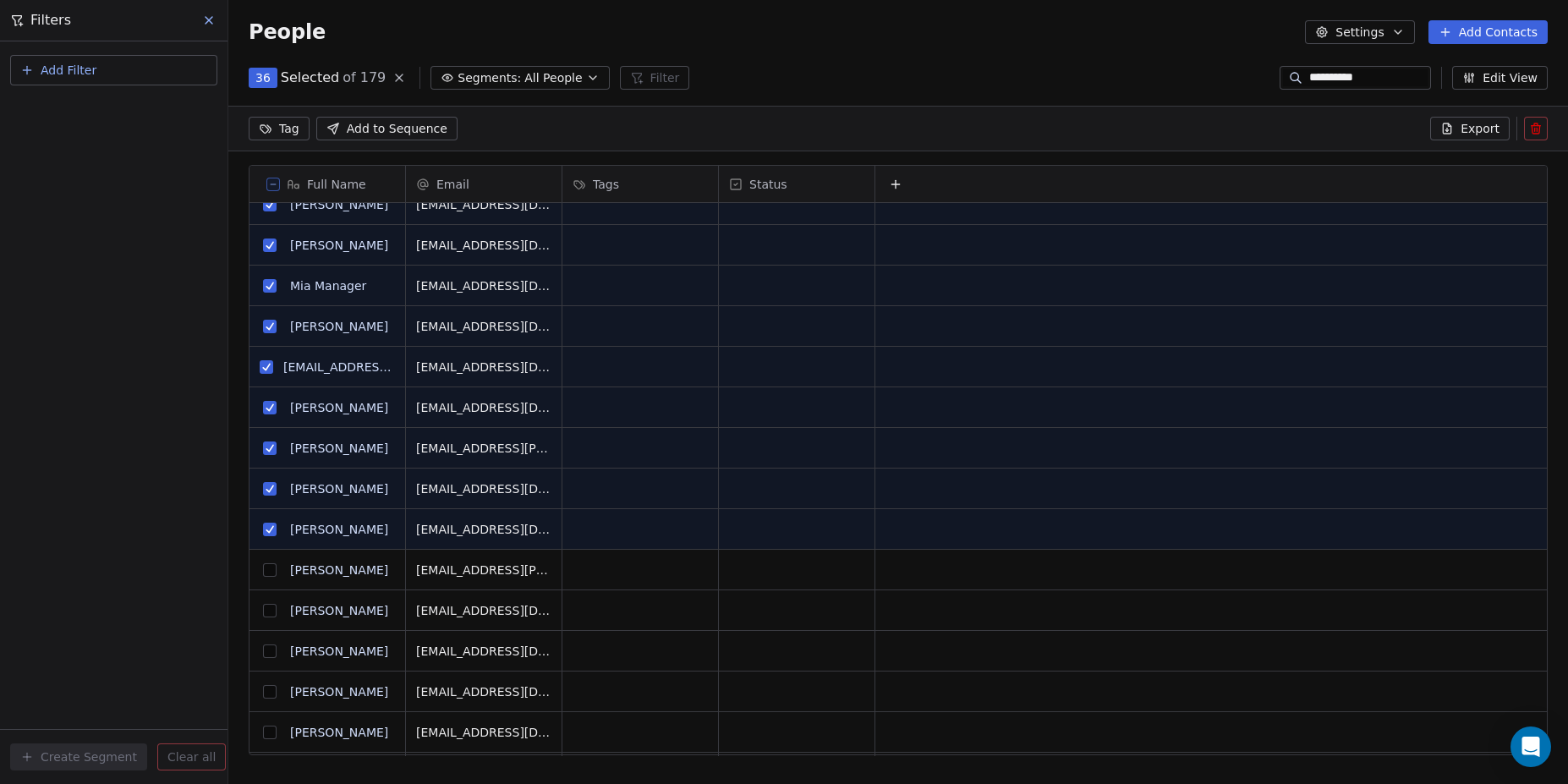
click at [268, 576] on button "grid" at bounding box center [270, 570] width 13 height 13
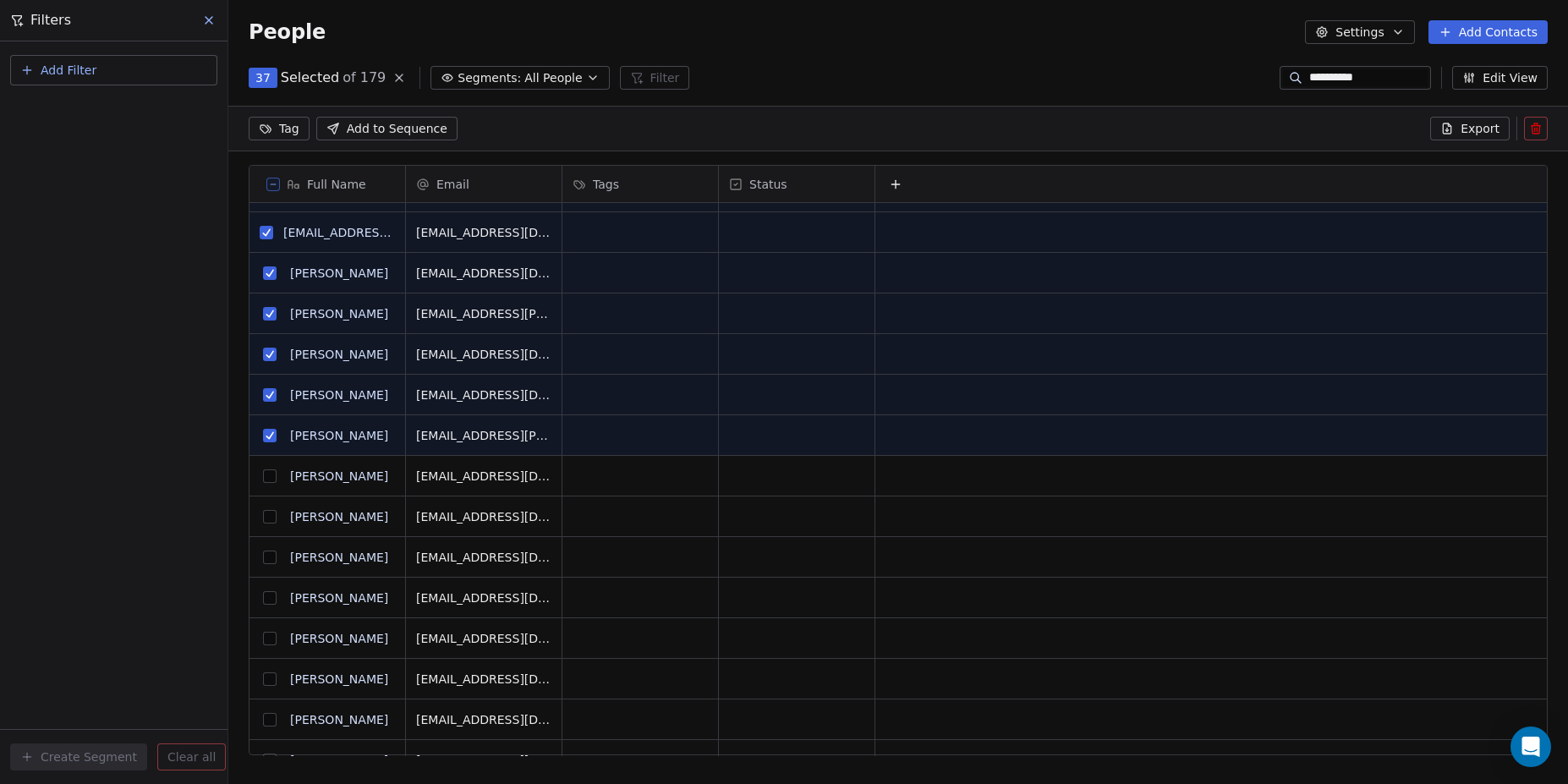
click at [269, 474] on button "grid" at bounding box center [270, 476] width 13 height 13
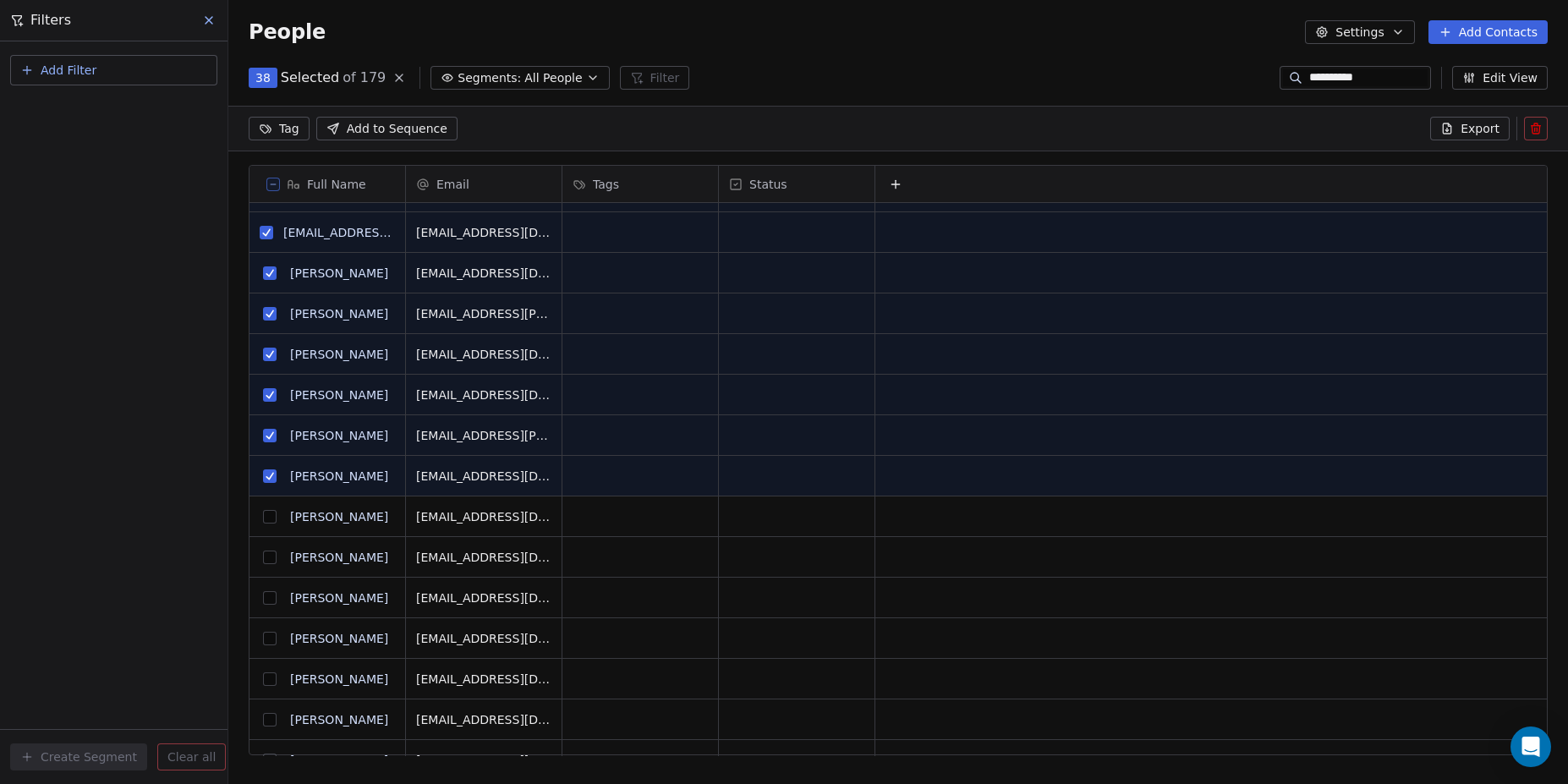
click at [270, 521] on button "grid" at bounding box center [270, 517] width 13 height 13
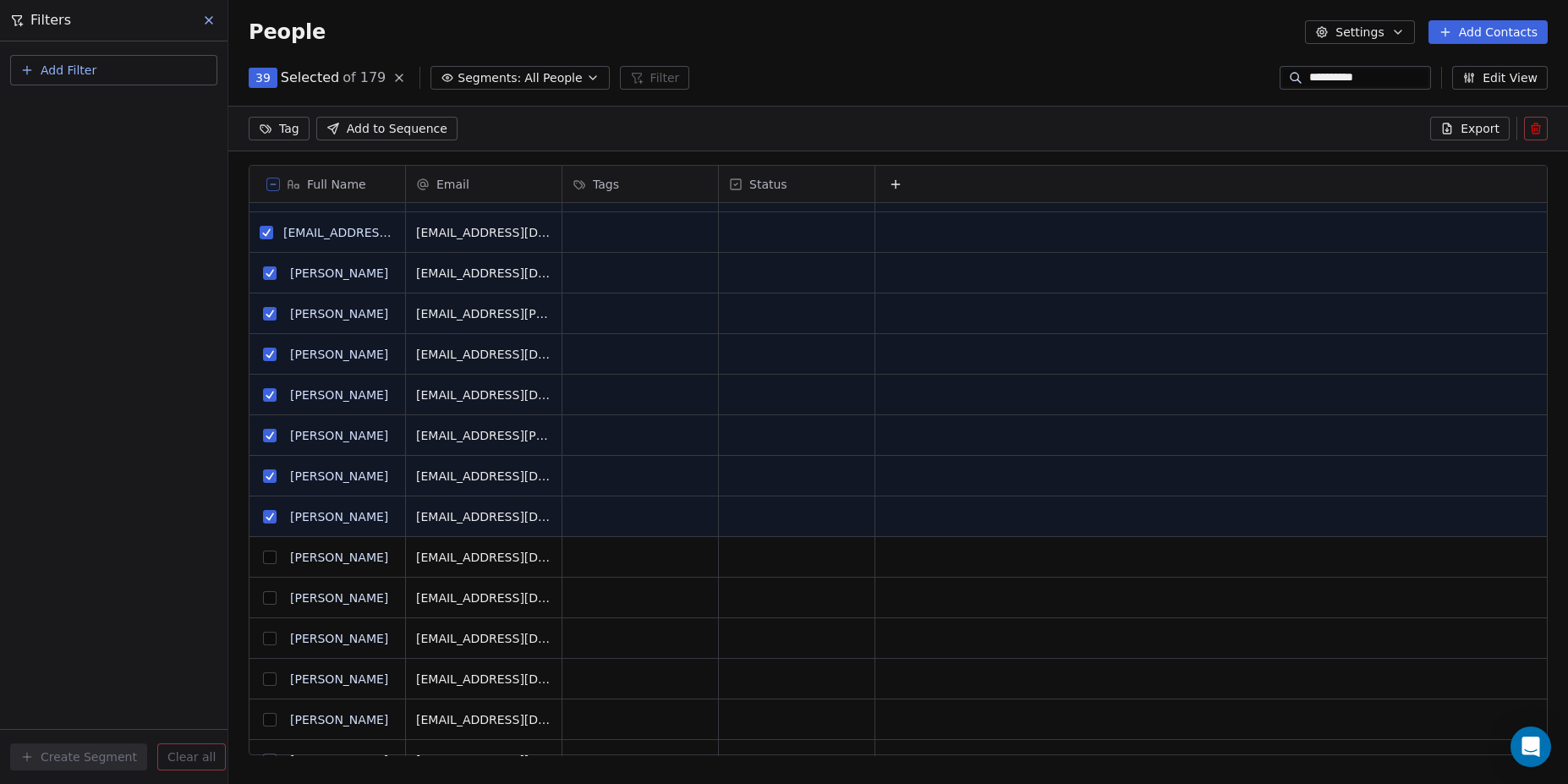
click at [269, 553] on button "grid" at bounding box center [270, 557] width 13 height 13
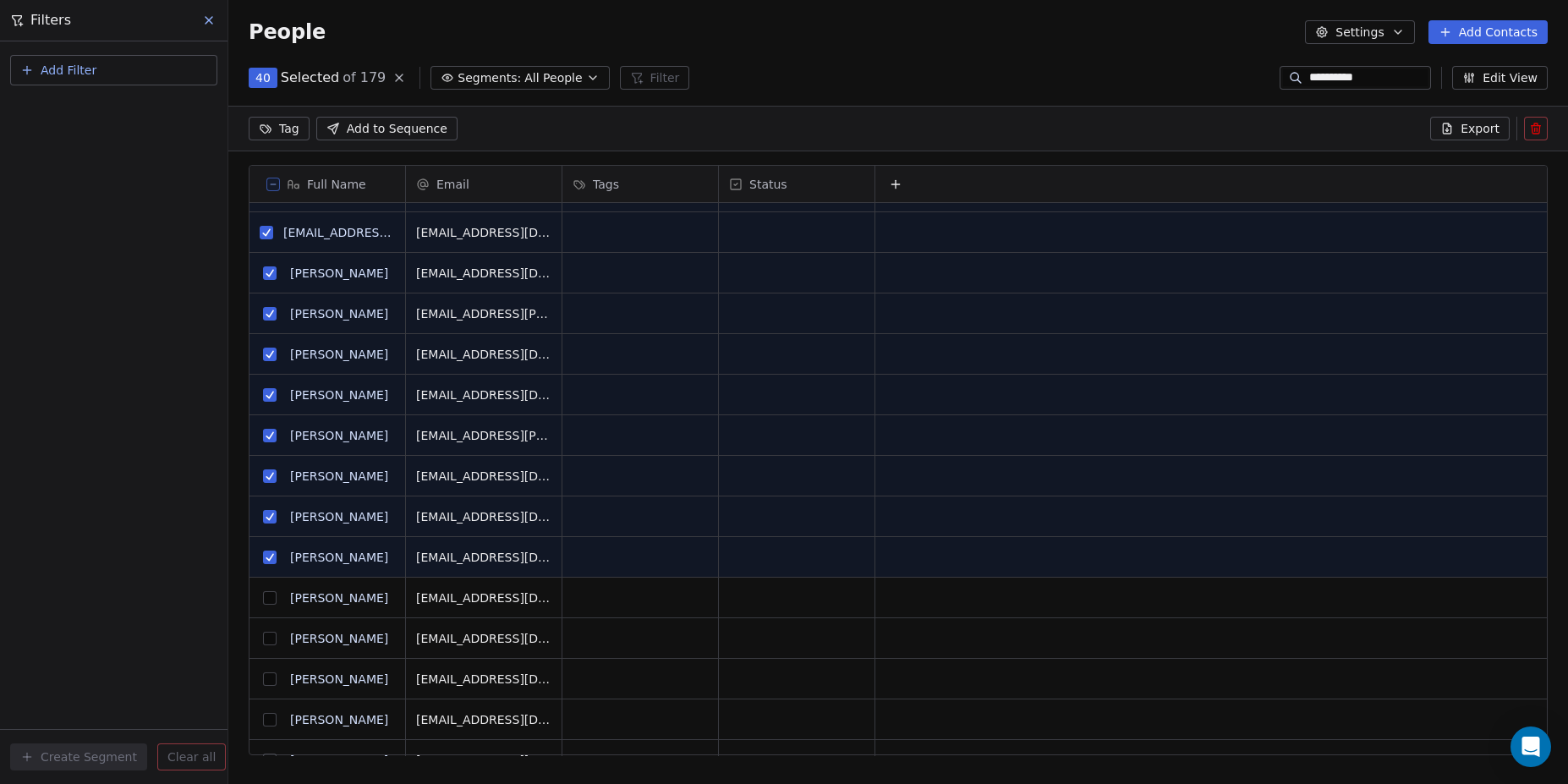
click at [271, 599] on button "grid" at bounding box center [270, 598] width 13 height 13
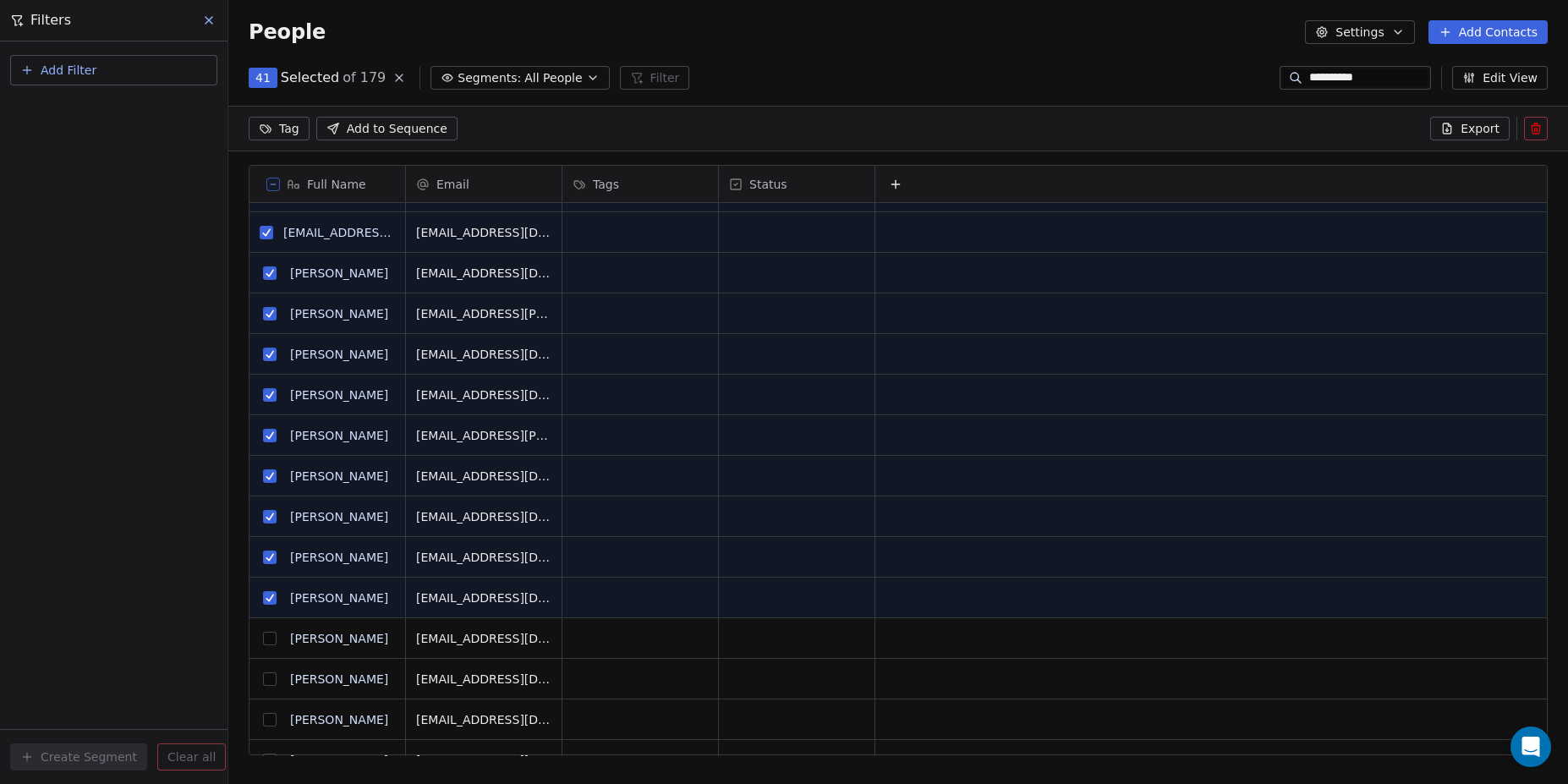
click at [273, 638] on button "grid" at bounding box center [270, 639] width 13 height 13
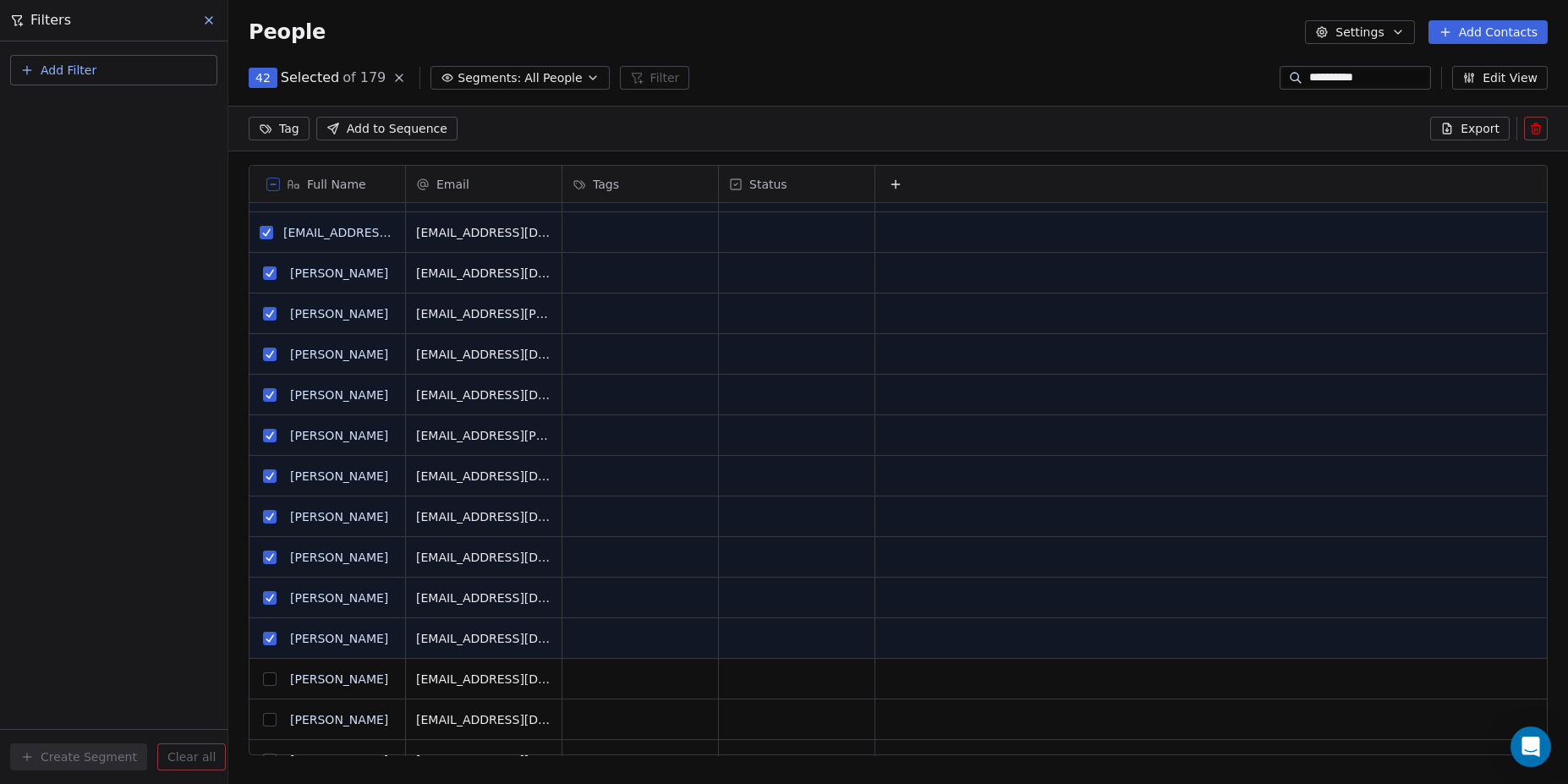
click at [264, 674] on button "grid" at bounding box center [270, 679] width 13 height 13
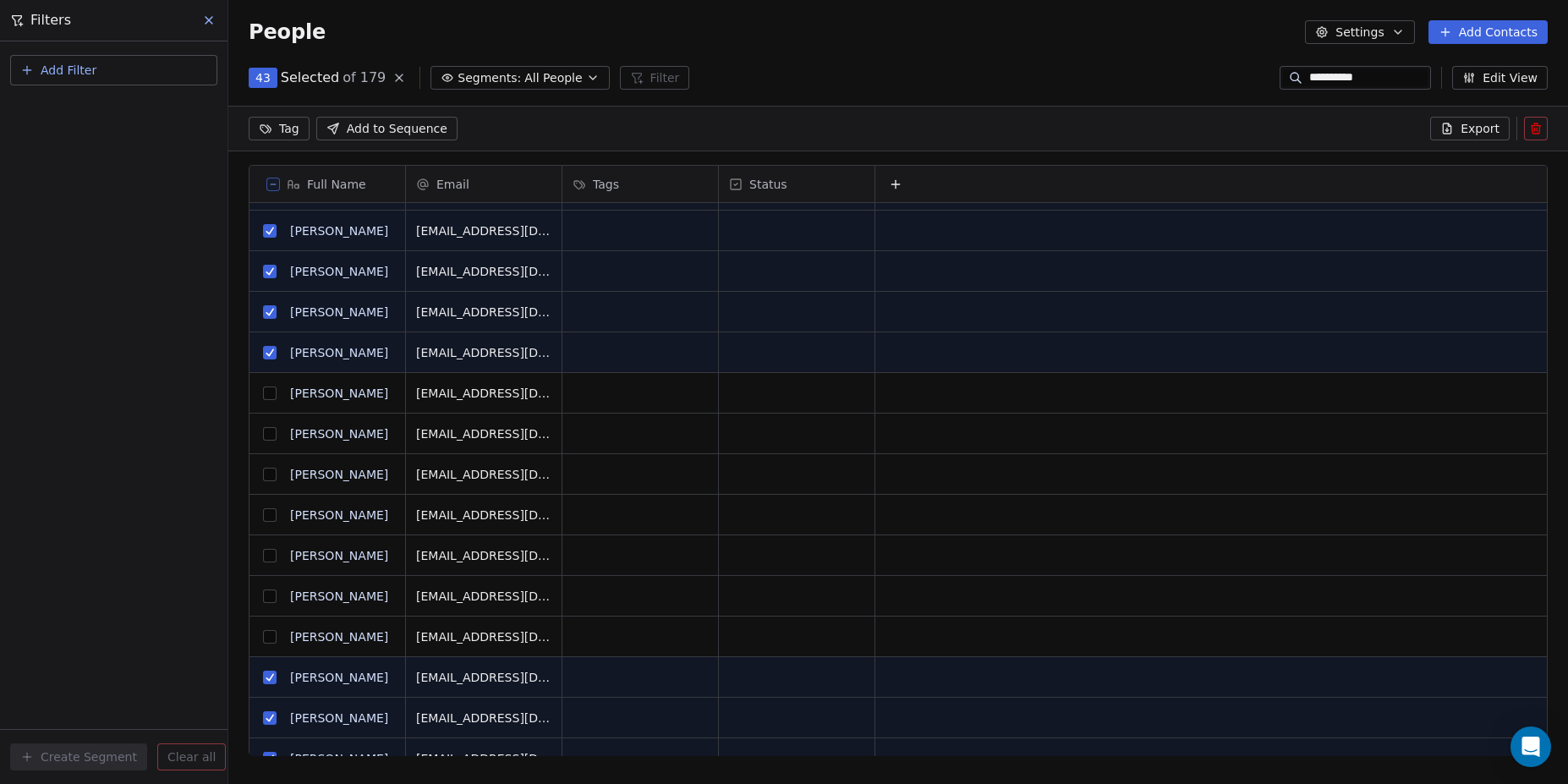
click at [269, 393] on button "grid" at bounding box center [270, 393] width 13 height 13
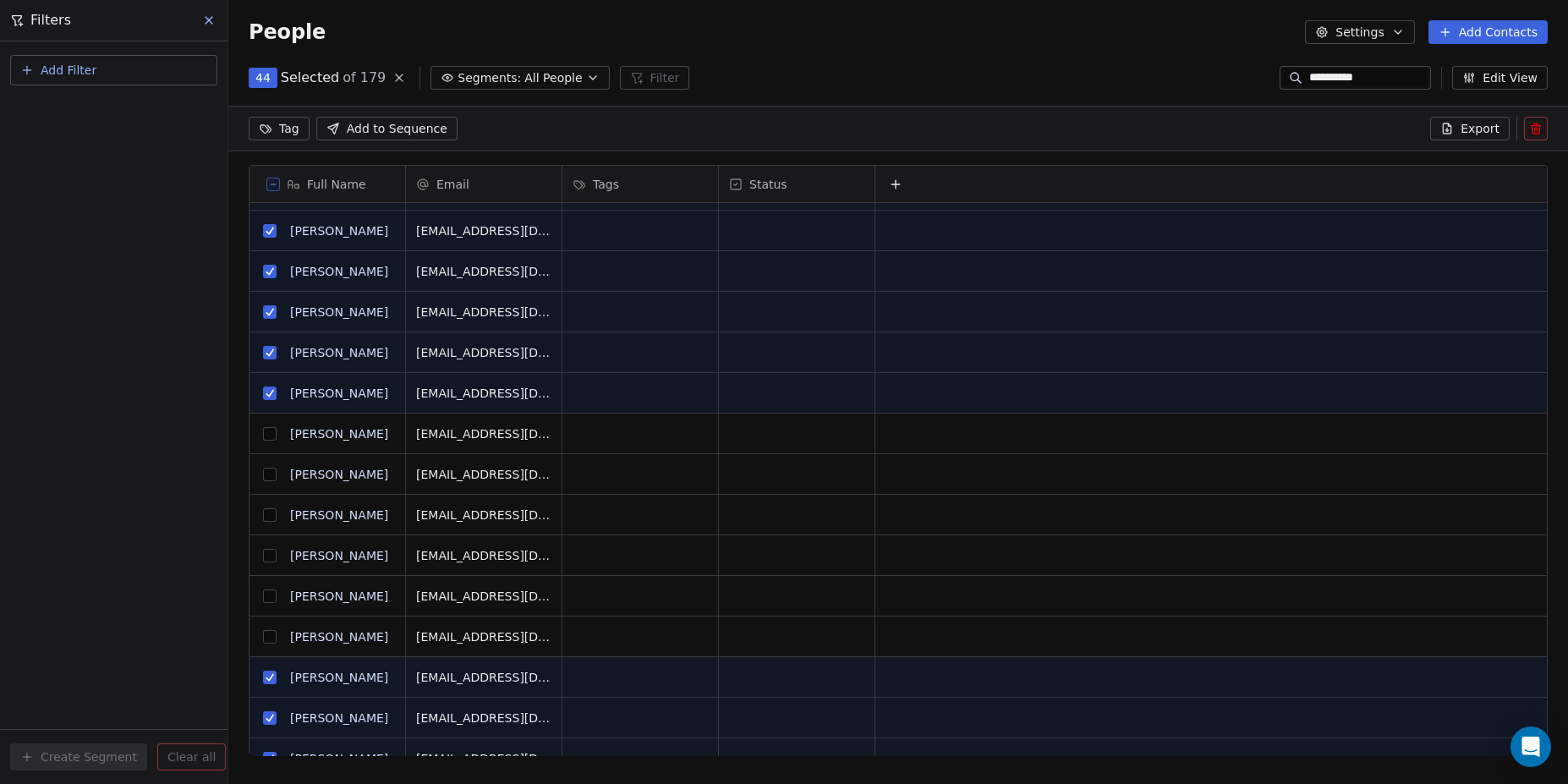
click at [274, 438] on button "grid" at bounding box center [270, 433] width 13 height 13
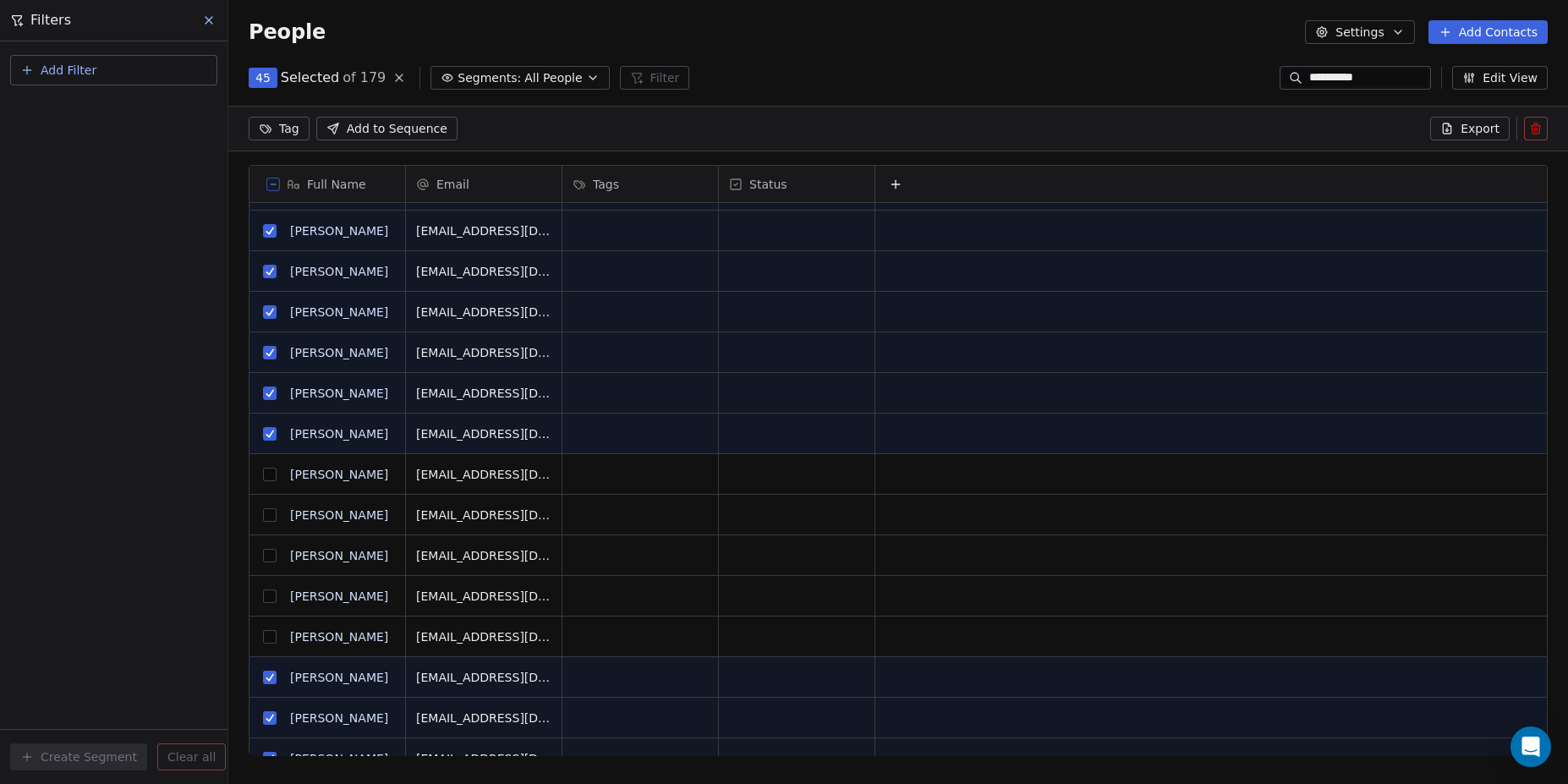
click at [274, 469] on button "grid" at bounding box center [270, 474] width 13 height 13
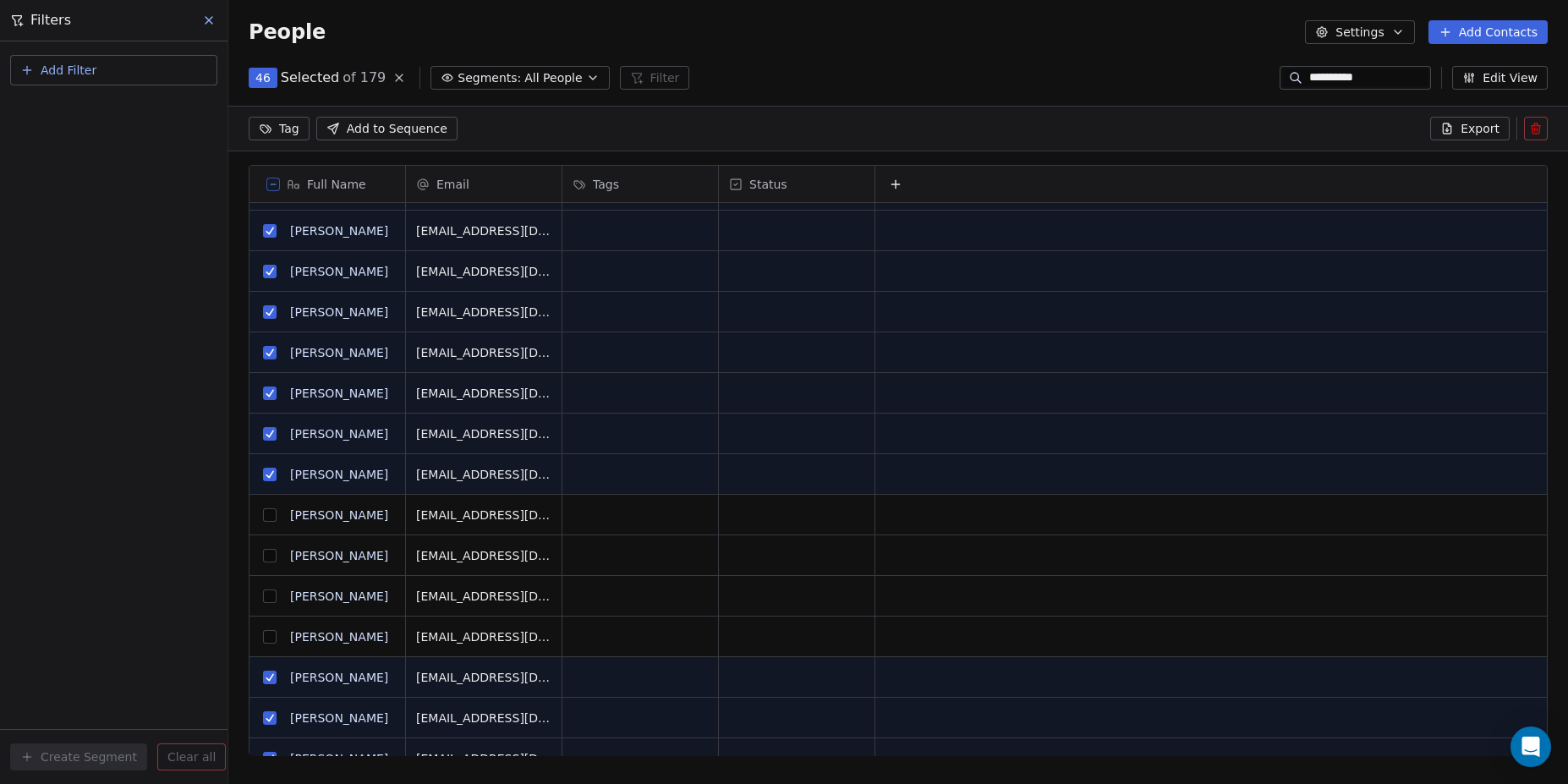
drag, startPoint x: 274, startPoint y: 508, endPoint x: 275, endPoint y: 532, distance: 24.0
click at [274, 508] on button "grid" at bounding box center [270, 515] width 13 height 13
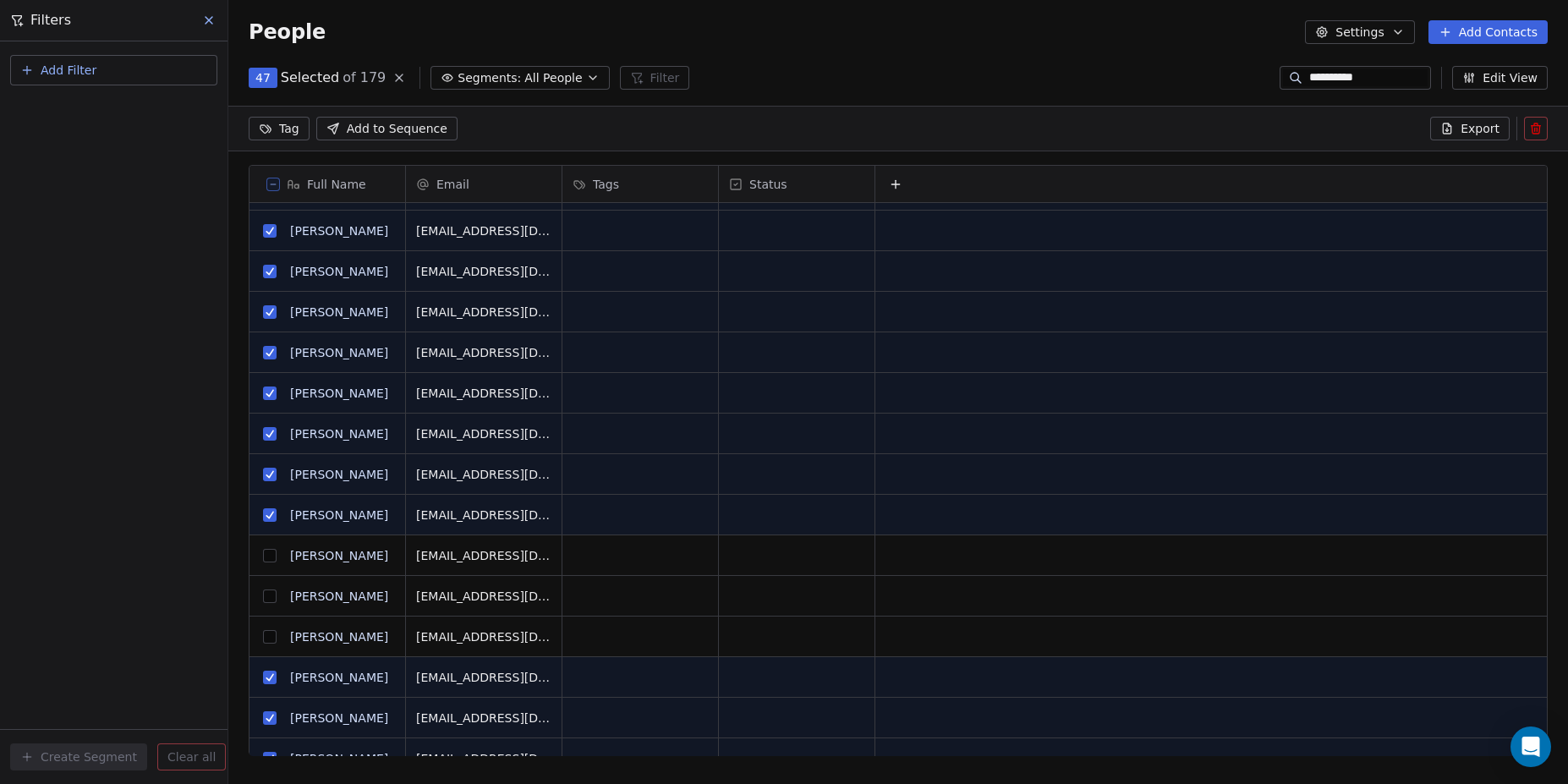
click at [273, 557] on button "grid" at bounding box center [270, 556] width 13 height 13
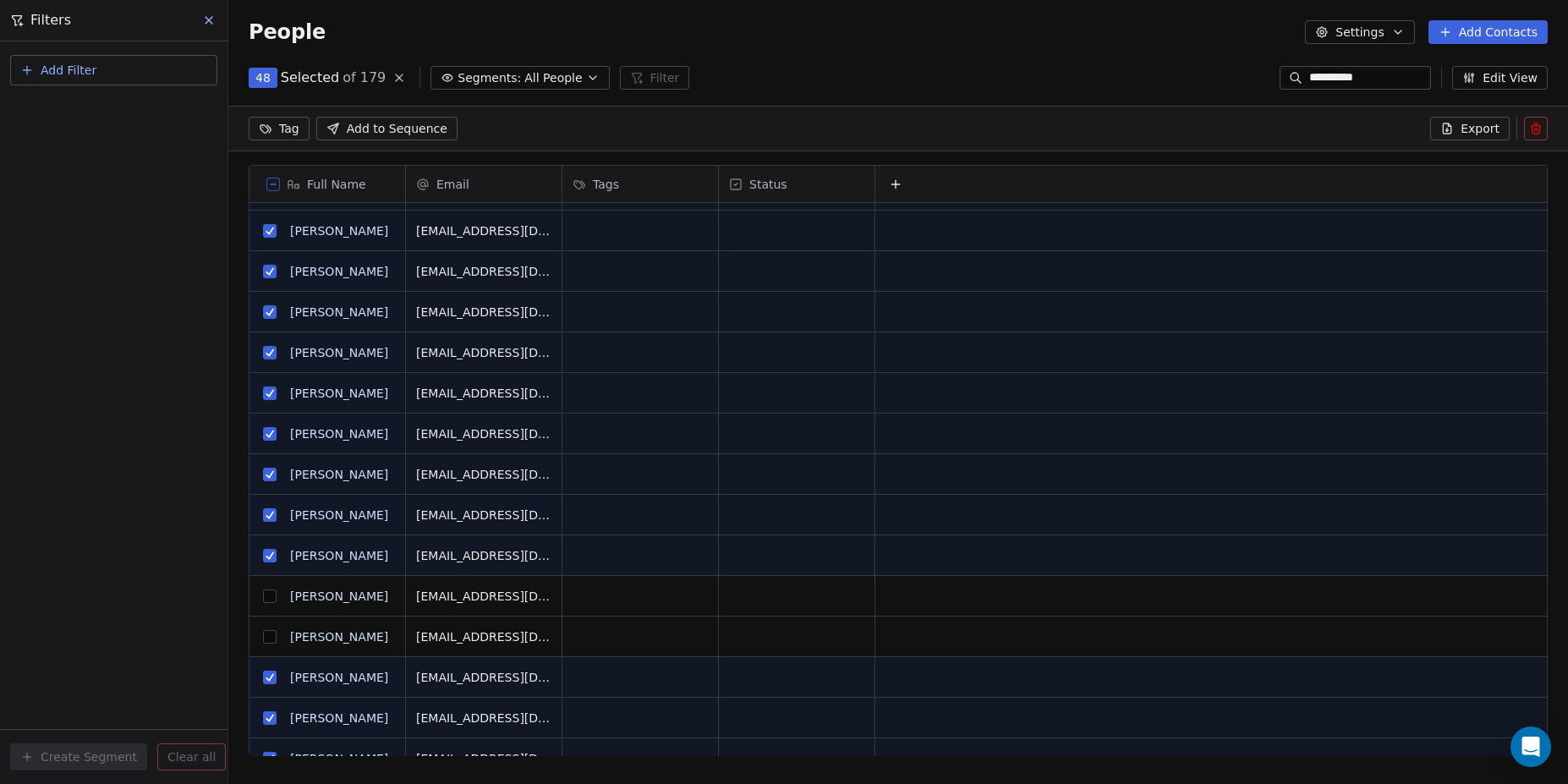
click at [273, 591] on button "grid" at bounding box center [270, 596] width 13 height 13
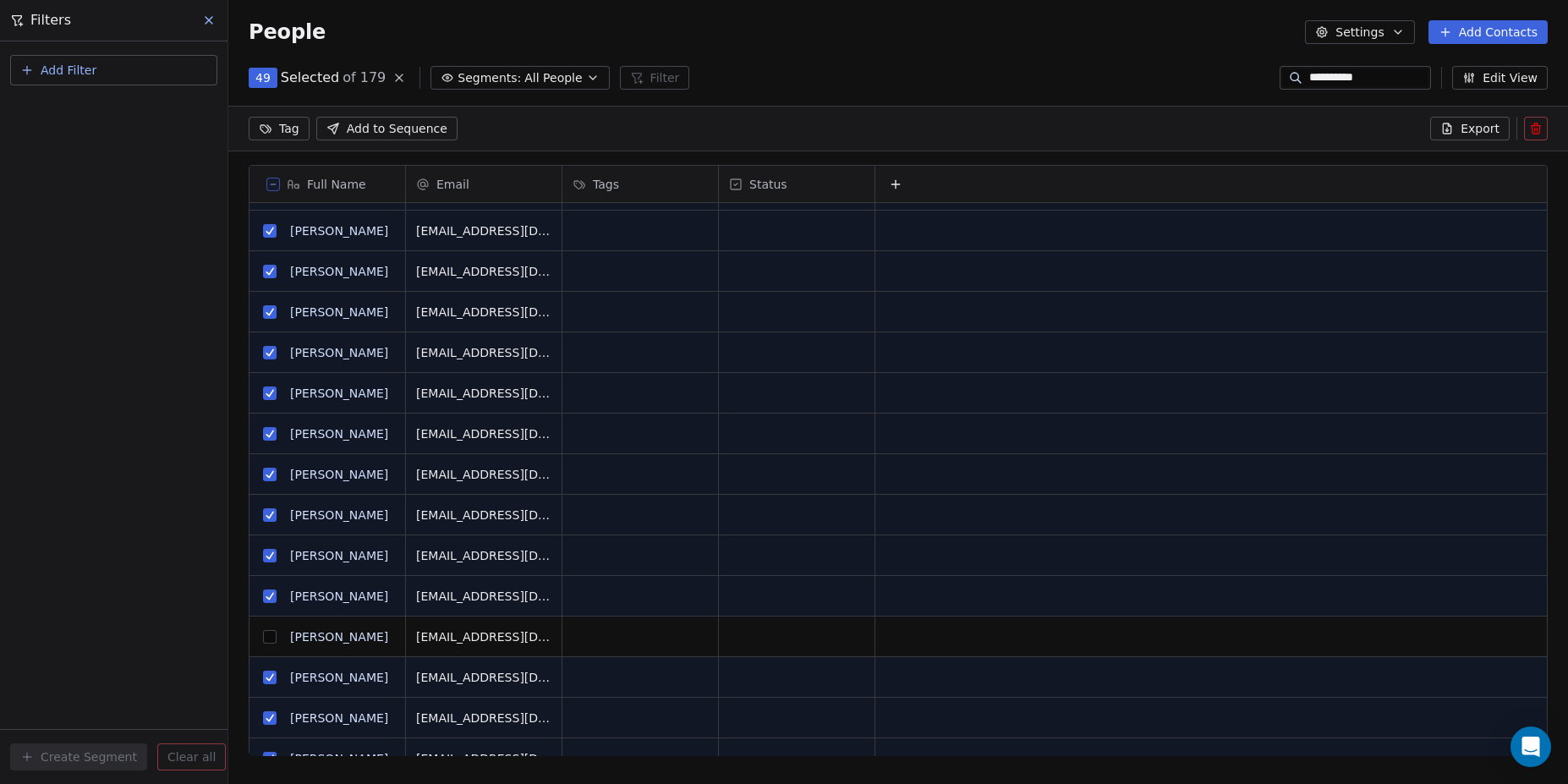
click at [270, 630] on button "grid" at bounding box center [270, 637] width 13 height 13
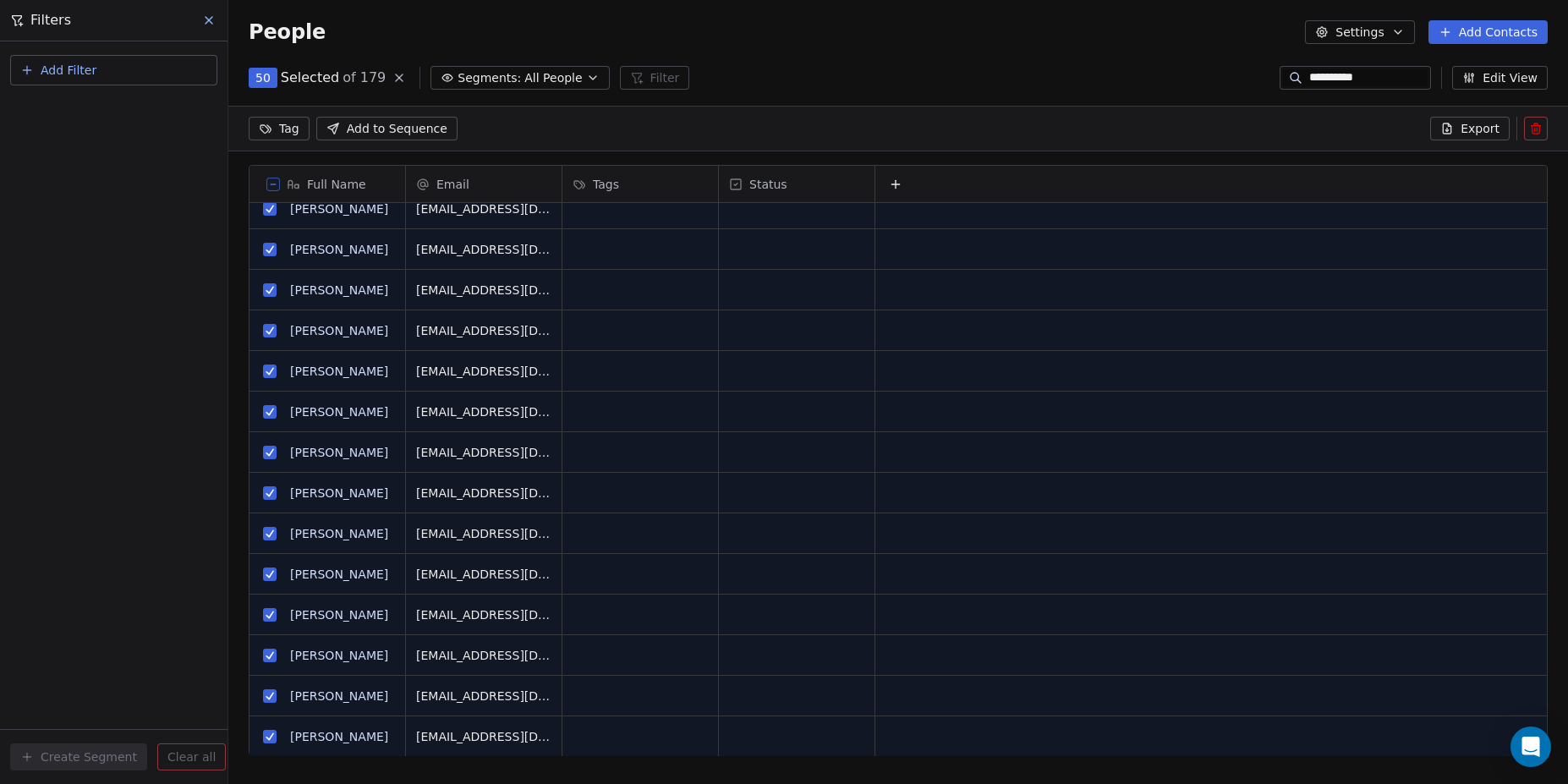
click at [1535, 128] on icon at bounding box center [1536, 128] width 13 height 13
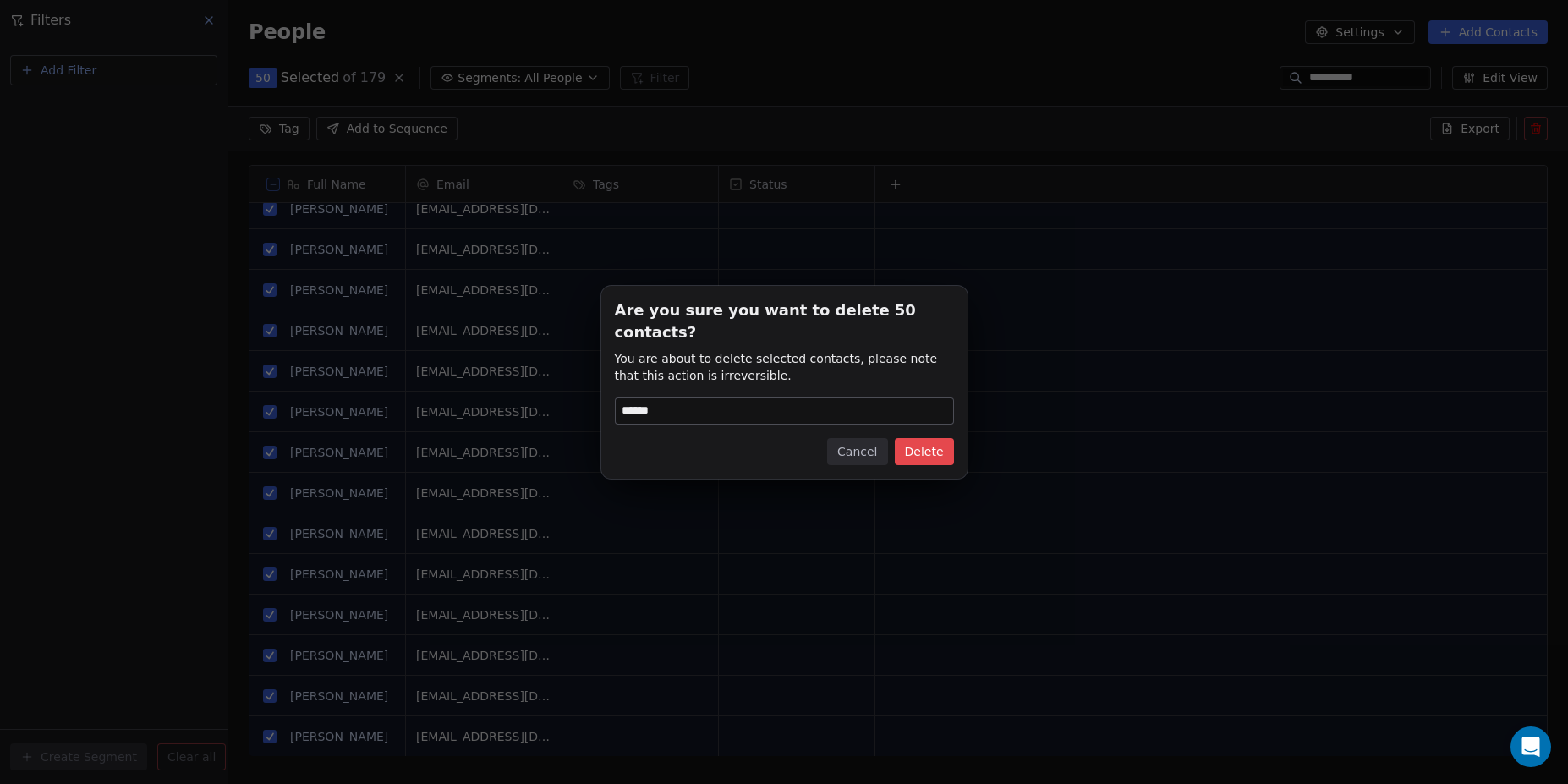
type input "******"
click at [937, 441] on button "Delete" at bounding box center [925, 451] width 59 height 27
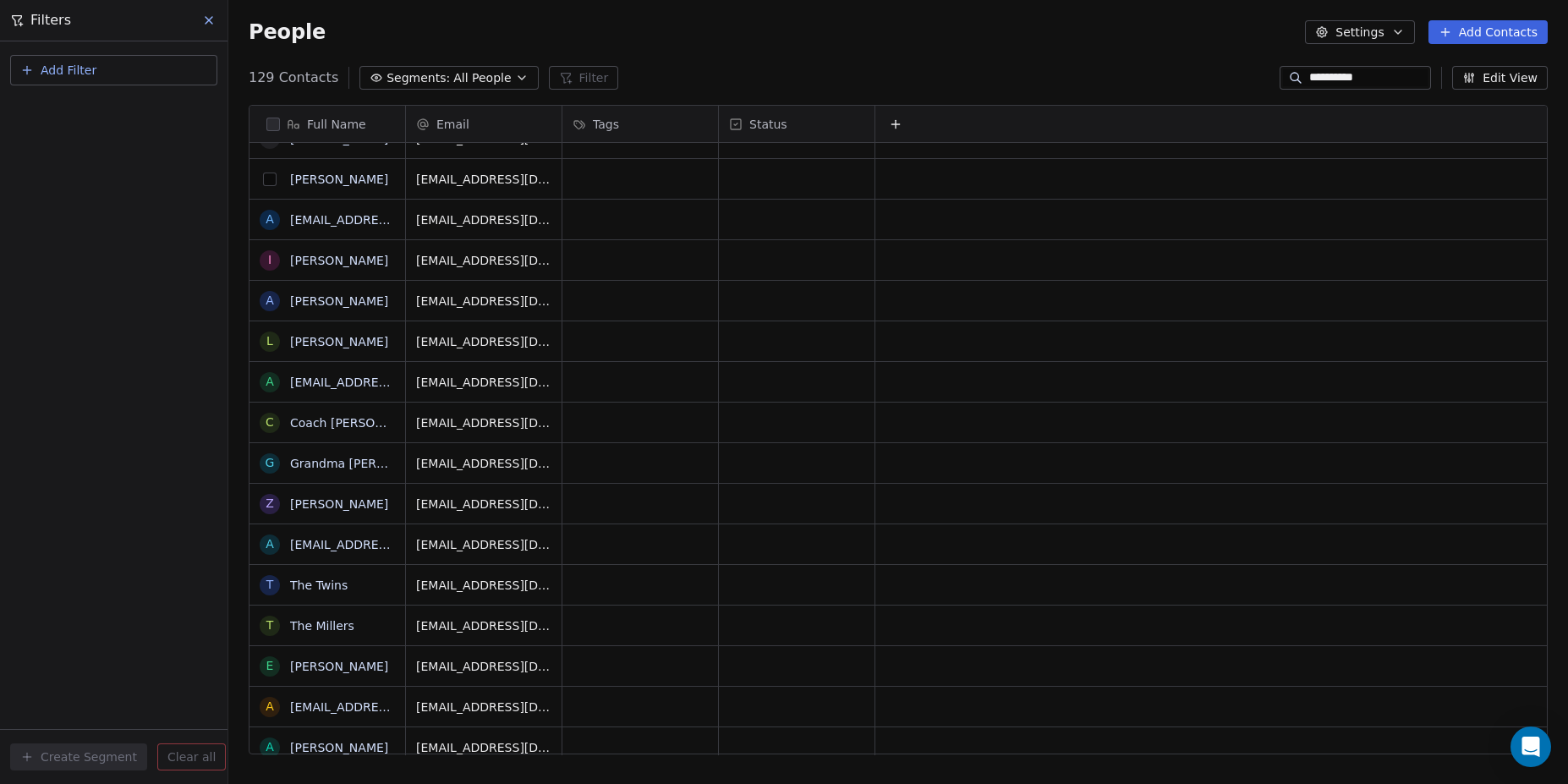
click at [270, 180] on button "grid" at bounding box center [270, 180] width 13 height 13
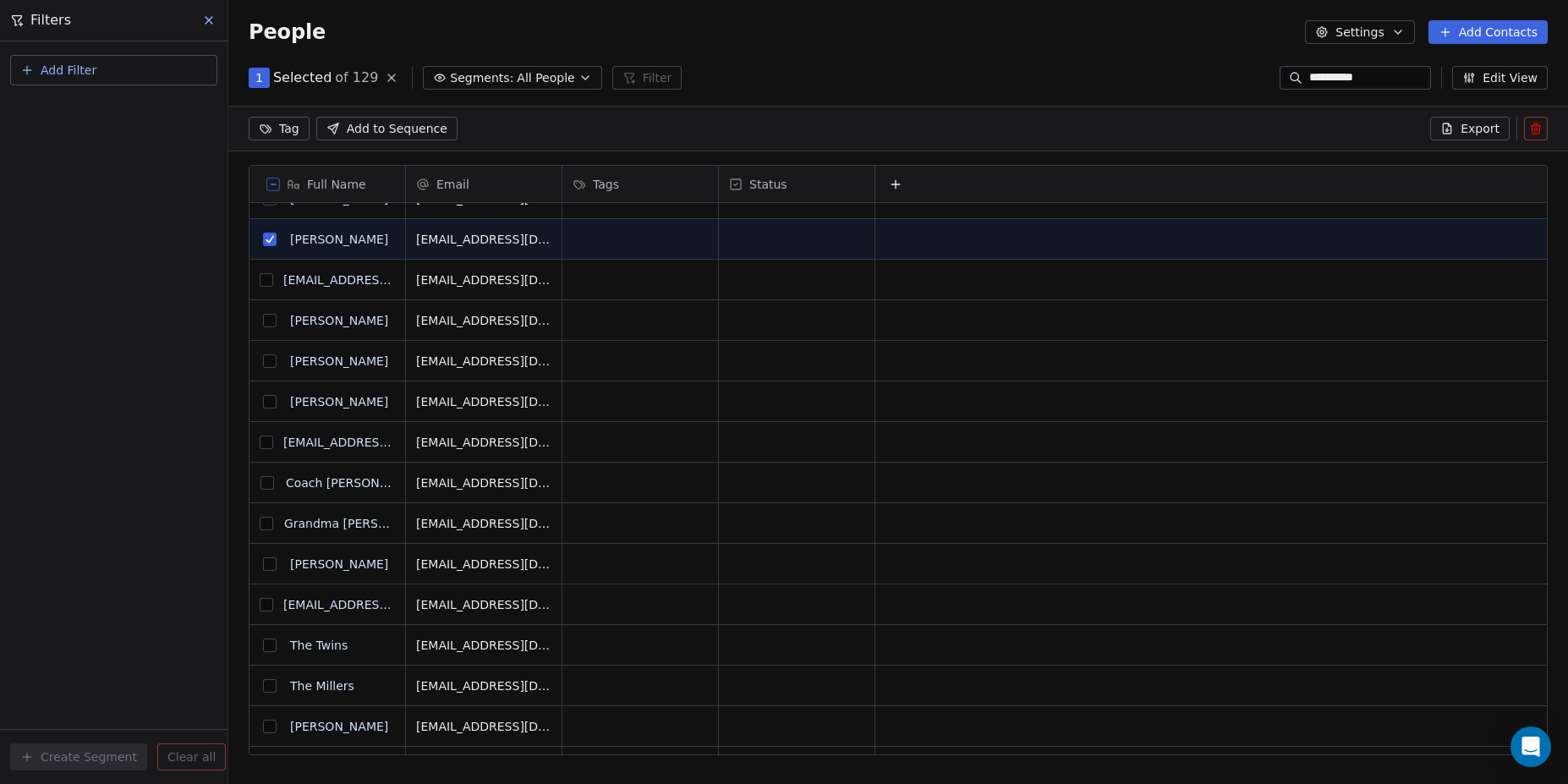
click at [272, 182] on icon at bounding box center [273, 184] width 9 height 9
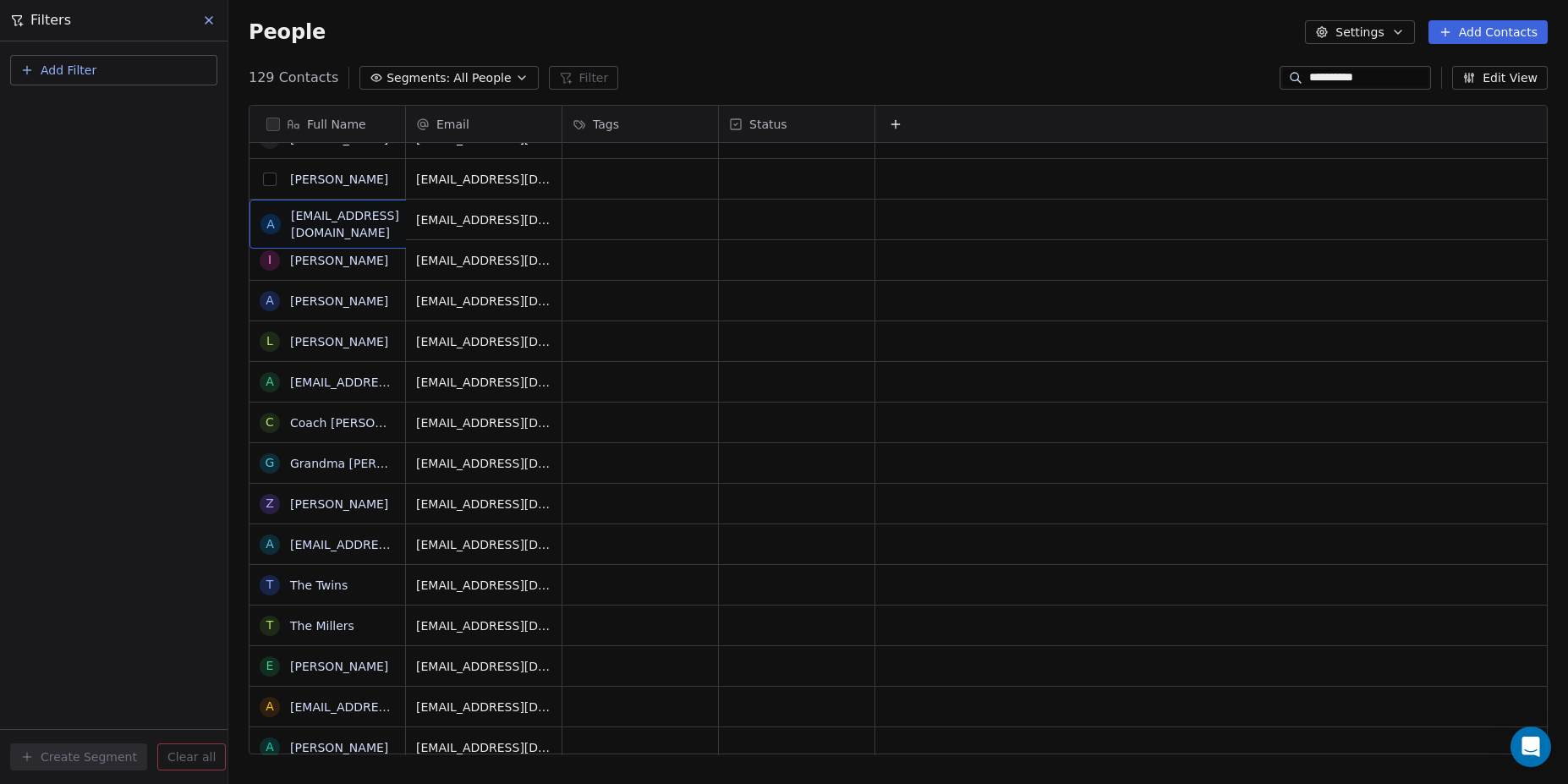
click at [271, 181] on button "grid" at bounding box center [270, 180] width 13 height 13
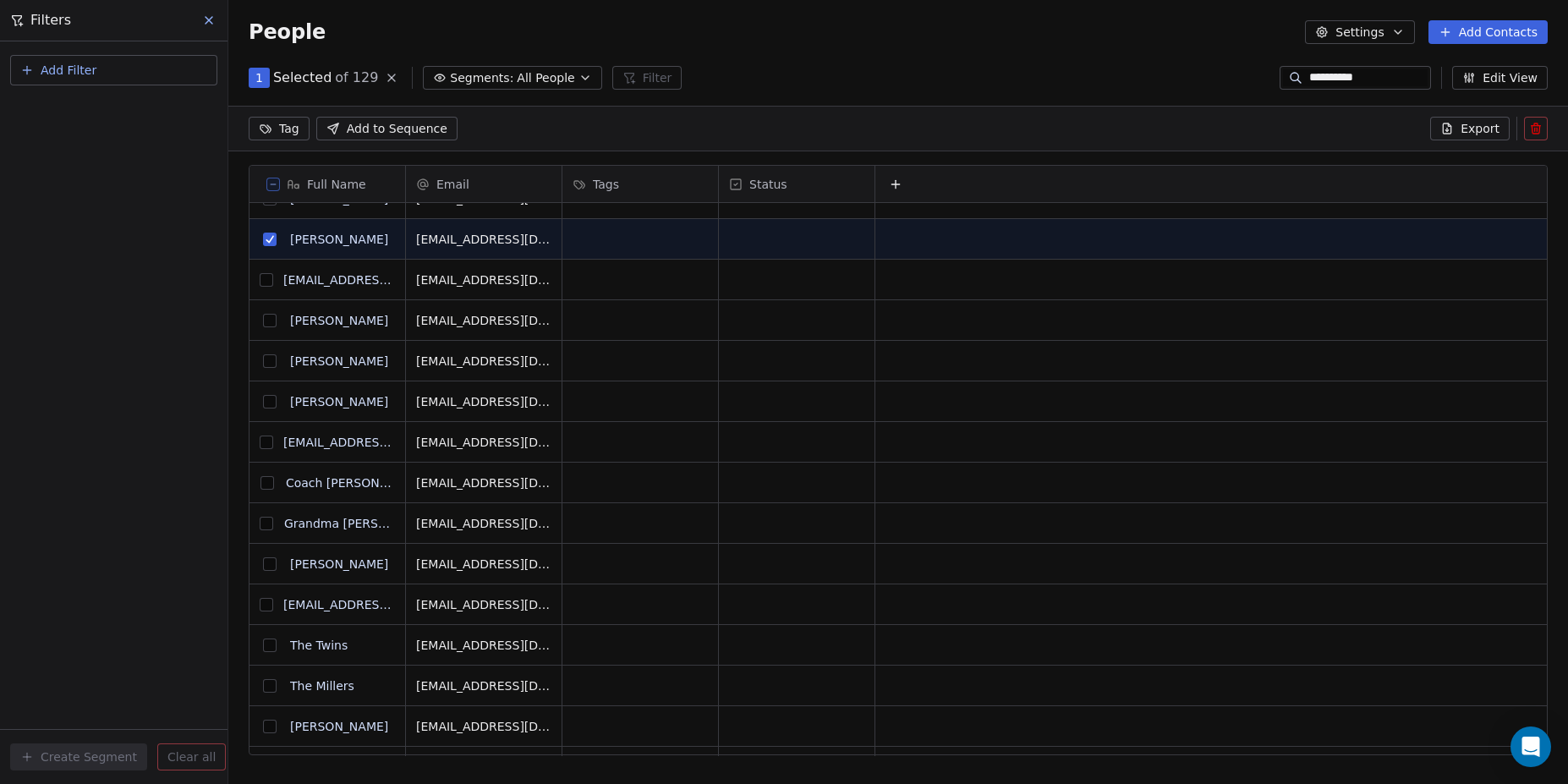
click at [260, 81] on span "1" at bounding box center [259, 78] width 8 height 17
click at [259, 80] on span "1" at bounding box center [259, 78] width 8 height 17
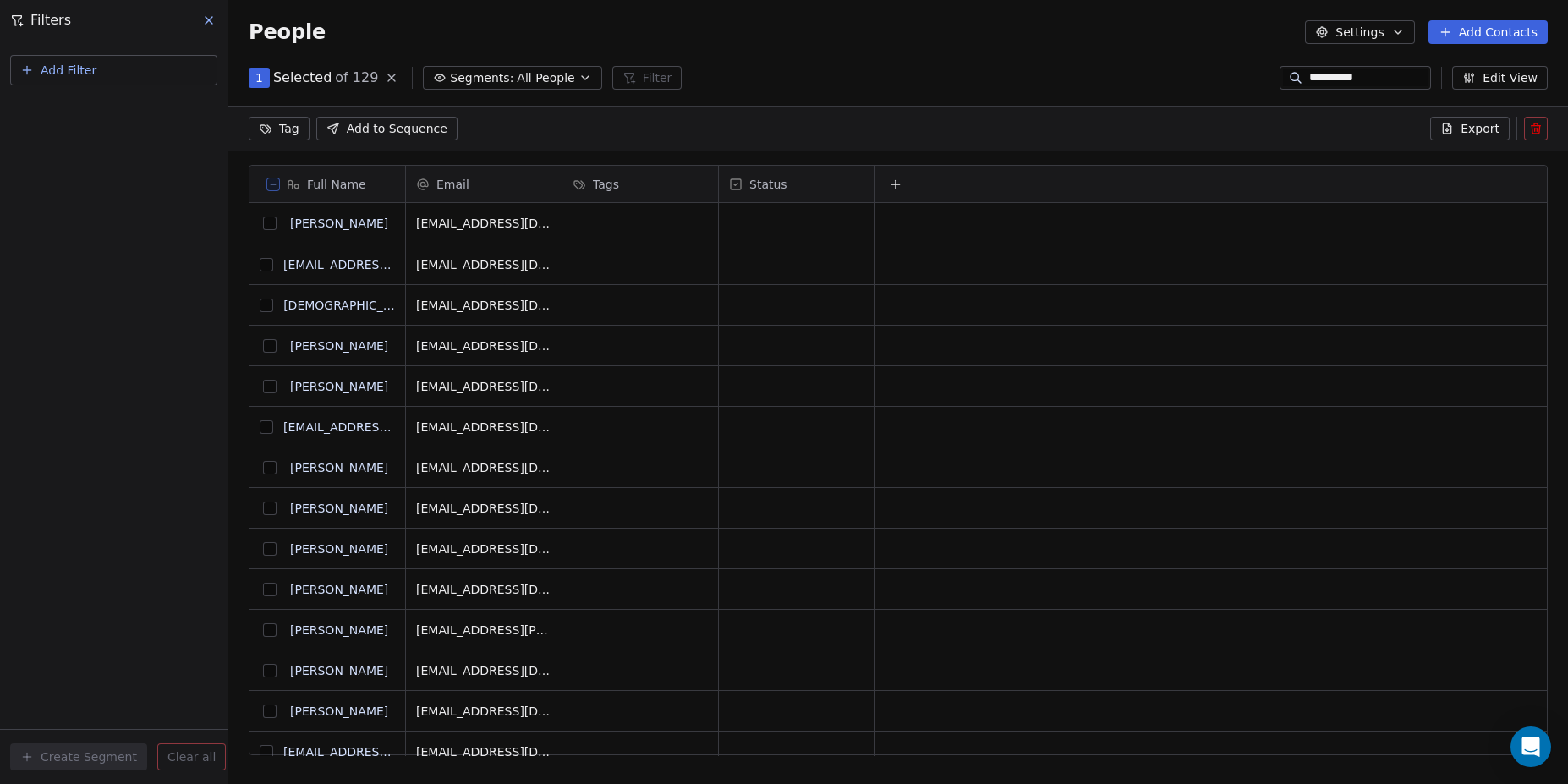
click at [488, 74] on span "Segments:" at bounding box center [481, 78] width 64 height 18
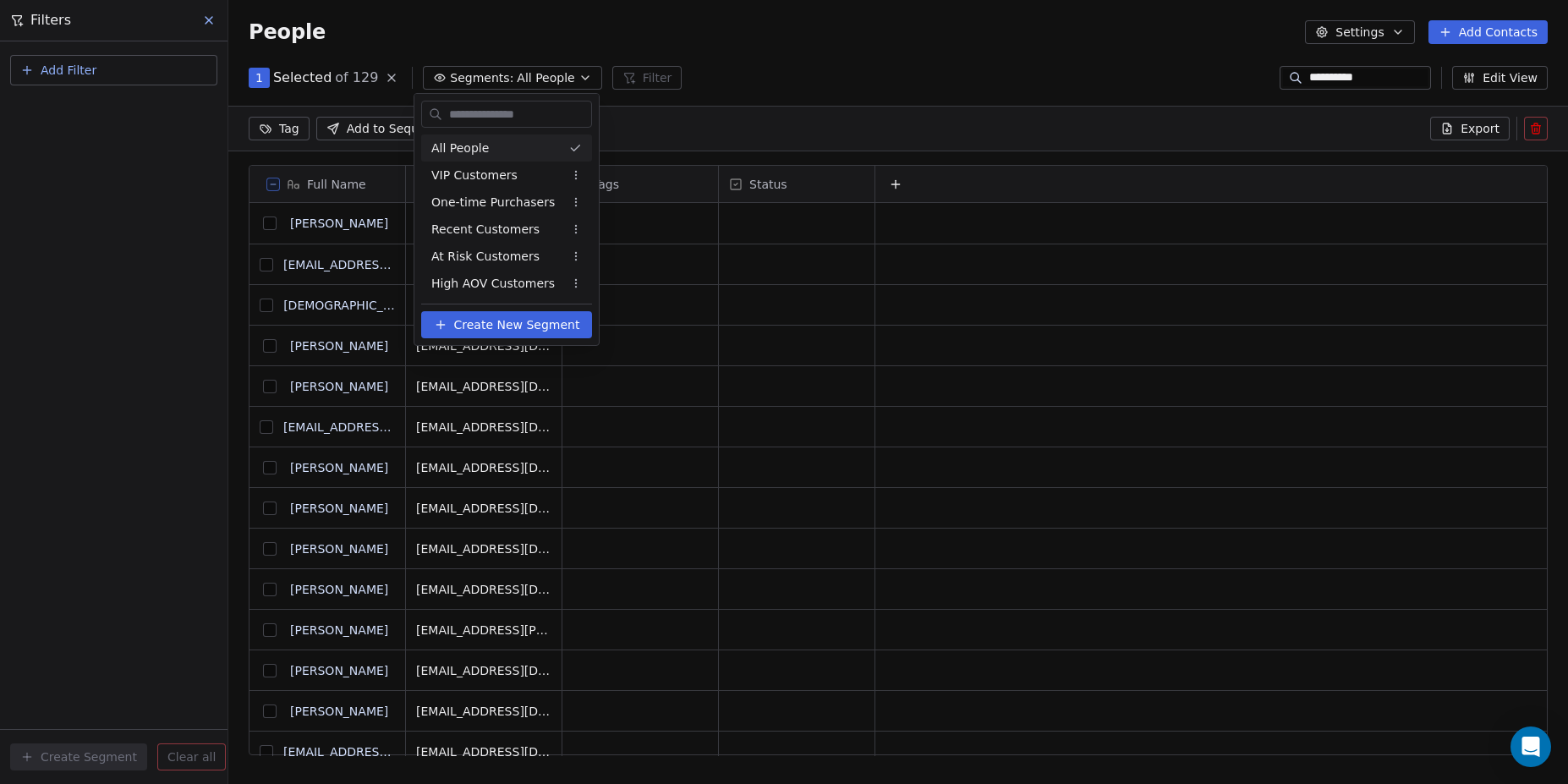
click at [735, 121] on html "**********" at bounding box center [784, 392] width 1568 height 784
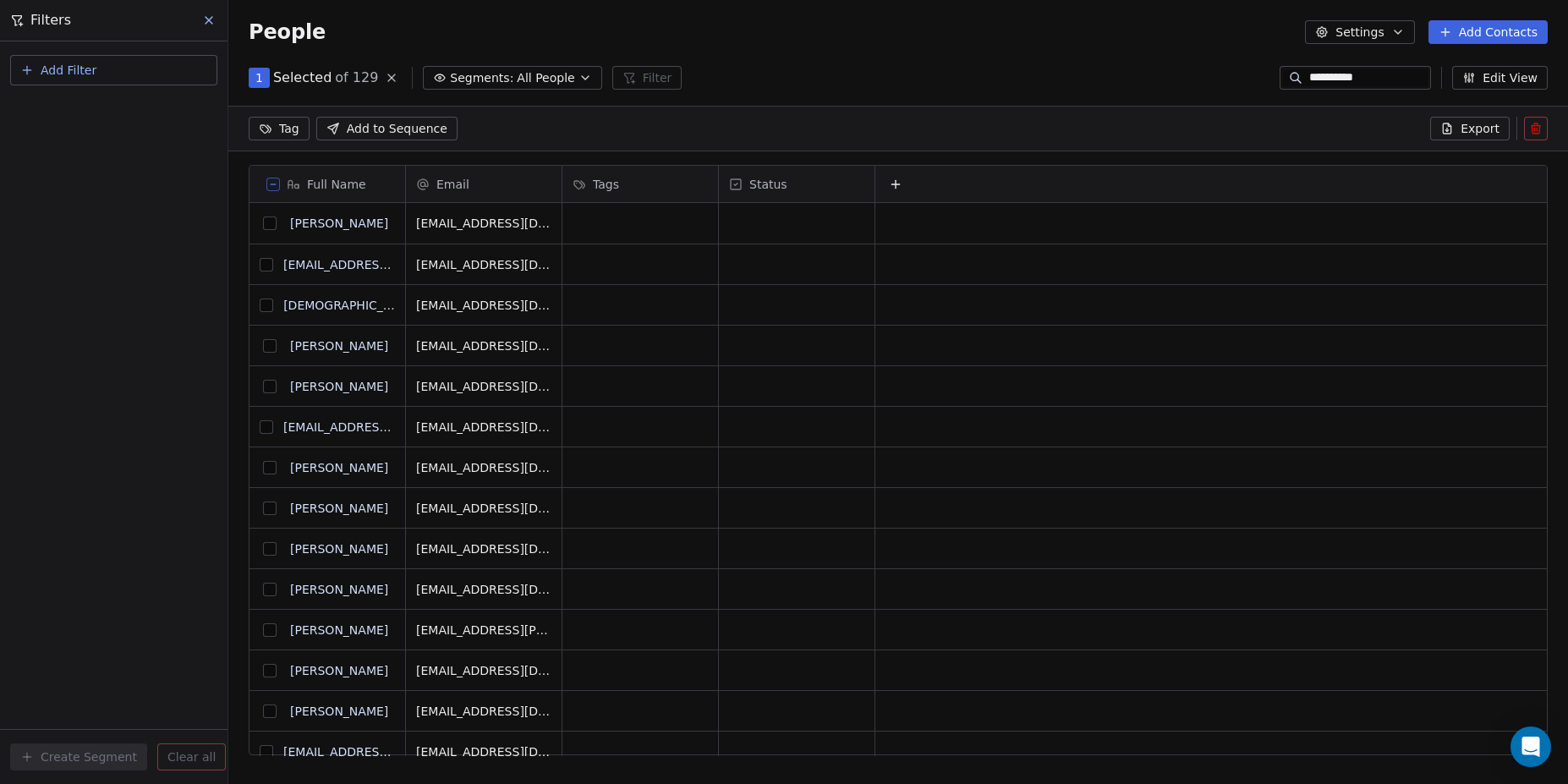
click at [276, 178] on button at bounding box center [273, 184] width 13 height 13
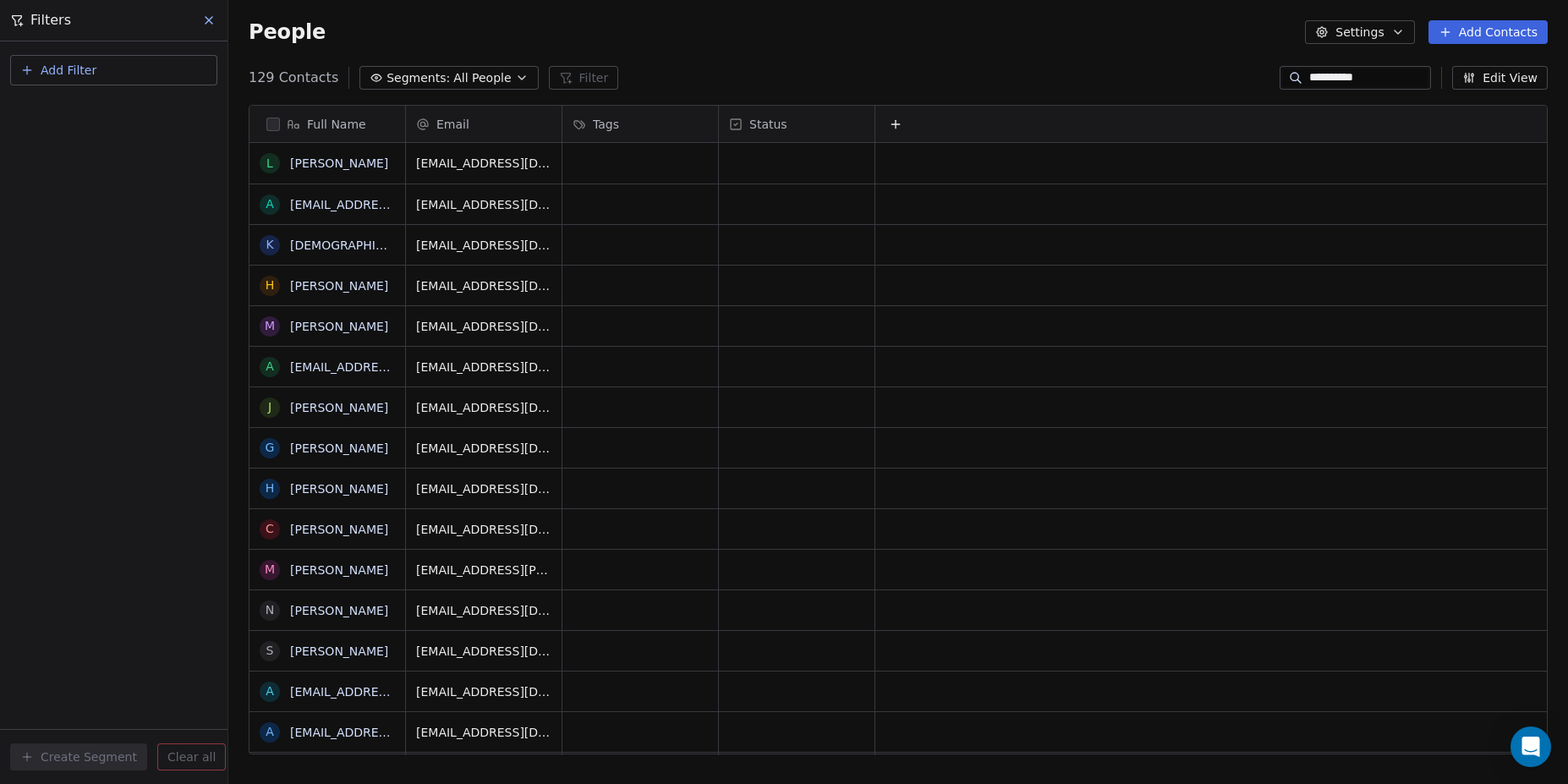
click at [269, 132] on div "Full Name" at bounding box center [325, 124] width 132 height 17
click at [272, 127] on html "**********" at bounding box center [784, 392] width 1568 height 784
click at [273, 168] on button "grid" at bounding box center [270, 163] width 13 height 13
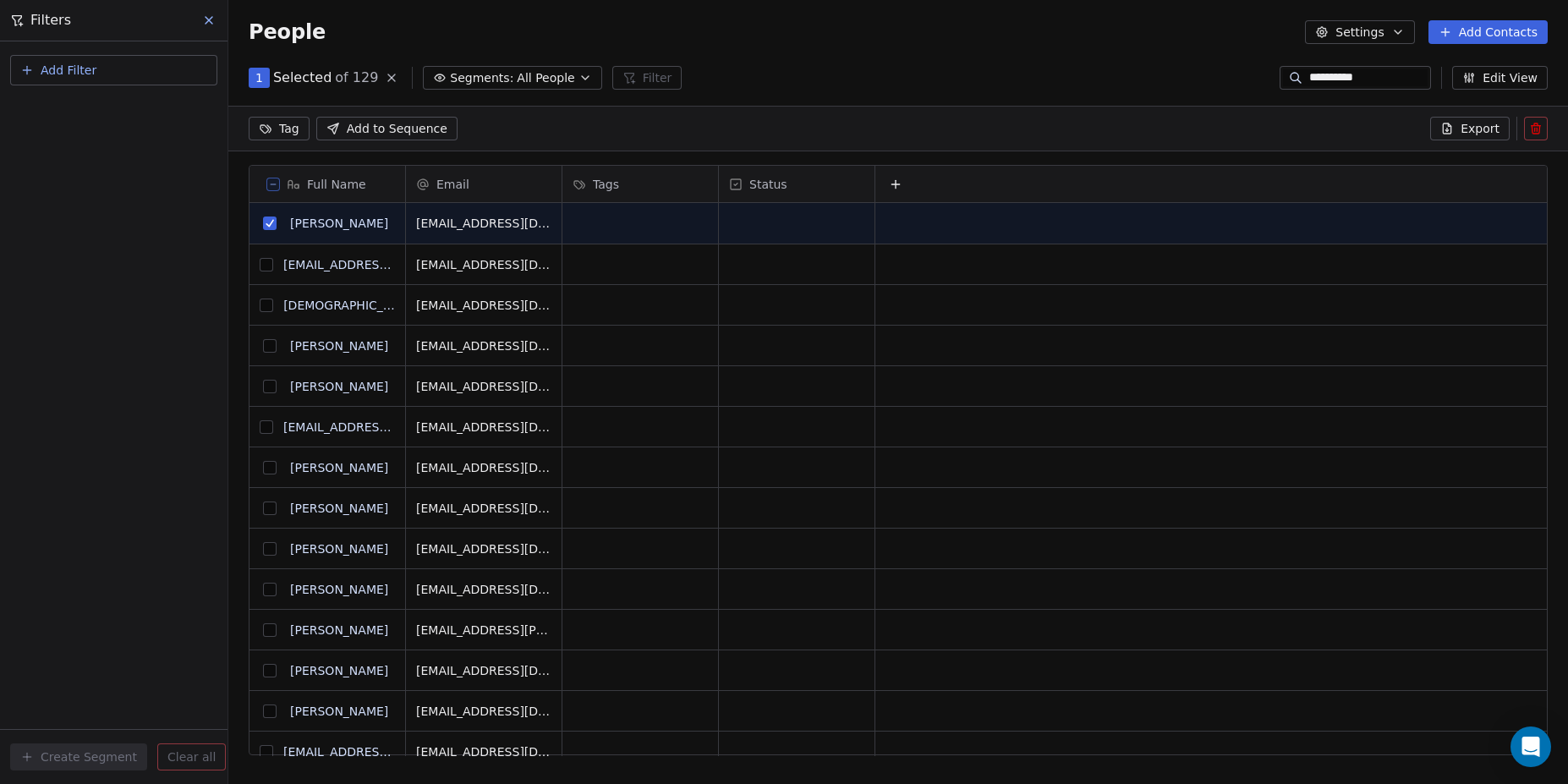
click at [265, 124] on html "**********" at bounding box center [784, 392] width 1568 height 784
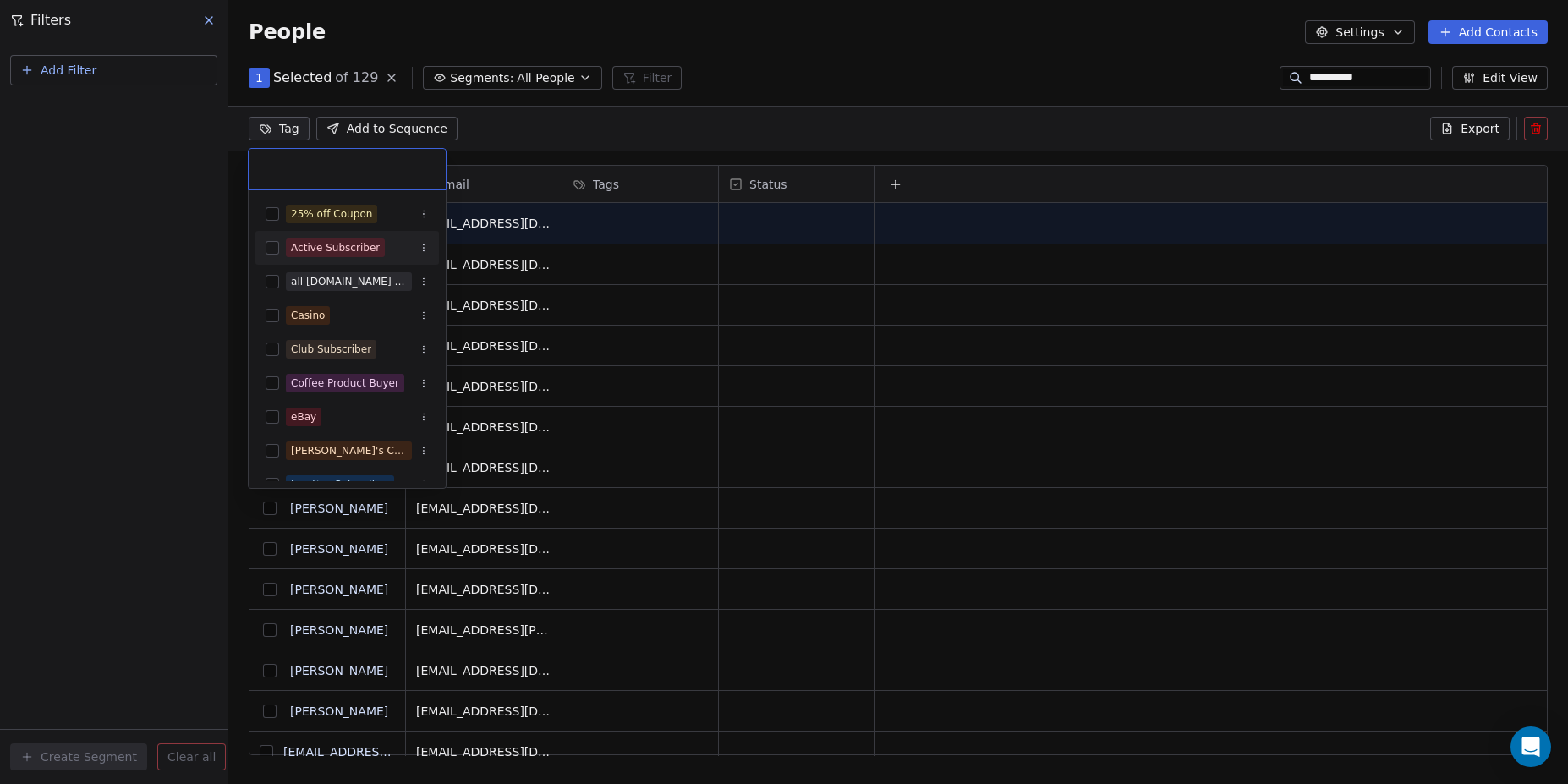
click at [480, 133] on html "**********" at bounding box center [784, 392] width 1568 height 784
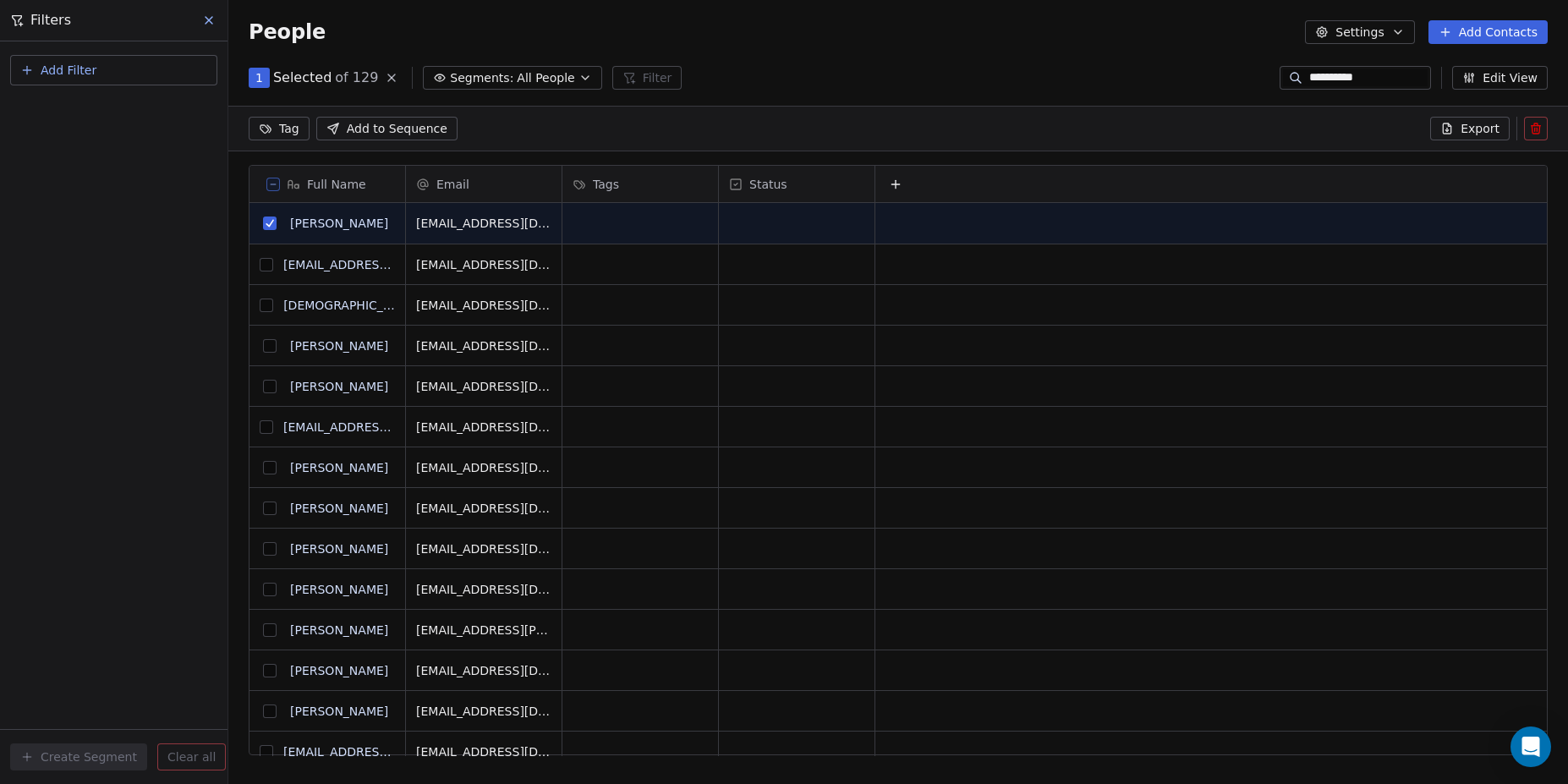
click at [268, 262] on button "grid" at bounding box center [266, 264] width 13 height 13
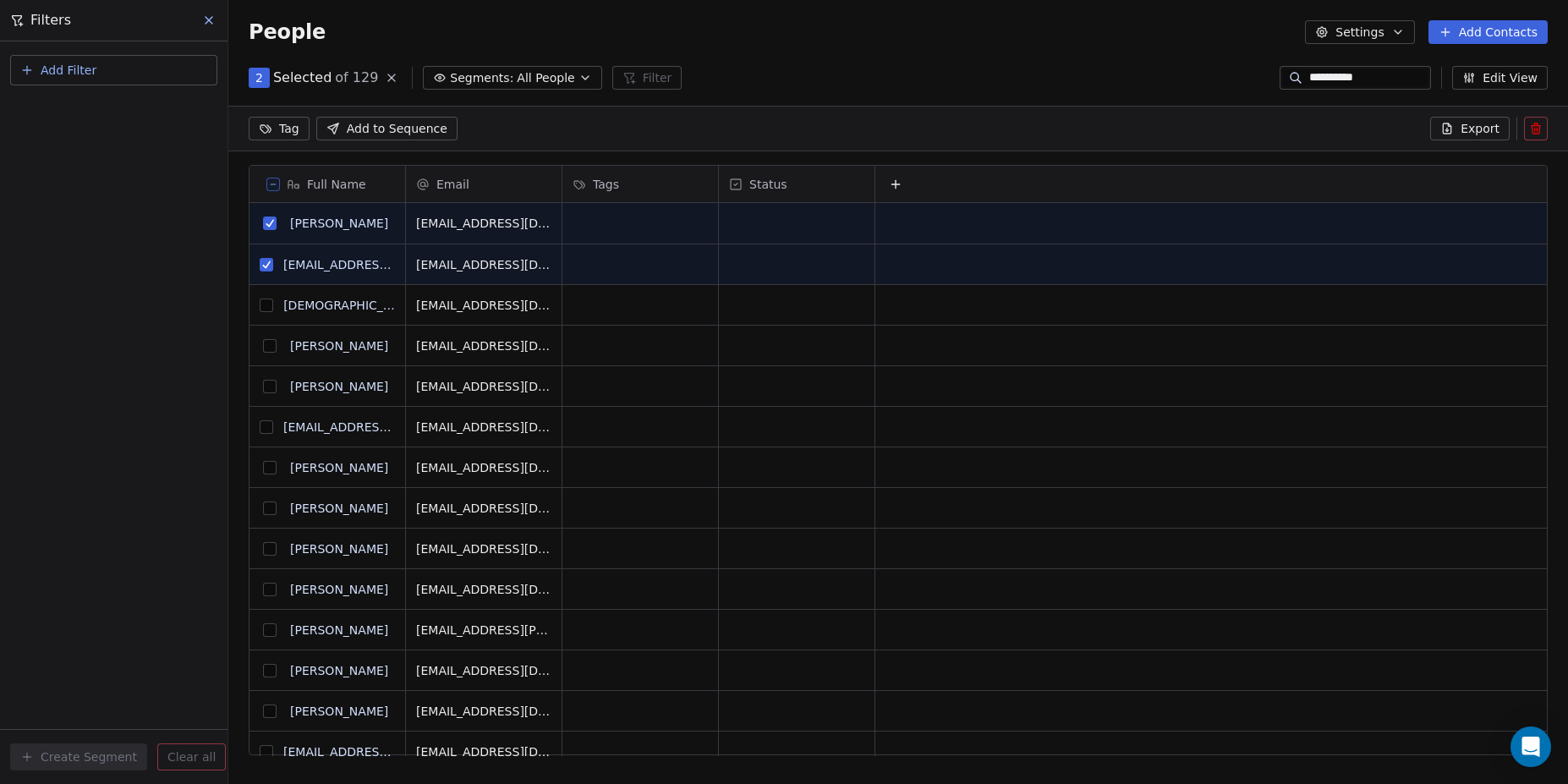
click at [274, 184] on icon at bounding box center [273, 184] width 9 height 9
